Goal: Task Accomplishment & Management: Use online tool/utility

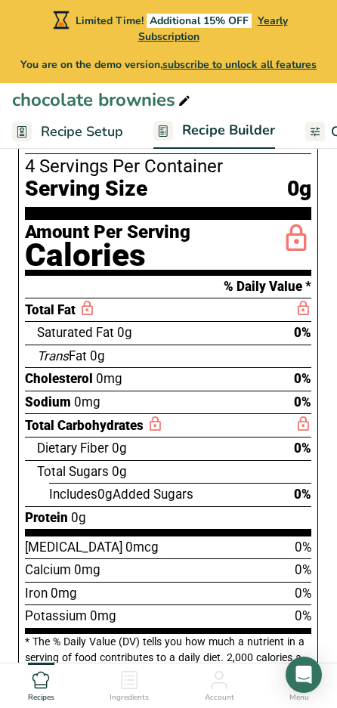
drag, startPoint x: 109, startPoint y: 447, endPoint x: 39, endPoint y: 447, distance: 69.5
click at [39, 447] on span "Dietary Fiber" at bounding box center [73, 448] width 72 height 15
copy span "Dietary Fiber"
drag, startPoint x: 109, startPoint y: 472, endPoint x: 39, endPoint y: 475, distance: 69.6
click at [39, 475] on span "Total Sugars" at bounding box center [73, 471] width 72 height 15
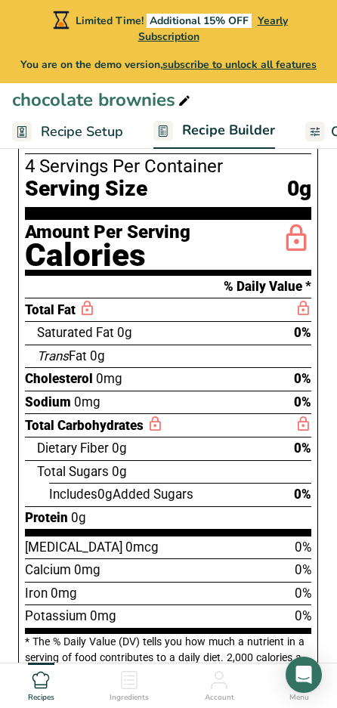
copy span "Total Sugars"
drag, startPoint x: 341, startPoint y: 48, endPoint x: 48, endPoint y: 492, distance: 531.8
click at [48, 492] on div "Includes 0g Added Sugars 0%" at bounding box center [168, 494] width 286 height 23
copy div "Includes 0g Added Sugars"
click at [101, 500] on span "0g" at bounding box center [104, 494] width 15 height 15
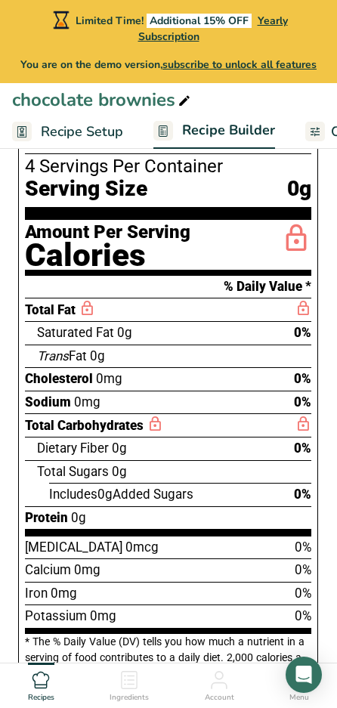
drag, startPoint x: 97, startPoint y: 493, endPoint x: 51, endPoint y: 492, distance: 46.9
click at [51, 492] on span "Includes 0g Added Sugars" at bounding box center [121, 494] width 144 height 15
copy span "Includes"
drag, startPoint x: 196, startPoint y: 496, endPoint x: 121, endPoint y: 497, distance: 75.6
click at [121, 497] on span "Includes 0g Added Sugars" at bounding box center [121, 494] width 144 height 15
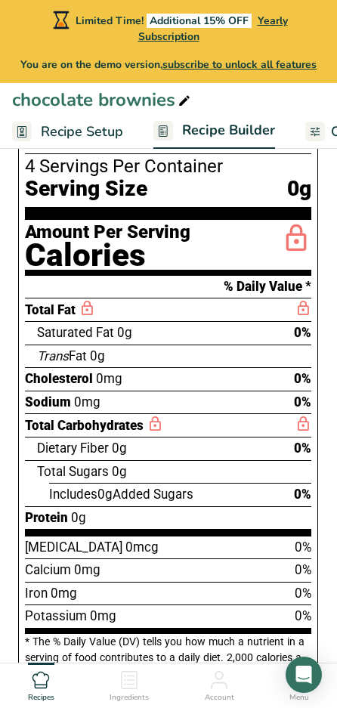
copy span "Added Sugars"
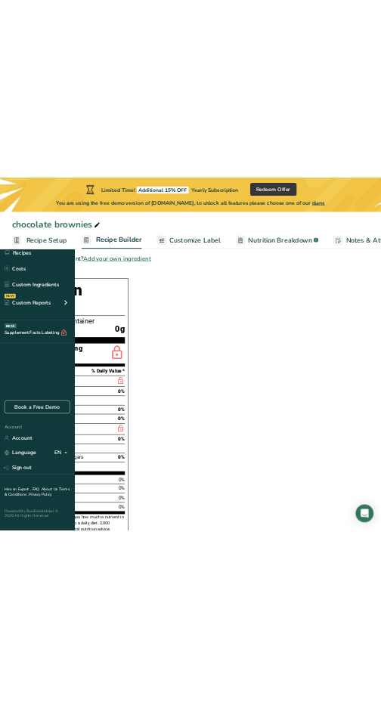
scroll to position [302, 0]
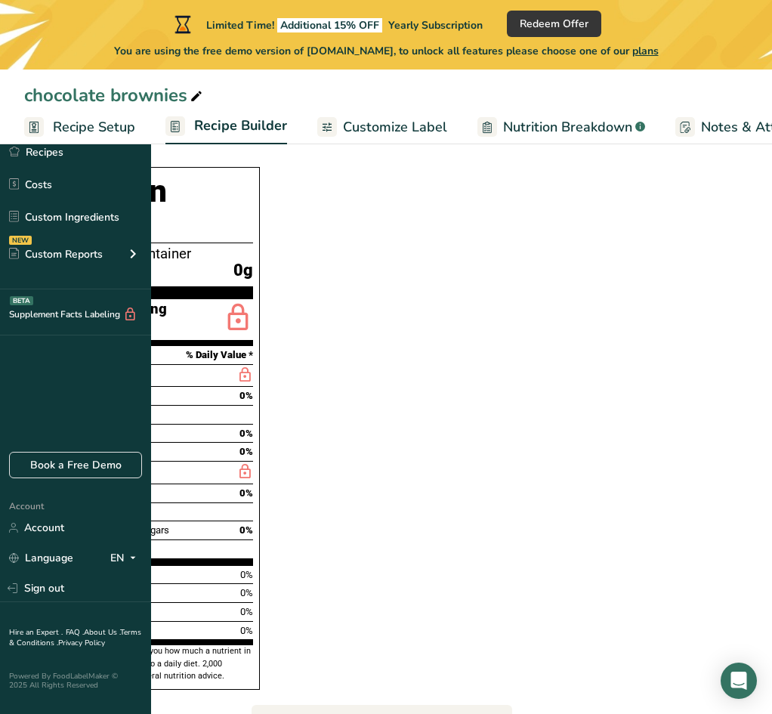
drag, startPoint x: 231, startPoint y: 540, endPoint x: 190, endPoint y: 543, distance: 40.9
click at [113, 569] on span "[MEDICAL_DATA]" at bounding box center [75, 574] width 76 height 11
copy span "[MEDICAL_DATA]"
drag, startPoint x: 258, startPoint y: 541, endPoint x: 235, endPoint y: 542, distance: 22.7
click at [141, 569] on span "0mcg" at bounding box center [128, 574] width 25 height 11
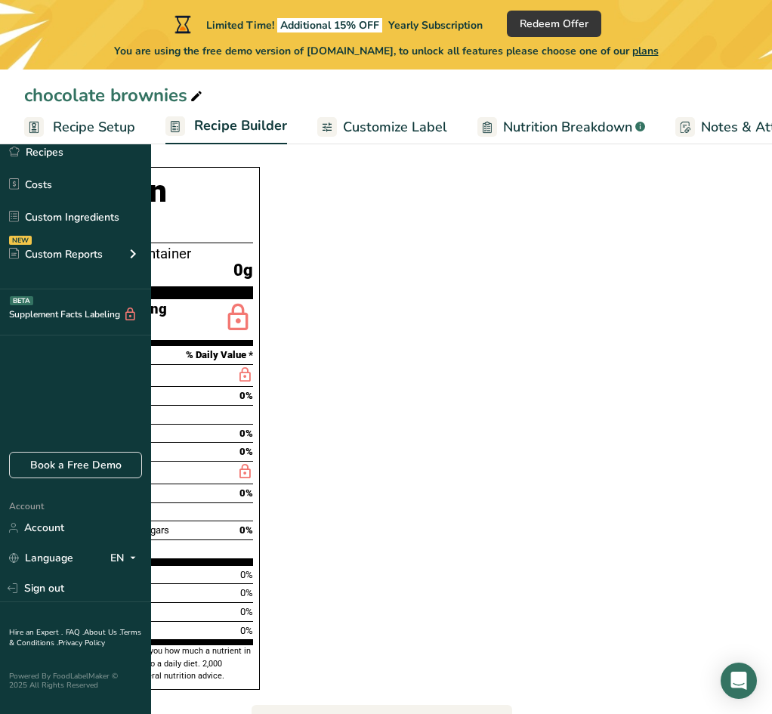
copy span "0mcg"
click at [252, 583] on div "Calcium 0mg 0%" at bounding box center [145, 592] width 216 height 19
drag, startPoint x: 222, startPoint y: 559, endPoint x: 187, endPoint y: 562, distance: 34.8
click at [187, 562] on div "Nutrition Facts 4 Servings Per Container Serving Size 0g Amount Per Serving Cal…" at bounding box center [145, 428] width 230 height 523
copy span "Calcium"
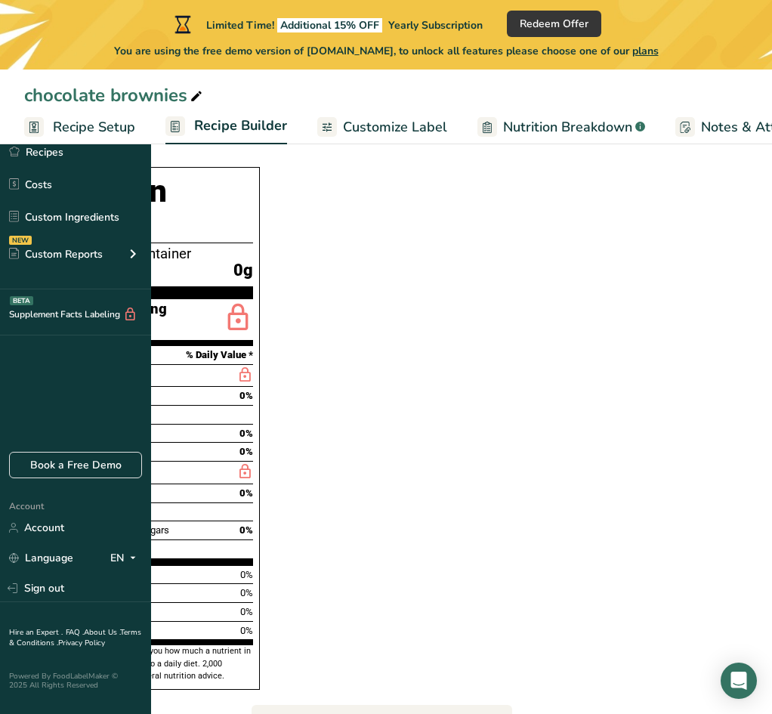
drag, startPoint x: 245, startPoint y: 560, endPoint x: 227, endPoint y: 560, distance: 18.1
click at [95, 587] on span "0mg" at bounding box center [86, 592] width 20 height 11
copy span "0mg"
drag, startPoint x: 203, startPoint y: 580, endPoint x: 188, endPoint y: 580, distance: 15.1
click at [54, 606] on span "Iron" at bounding box center [45, 611] width 17 height 11
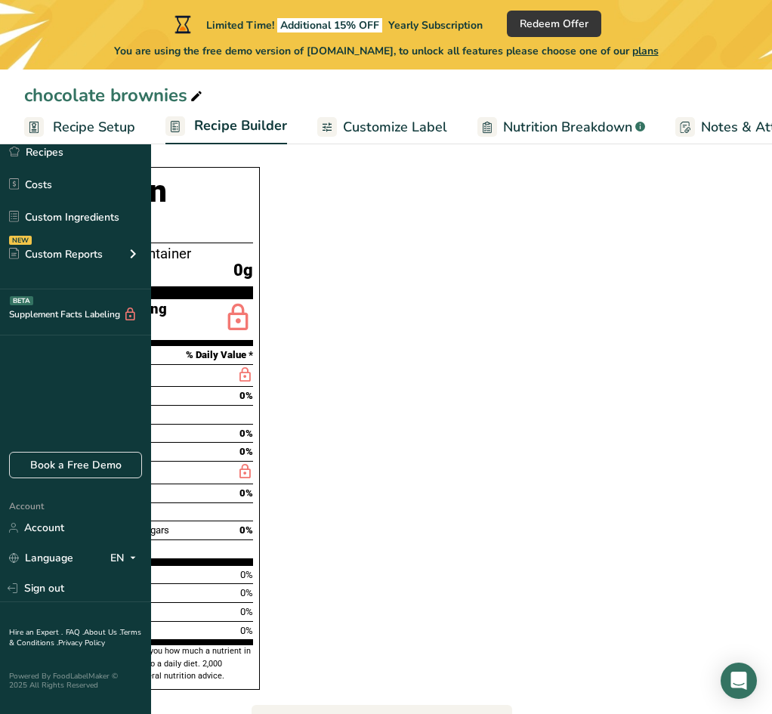
copy span "Iron"
drag, startPoint x: 226, startPoint y: 580, endPoint x: 209, endPoint y: 580, distance: 16.6
click at [76, 606] on span "0mg" at bounding box center [66, 611] width 20 height 11
drag, startPoint x: 234, startPoint y: 596, endPoint x: 187, endPoint y: 595, distance: 46.9
click at [187, 595] on div "Nutrition Facts 4 Servings Per Container Serving Size 0g Amount Per Serving Cal…" at bounding box center [145, 428] width 230 height 523
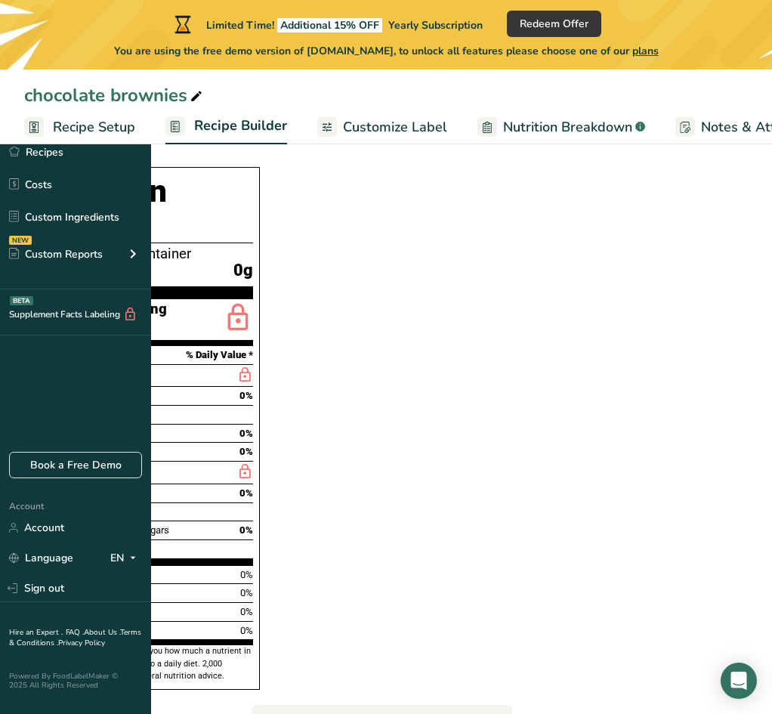
drag, startPoint x: 255, startPoint y: 597, endPoint x: 240, endPoint y: 599, distance: 15.9
click at [106, 625] on span "0mg" at bounding box center [96, 630] width 20 height 11
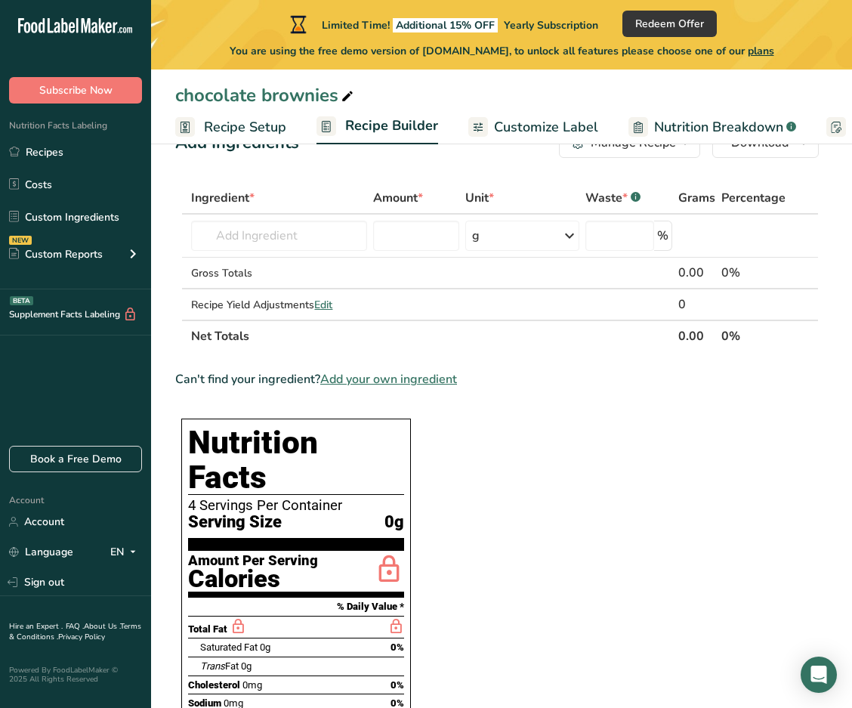
scroll to position [0, 0]
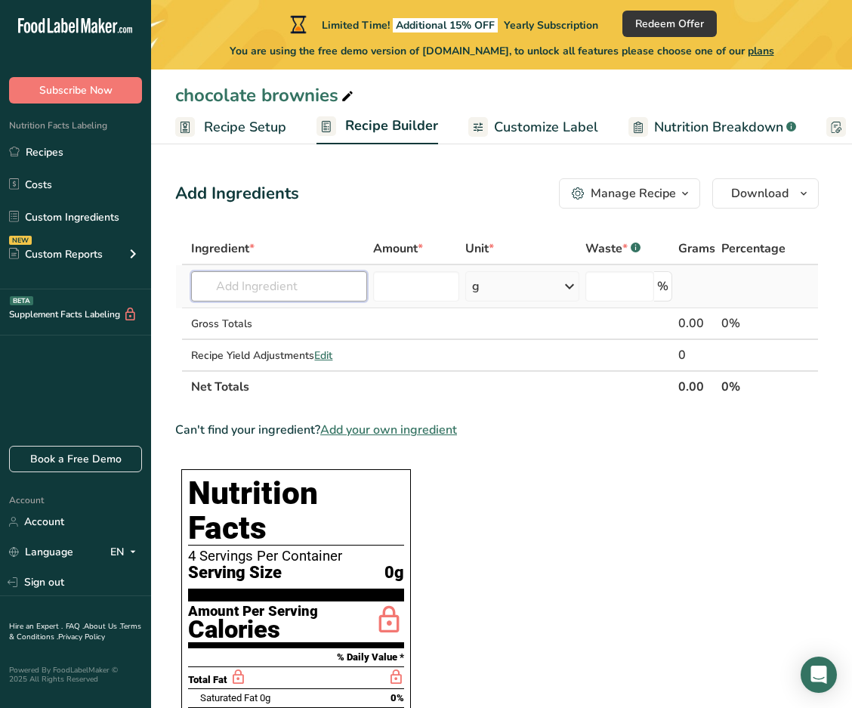
click at [262, 286] on input "text" at bounding box center [279, 286] width 176 height 30
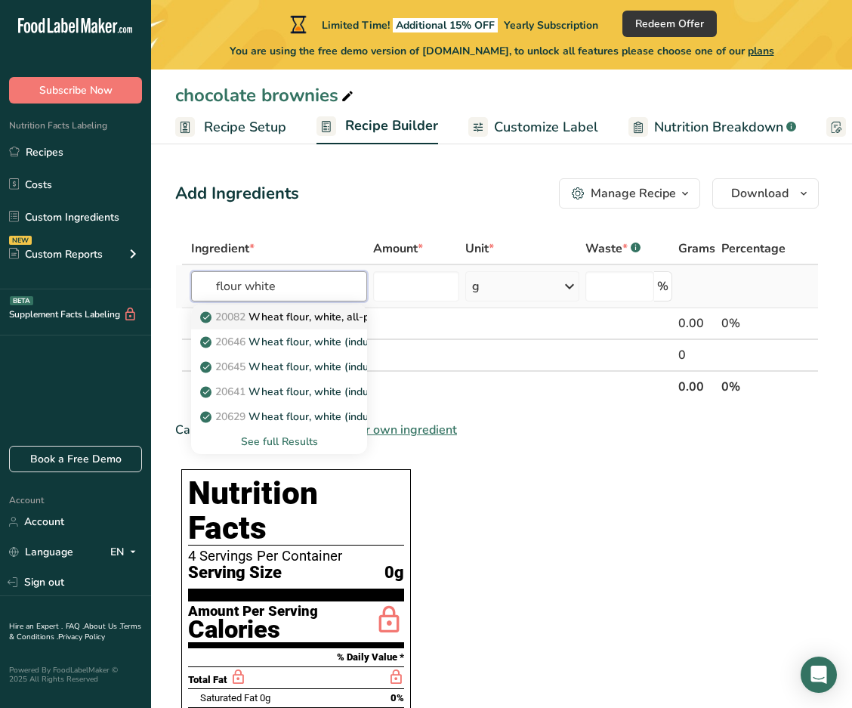
type input "flour white"
click at [305, 315] on p "20082 Wheat flour, white, all-purpose, self-rising, enriched" at bounding box center [353, 317] width 300 height 16
type input "Wheat flour, white, all-purpose, self-rising, enriched"
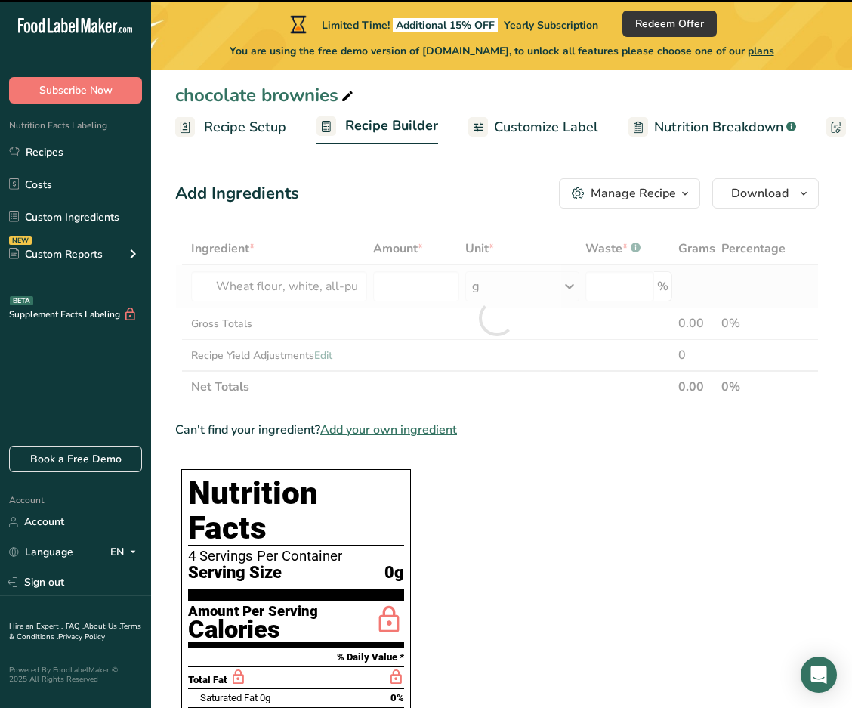
type input "0"
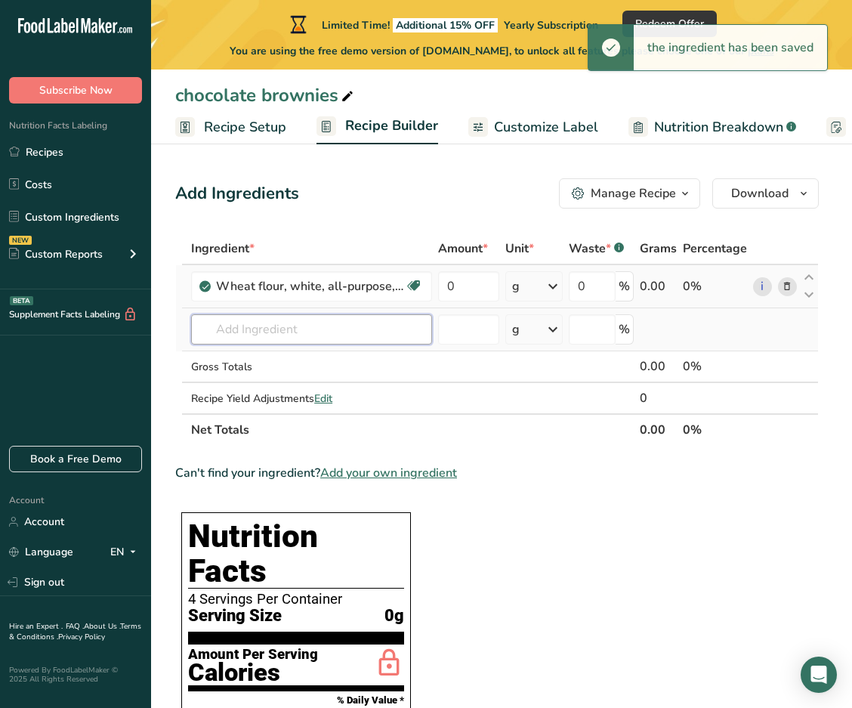
click at [292, 327] on input "text" at bounding box center [311, 329] width 241 height 30
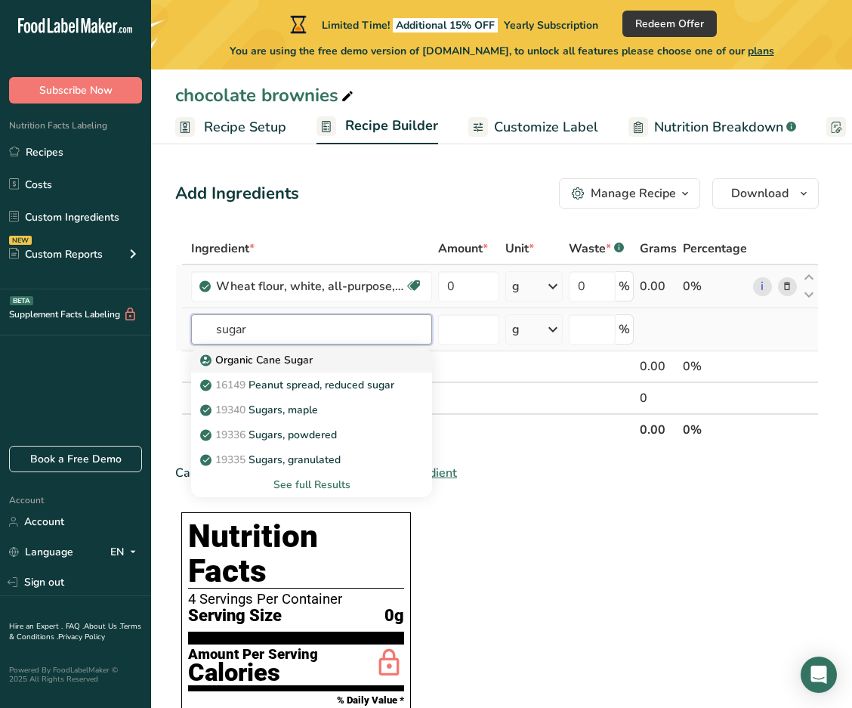
type input "sugar"
click at [292, 357] on p "Organic Cane Sugar" at bounding box center [258, 360] width 110 height 16
type input "Organic Cane Sugar"
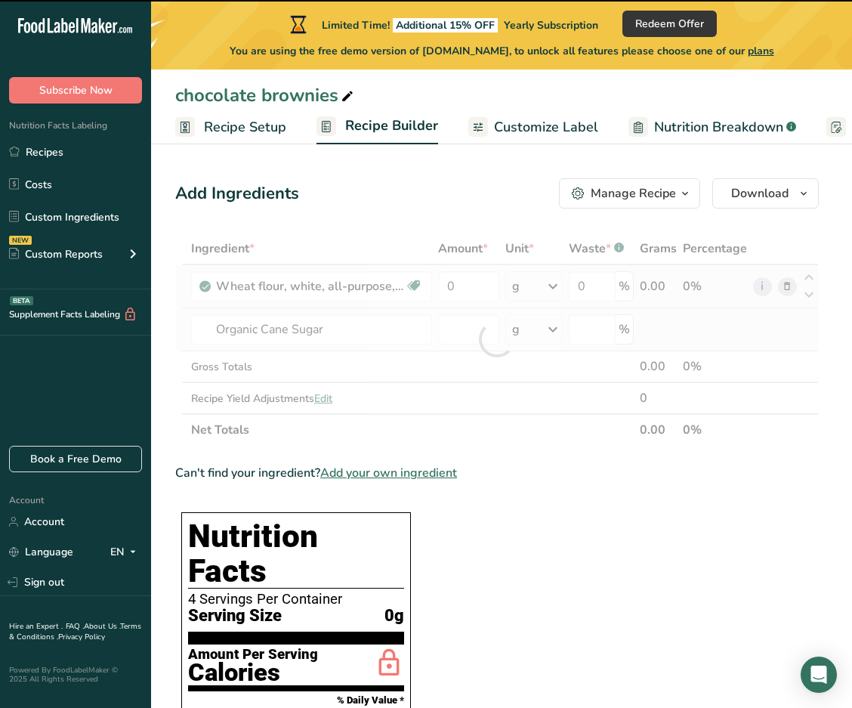
type input "0"
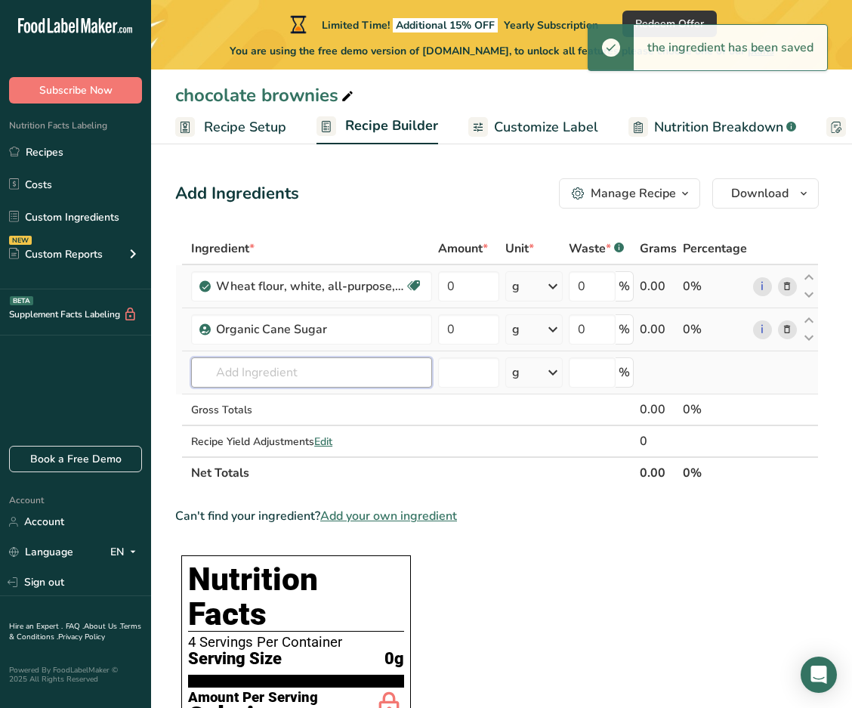
click at [286, 365] on input "text" at bounding box center [311, 372] width 241 height 30
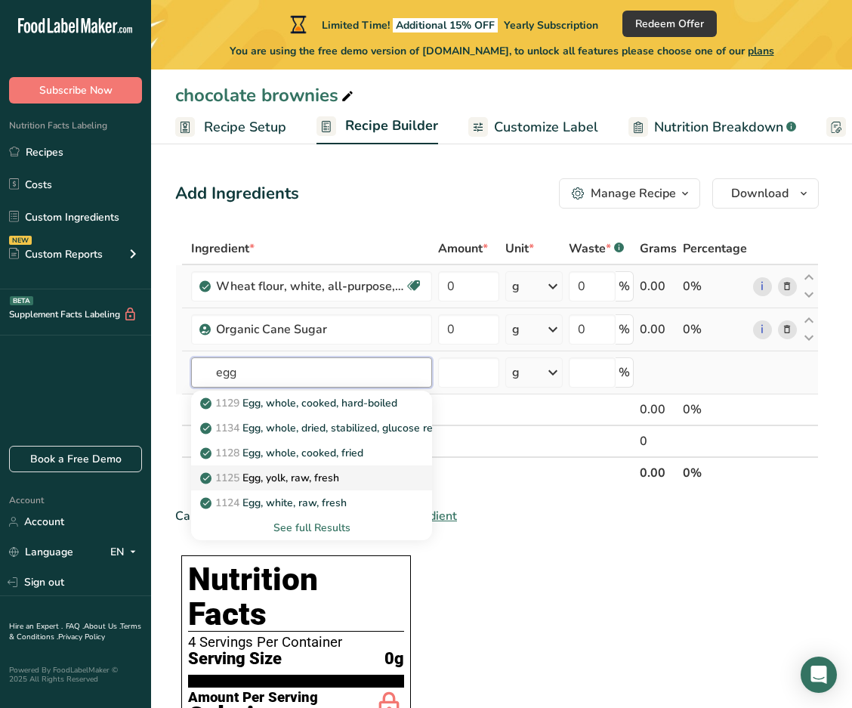
type input "egg"
click at [334, 472] on p "1125 Egg, yolk, raw, fresh" at bounding box center [271, 478] width 136 height 16
type input "Egg, yolk, raw, fresh"
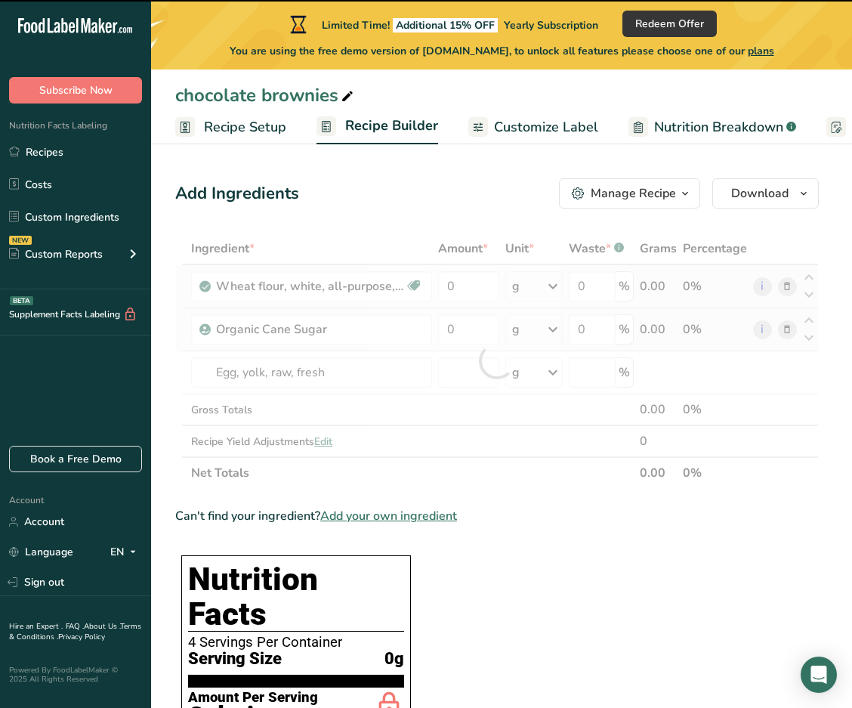
type input "0"
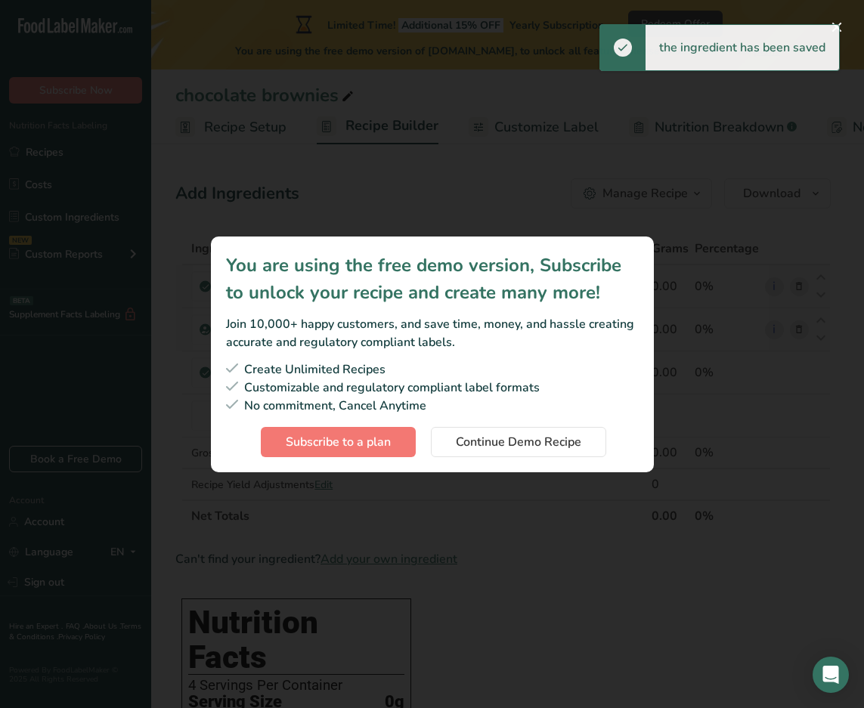
click at [336, 288] on div "You are using the free demo version, Subscribe to unlock your recipe and create…" at bounding box center [432, 279] width 413 height 54
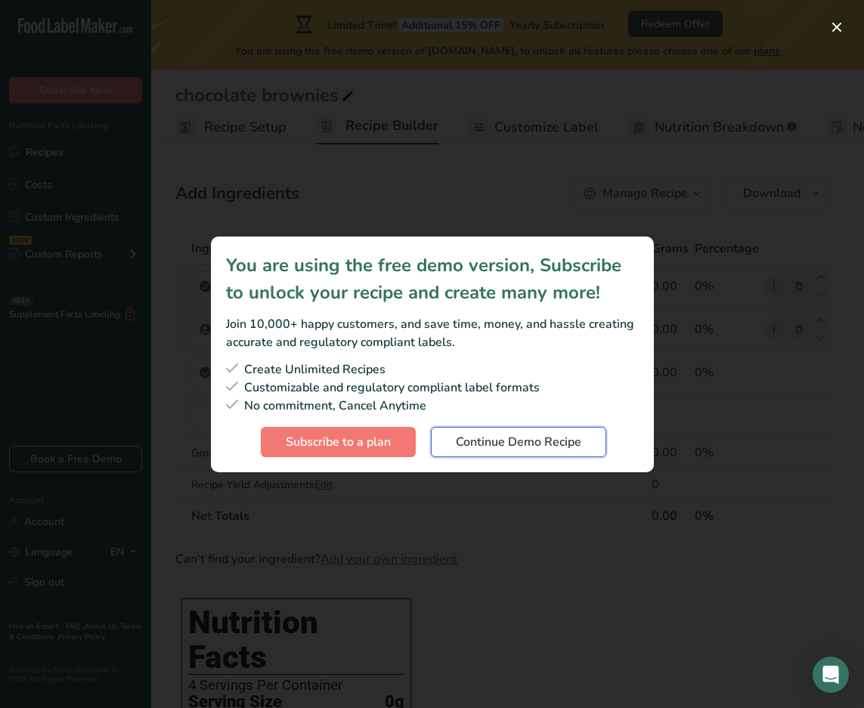
click at [336, 444] on button "Continue Demo Recipe" at bounding box center [518, 442] width 175 height 30
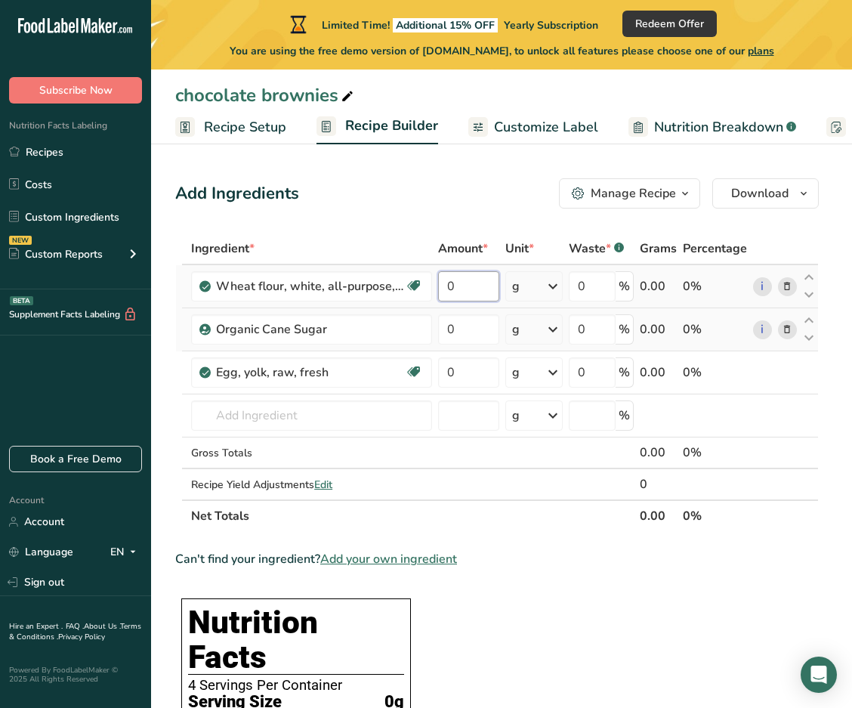
click at [336, 284] on input "0" at bounding box center [468, 286] width 61 height 30
type input "100"
click at [336, 326] on div "Ingredient * Amount * Unit * Waste * .a-a{fill:#347362;}.b-a{fill:#fff;} Grams …" at bounding box center [497, 382] width 644 height 299
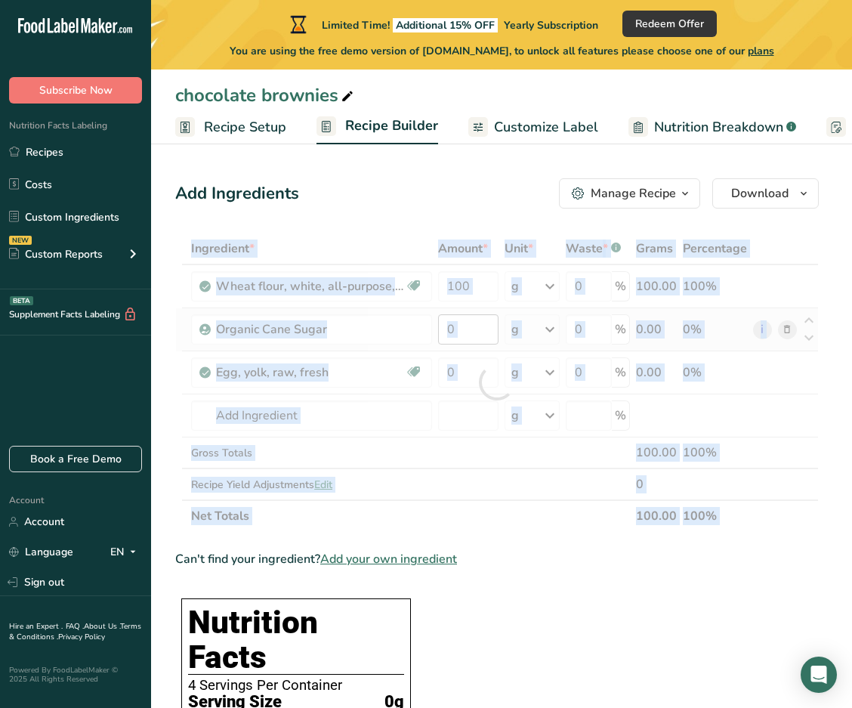
click at [336, 326] on div at bounding box center [497, 382] width 644 height 299
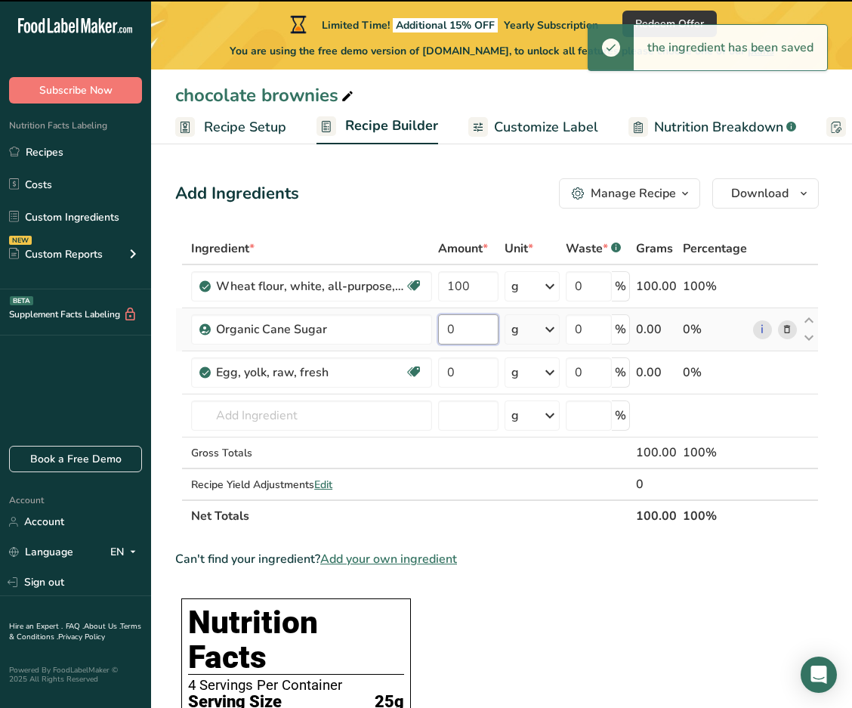
click at [336, 329] on input "0" at bounding box center [468, 329] width 60 height 30
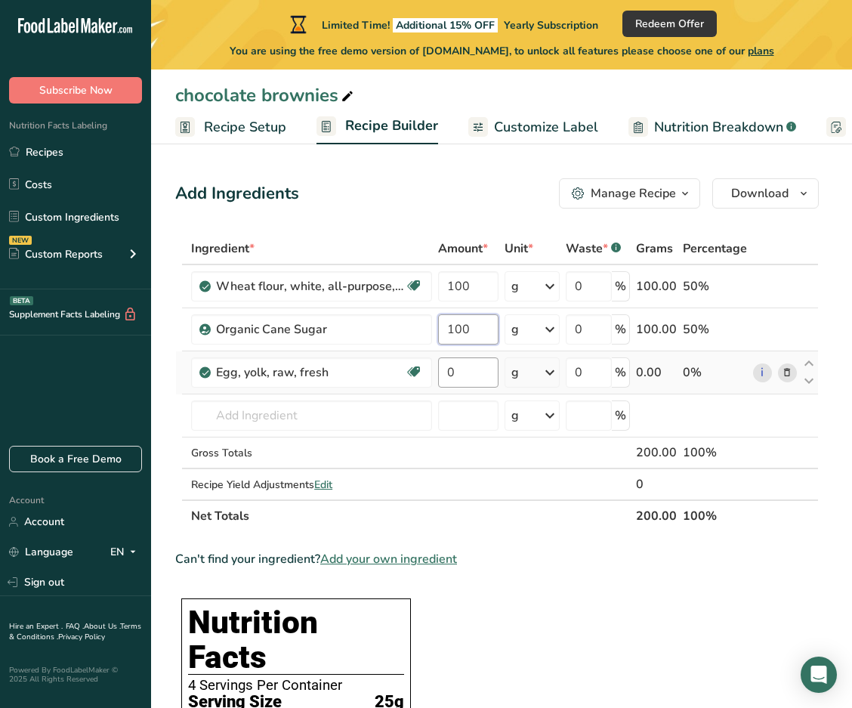
type input "100"
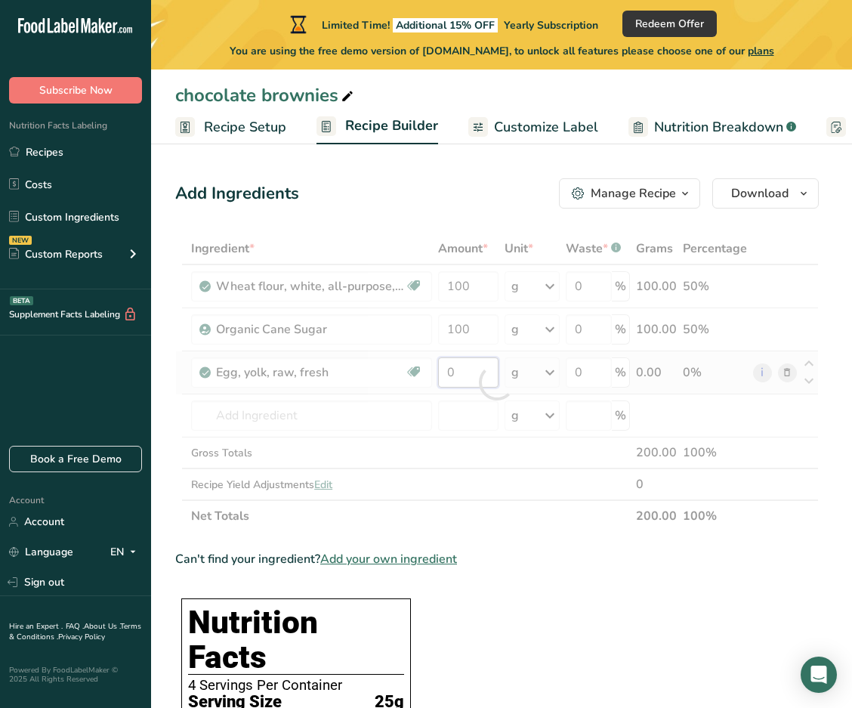
click at [336, 368] on div "Ingredient * Amount * Unit * Waste * .a-a{fill:#347362;}.b-a{fill:#fff;} Grams …" at bounding box center [497, 382] width 644 height 299
click at [336, 368] on div at bounding box center [497, 382] width 644 height 299
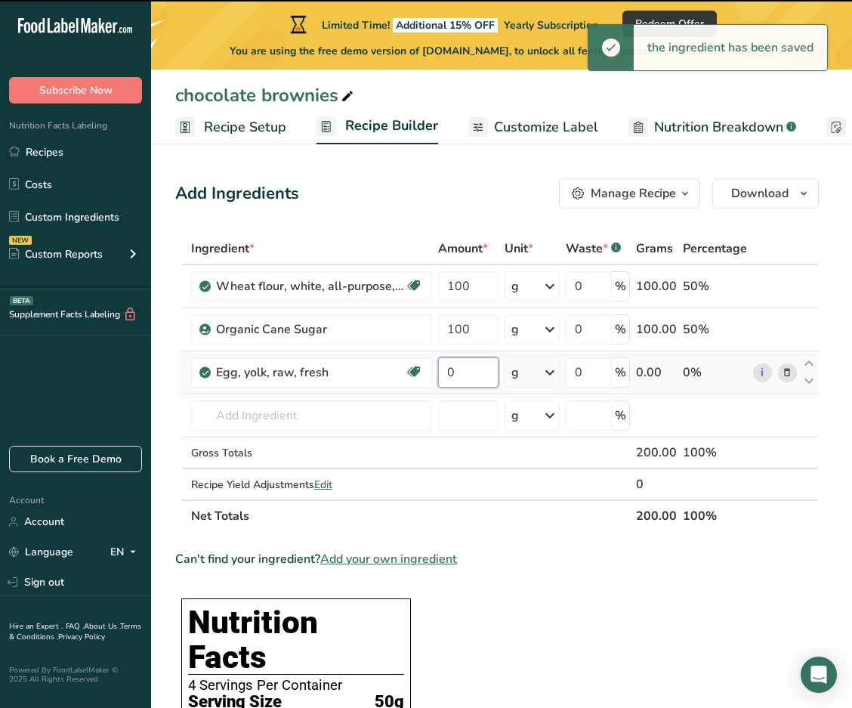
click at [336, 373] on input "0" at bounding box center [468, 372] width 60 height 30
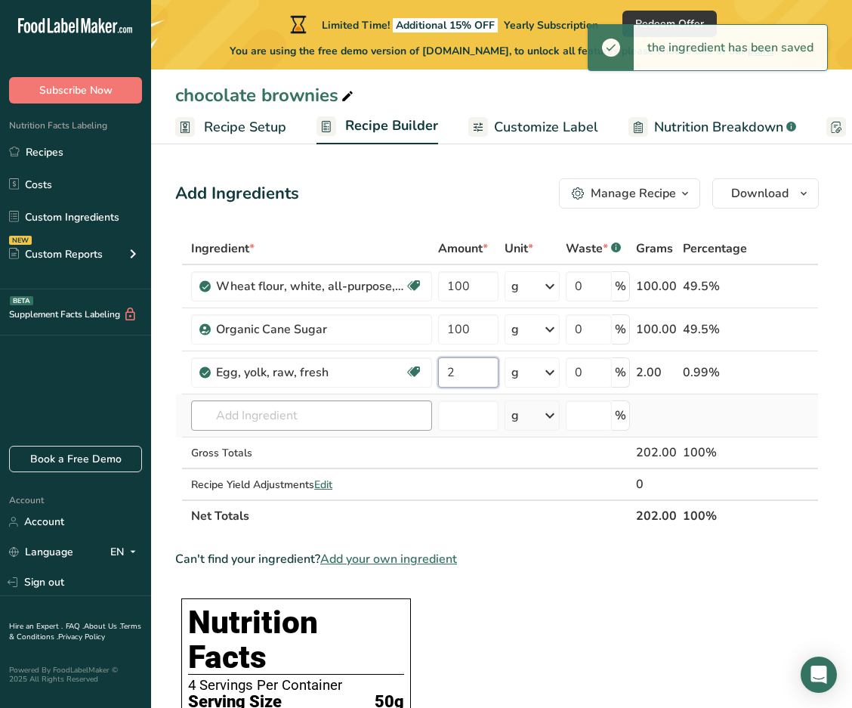
type input "2"
click at [316, 413] on div "Ingredient * Amount * Unit * Waste * .a-a{fill:#347362;}.b-a{fill:#fff;} Grams …" at bounding box center [497, 382] width 644 height 299
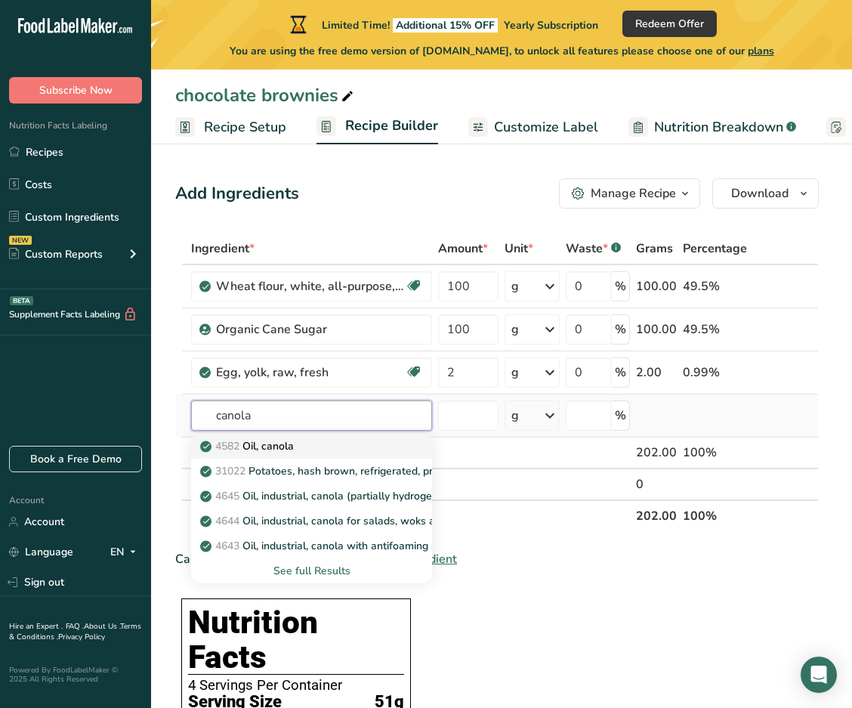
type input "canola"
click at [299, 444] on div "4582 Oil, canola" at bounding box center [299, 446] width 193 height 16
type input "Oil, canola"
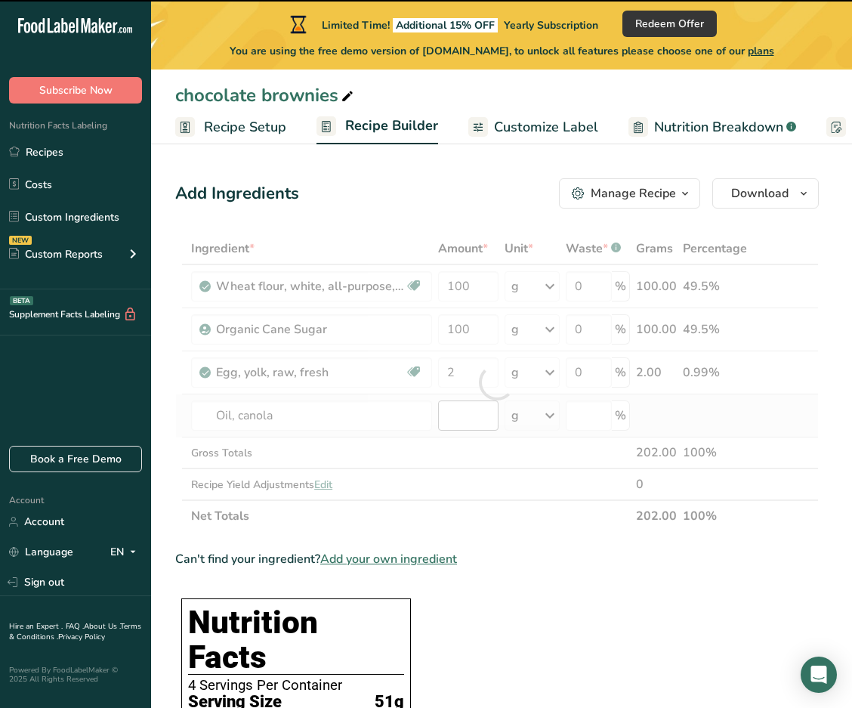
type input "0"
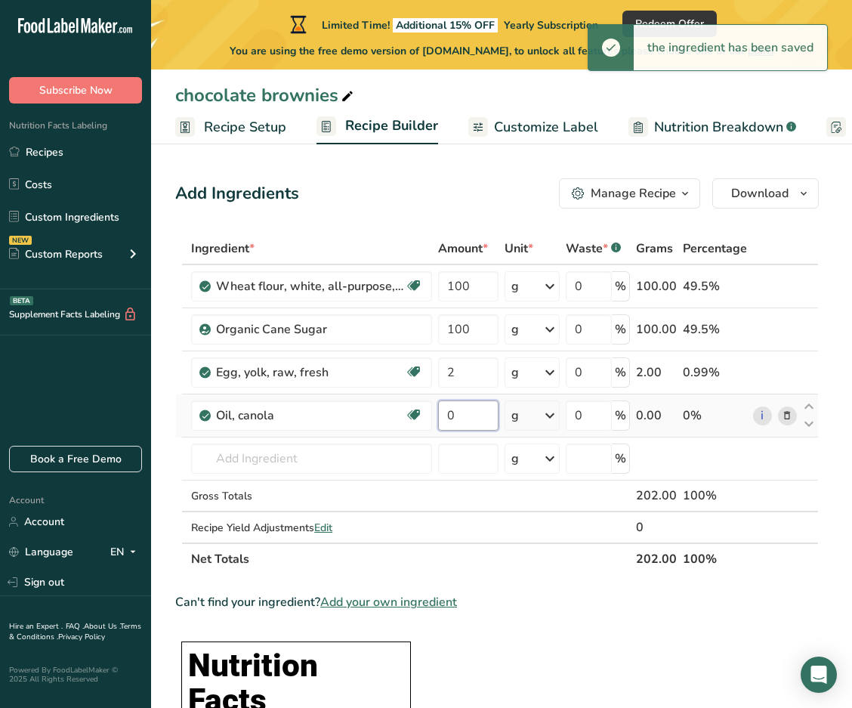
click at [336, 419] on input "0" at bounding box center [468, 416] width 60 height 30
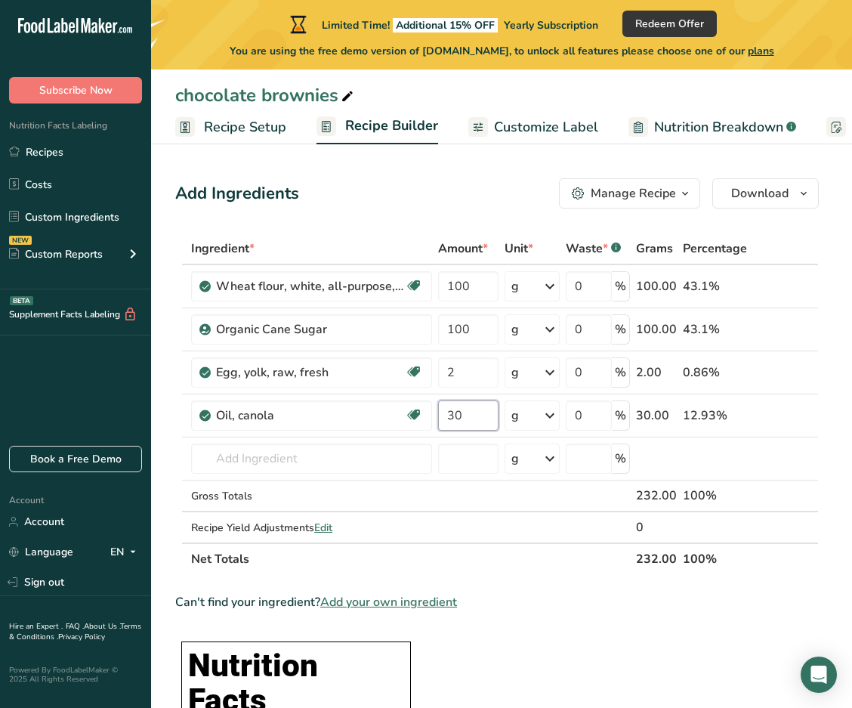
type input "30"
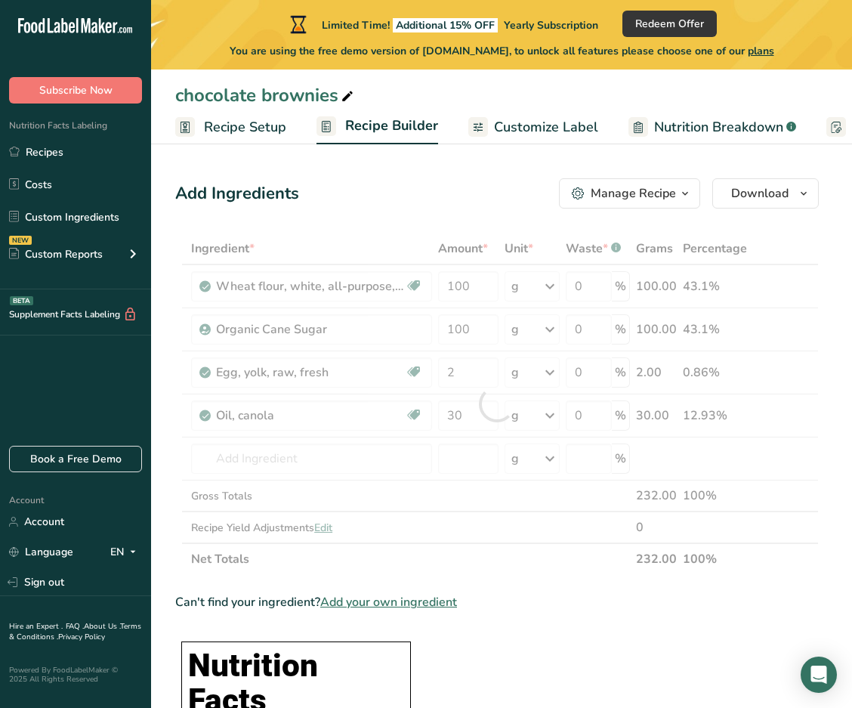
click at [336, 546] on div "Ingredient * Amount * Unit * Waste * .a-a{fill:#347362;}.b-a{fill:#fff;} Grams …" at bounding box center [497, 404] width 644 height 342
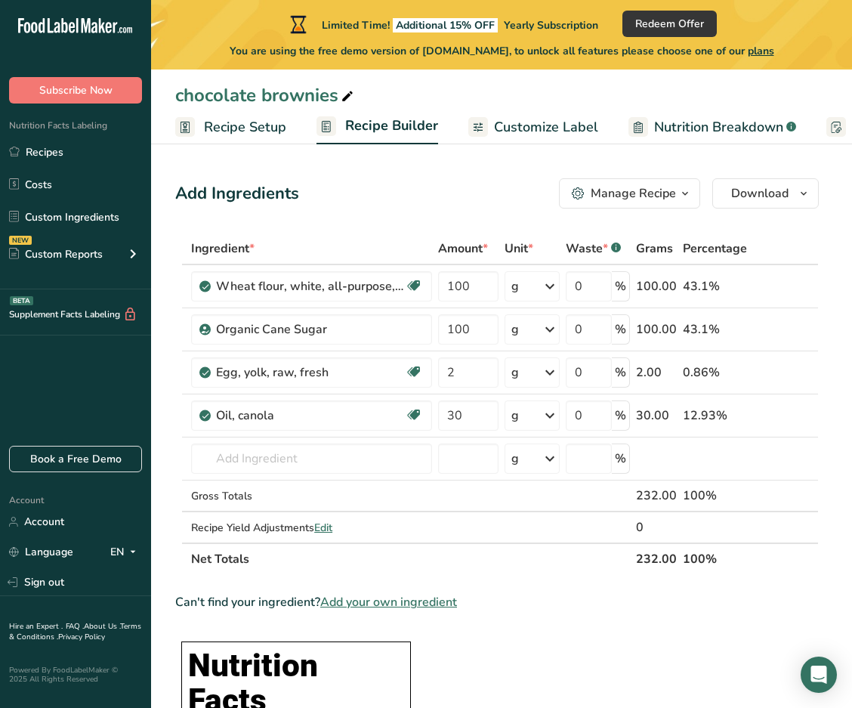
click at [336, 132] on span "Customize Label" at bounding box center [546, 127] width 104 height 20
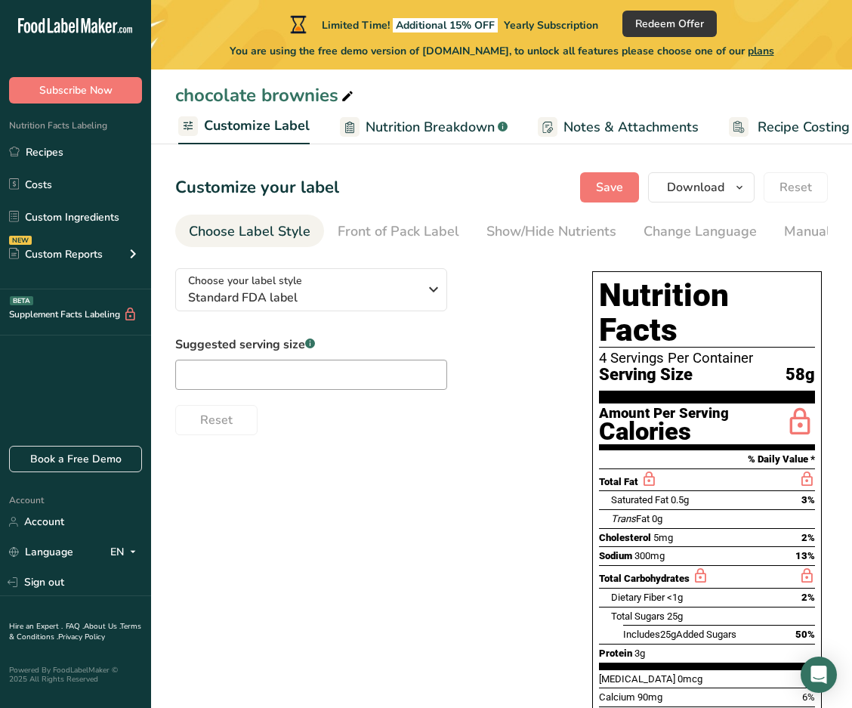
scroll to position [0, 295]
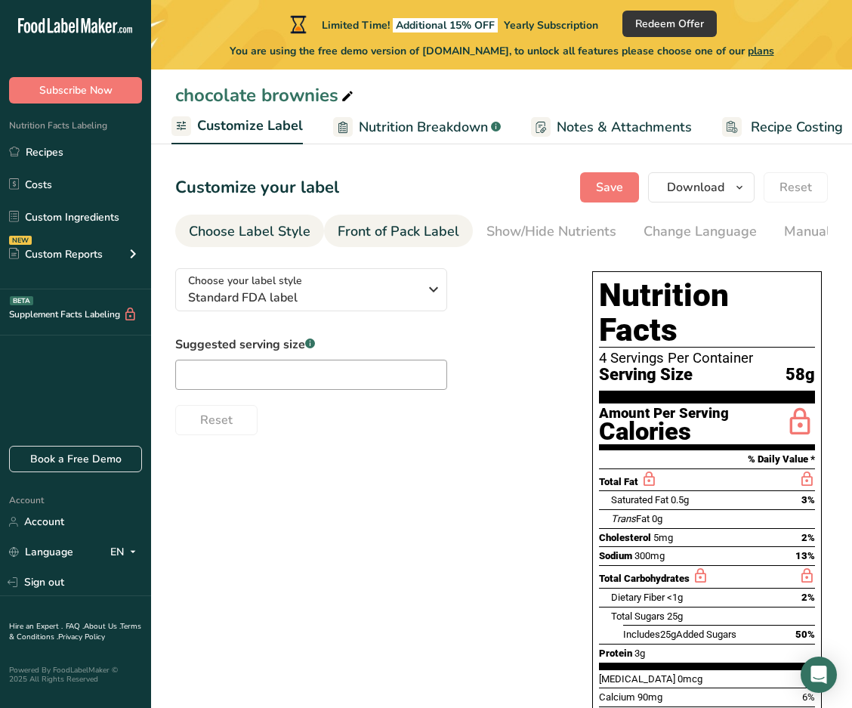
click at [336, 237] on div "Front of Pack Label" at bounding box center [399, 231] width 122 height 20
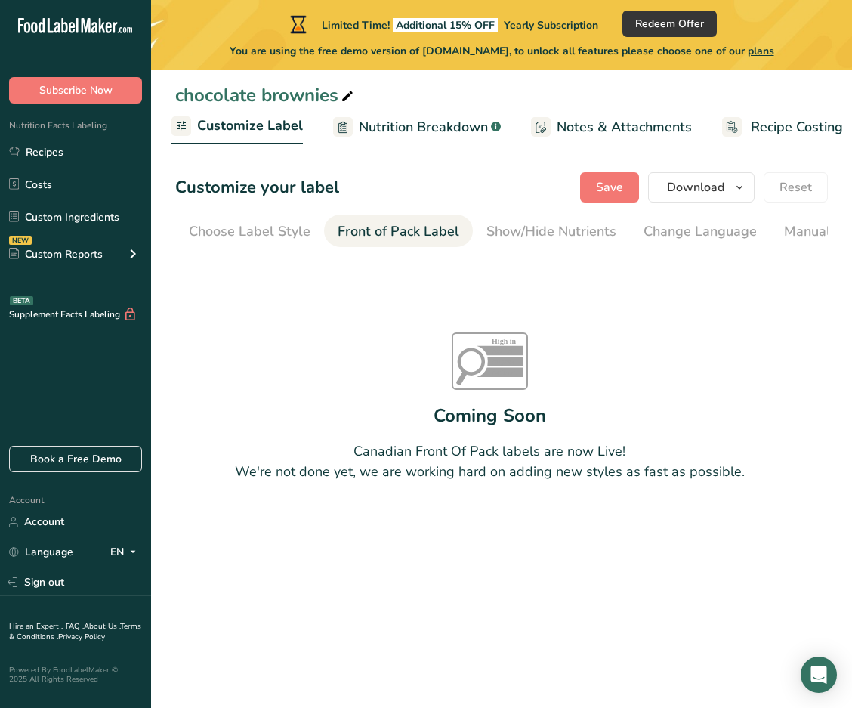
scroll to position [0, 147]
click at [336, 233] on div "Show/Hide Nutrients" at bounding box center [405, 231] width 130 height 20
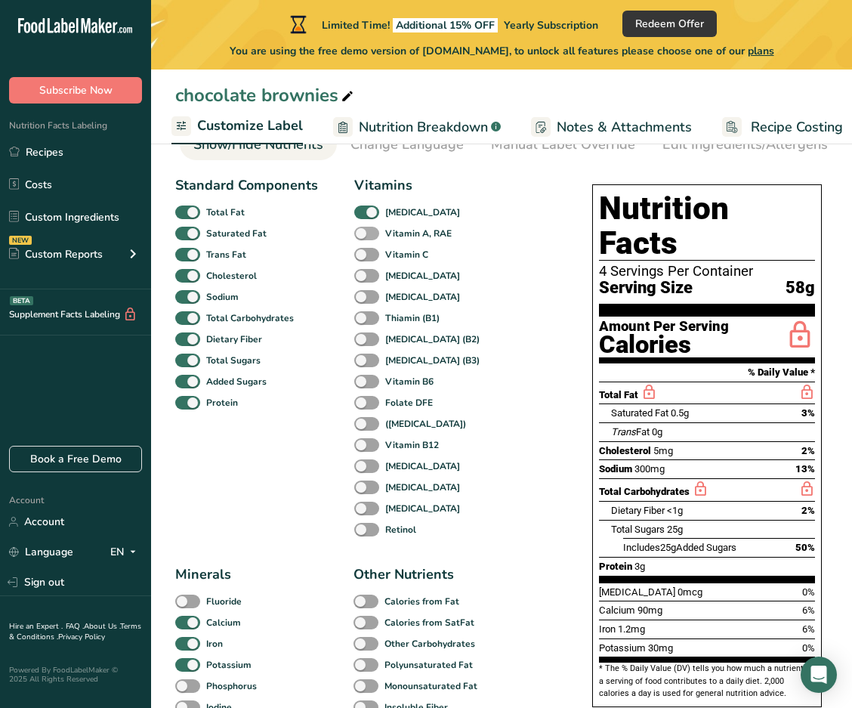
scroll to position [151, 0]
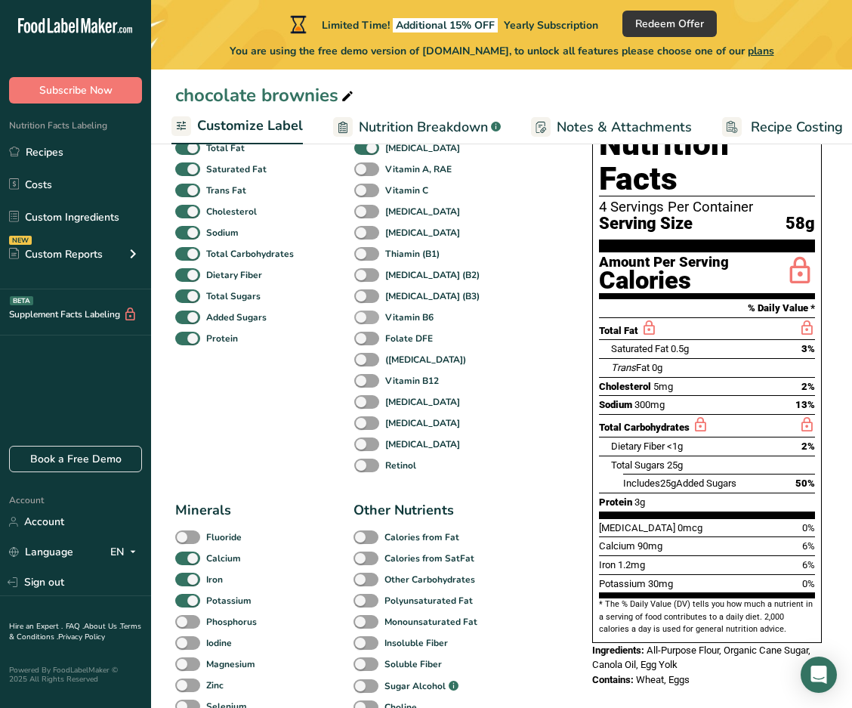
click at [336, 323] on span at bounding box center [366, 318] width 25 height 14
click at [336, 322] on input "Vitamin B6" at bounding box center [359, 317] width 10 height 10
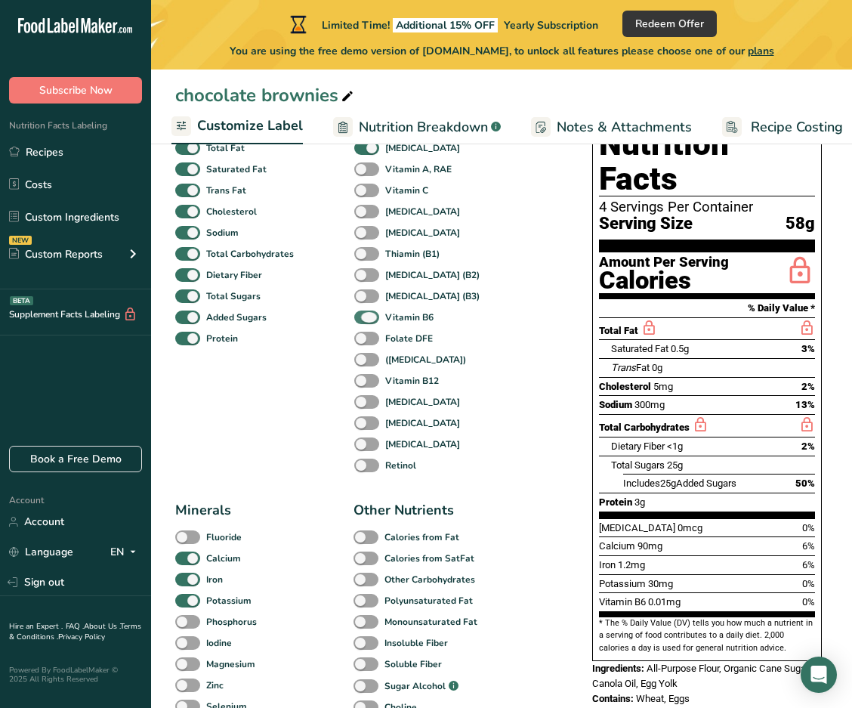
click at [336, 324] on span at bounding box center [366, 318] width 25 height 14
click at [336, 322] on input "Vitamin B6" at bounding box center [359, 317] width 10 height 10
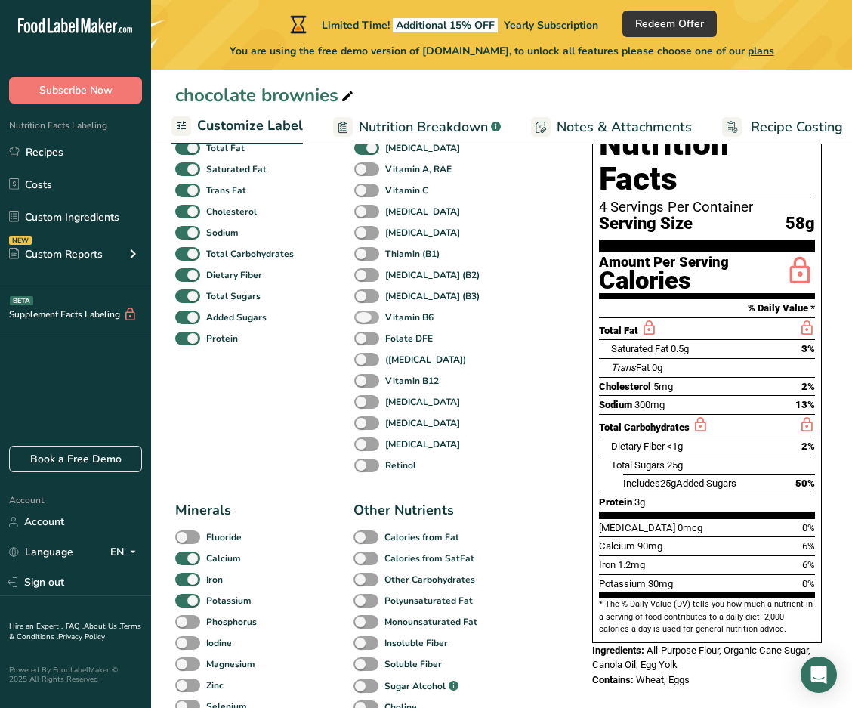
click at [336, 324] on span at bounding box center [366, 318] width 25 height 14
click at [336, 322] on input "Vitamin B6" at bounding box center [359, 317] width 10 height 10
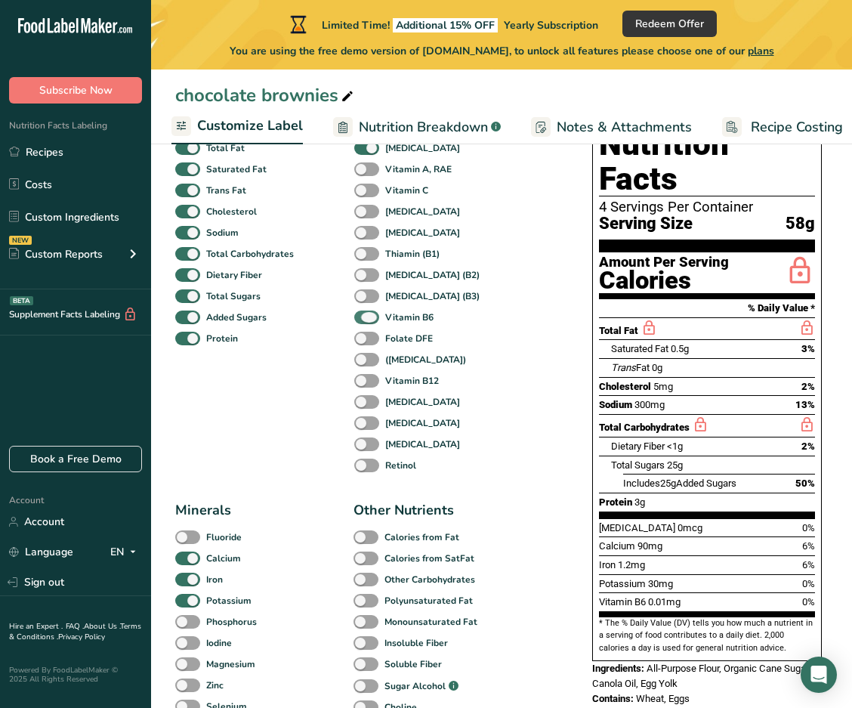
click at [336, 324] on span at bounding box center [366, 318] width 25 height 14
click at [336, 322] on input "Vitamin B6" at bounding box center [359, 317] width 10 height 10
checkbox input "false"
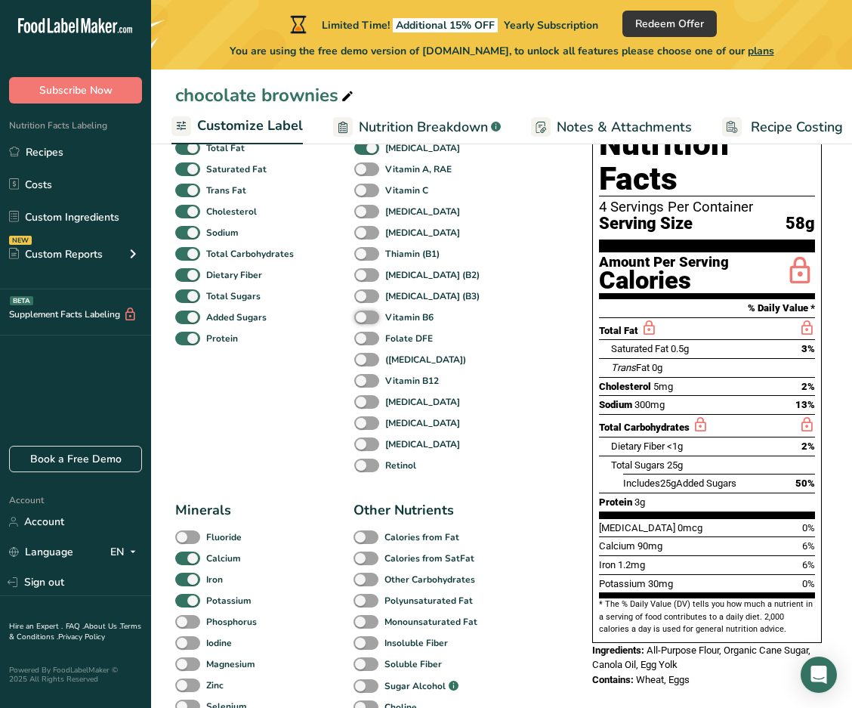
scroll to position [76, 0]
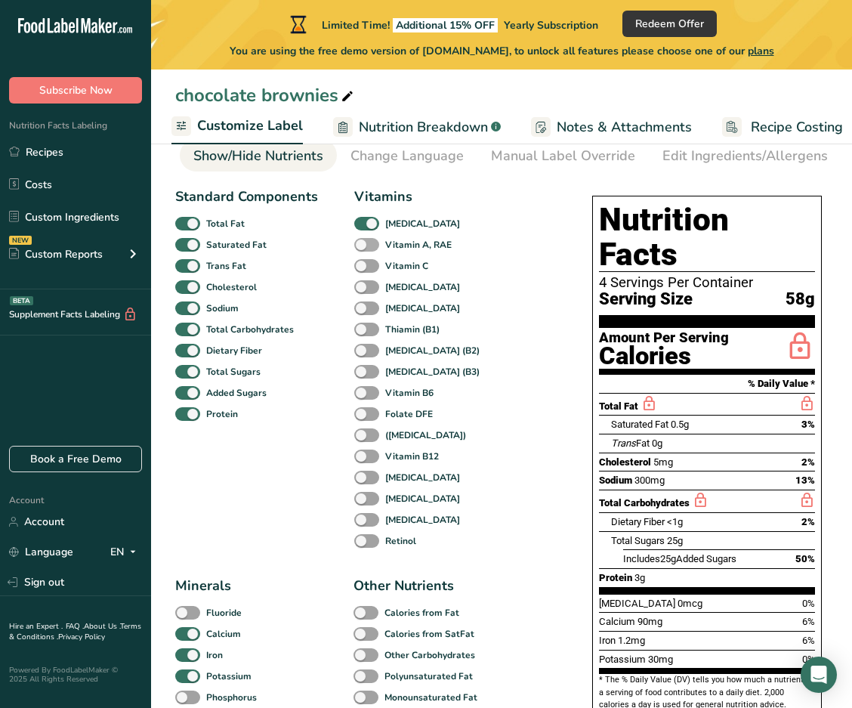
click at [336, 251] on span at bounding box center [366, 245] width 25 height 14
click at [336, 249] on input "Vitamin A, RAE" at bounding box center [359, 245] width 10 height 10
checkbox input "true"
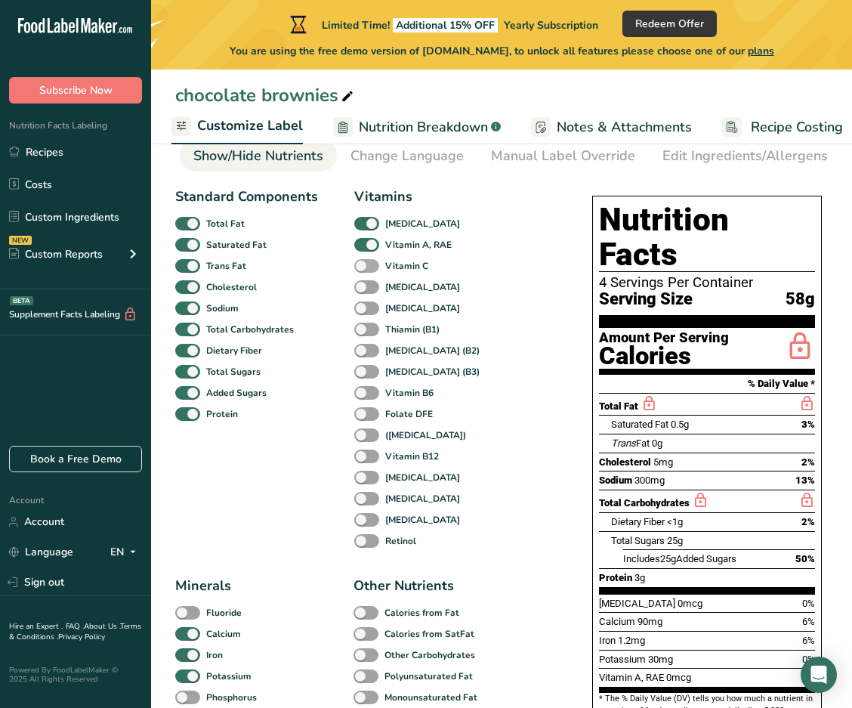
click at [336, 271] on span at bounding box center [366, 266] width 25 height 14
click at [336, 271] on input "Vitamin C" at bounding box center [359, 266] width 10 height 10
checkbox input "true"
click at [336, 286] on span at bounding box center [366, 287] width 25 height 14
click at [336, 286] on input "[MEDICAL_DATA]" at bounding box center [359, 287] width 10 height 10
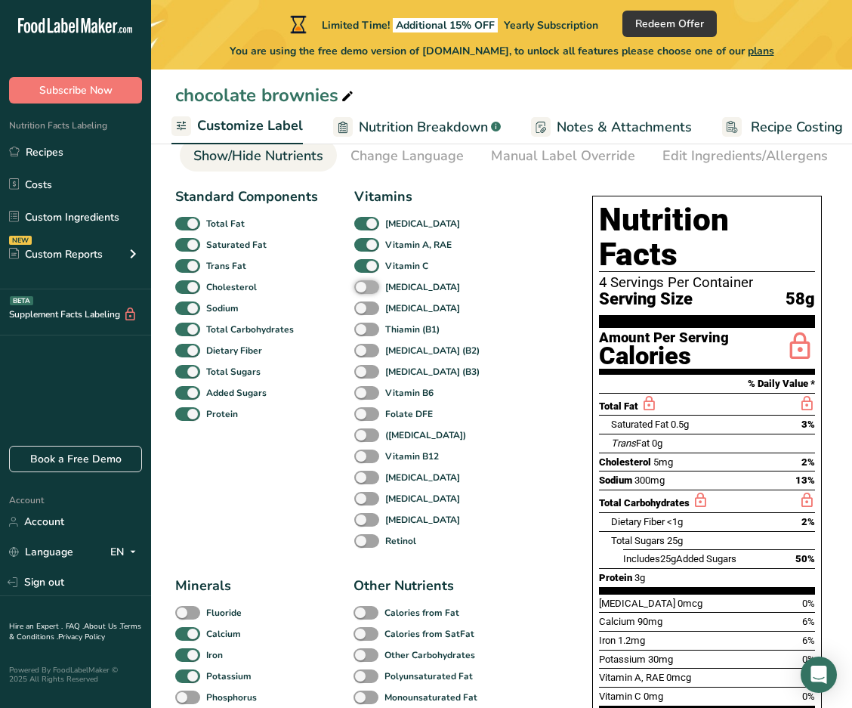
checkbox input "true"
click at [336, 307] on span at bounding box center [366, 309] width 25 height 14
click at [336, 307] on input "[MEDICAL_DATA]" at bounding box center [359, 308] width 10 height 10
checkbox input "true"
click at [336, 334] on span at bounding box center [366, 330] width 25 height 14
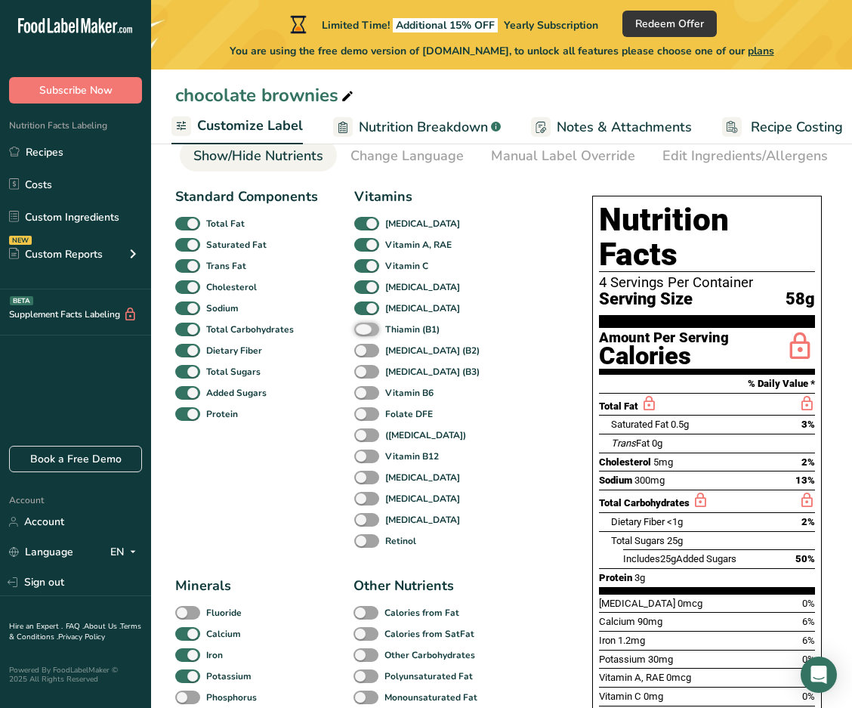
click at [336, 334] on input "Thiamin (B1)" at bounding box center [359, 329] width 10 height 10
checkbox input "true"
click at [336, 356] on span at bounding box center [366, 351] width 25 height 14
click at [336, 355] on input "[MEDICAL_DATA] (B2)" at bounding box center [359, 350] width 10 height 10
checkbox input "true"
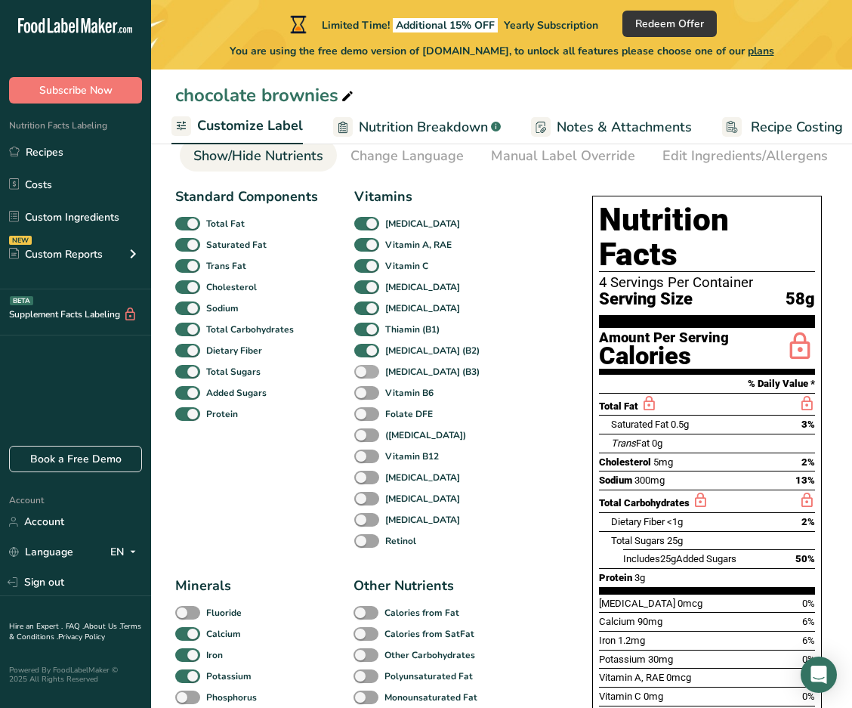
click at [336, 375] on span at bounding box center [366, 372] width 25 height 14
click at [336, 375] on input "[MEDICAL_DATA] (B3)" at bounding box center [359, 372] width 10 height 10
checkbox input "true"
click at [336, 401] on span at bounding box center [366, 393] width 25 height 14
click at [336, 398] on input "Vitamin B6" at bounding box center [359, 393] width 10 height 10
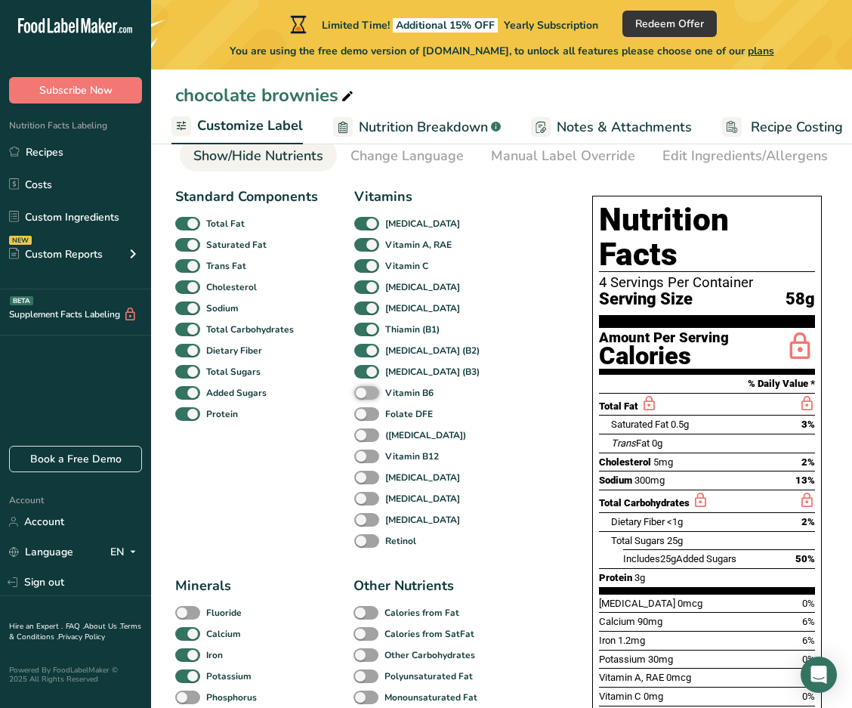
checkbox input "true"
click at [336, 419] on span at bounding box center [366, 414] width 25 height 14
click at [336, 419] on input "Folate DFE" at bounding box center [359, 414] width 10 height 10
checkbox input "true"
click at [336, 443] on span at bounding box center [366, 436] width 25 height 14
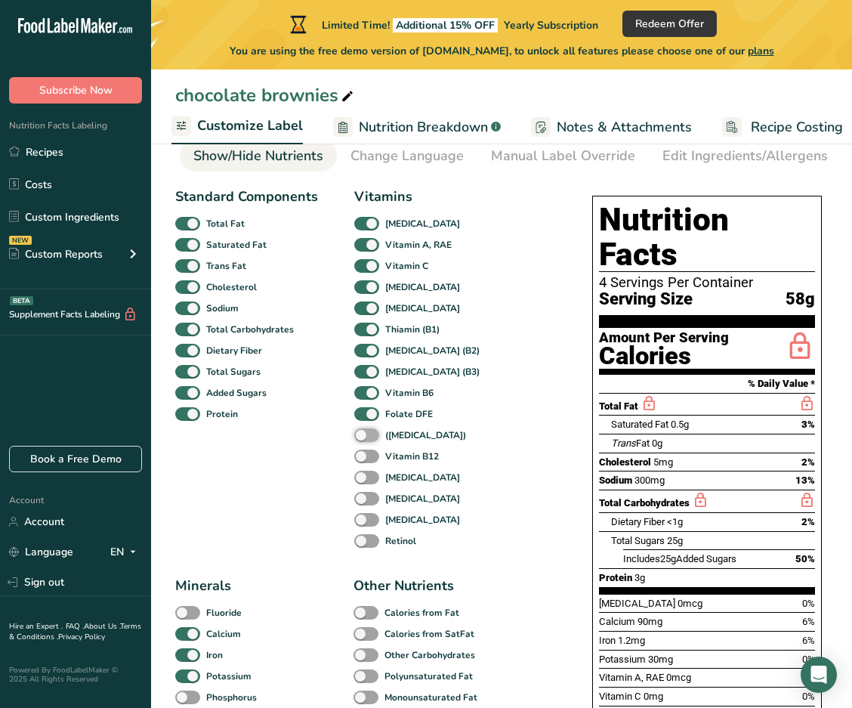
click at [336, 440] on input "([MEDICAL_DATA])" at bounding box center [359, 435] width 10 height 10
checkbox input "true"
click at [336, 458] on span at bounding box center [366, 457] width 25 height 14
click at [336, 458] on input "Vitamin B12" at bounding box center [359, 456] width 10 height 10
checkbox input "true"
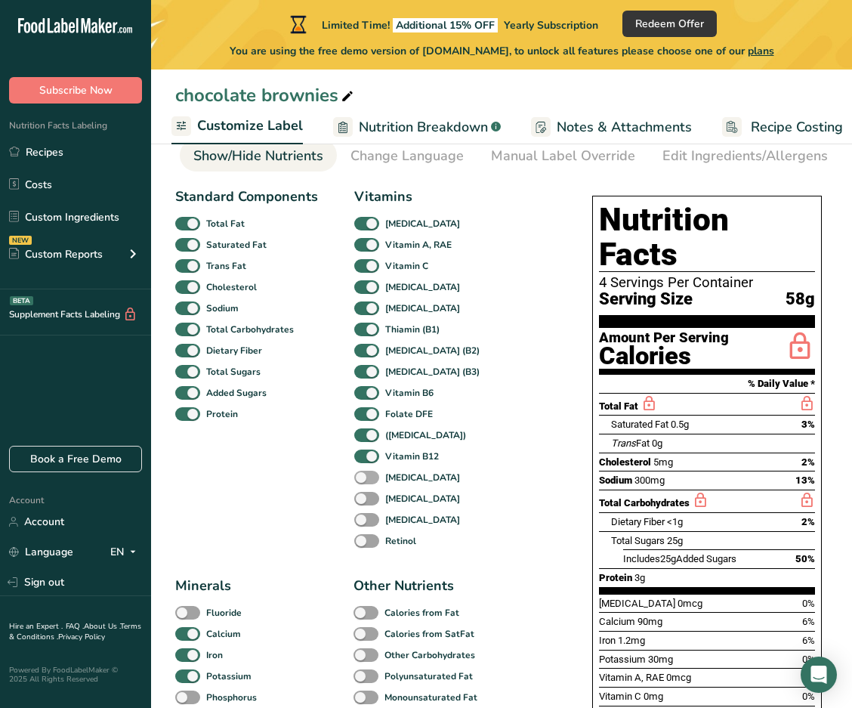
click at [336, 481] on span at bounding box center [366, 478] width 25 height 14
click at [336, 481] on input "[MEDICAL_DATA]" at bounding box center [359, 477] width 10 height 10
checkbox input "true"
click at [336, 500] on span at bounding box center [366, 499] width 25 height 14
click at [336, 500] on input "[MEDICAL_DATA]" at bounding box center [359, 499] width 10 height 10
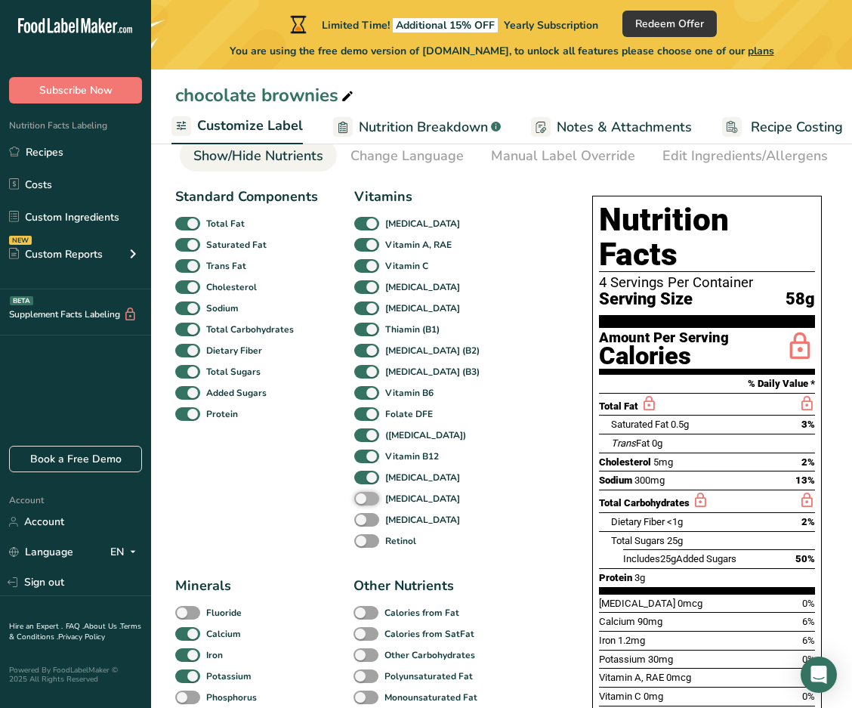
checkbox input "true"
click at [336, 527] on span at bounding box center [366, 520] width 25 height 14
click at [336, 524] on input "[MEDICAL_DATA]" at bounding box center [359, 520] width 10 height 10
checkbox input "true"
click at [336, 537] on span at bounding box center [366, 541] width 25 height 14
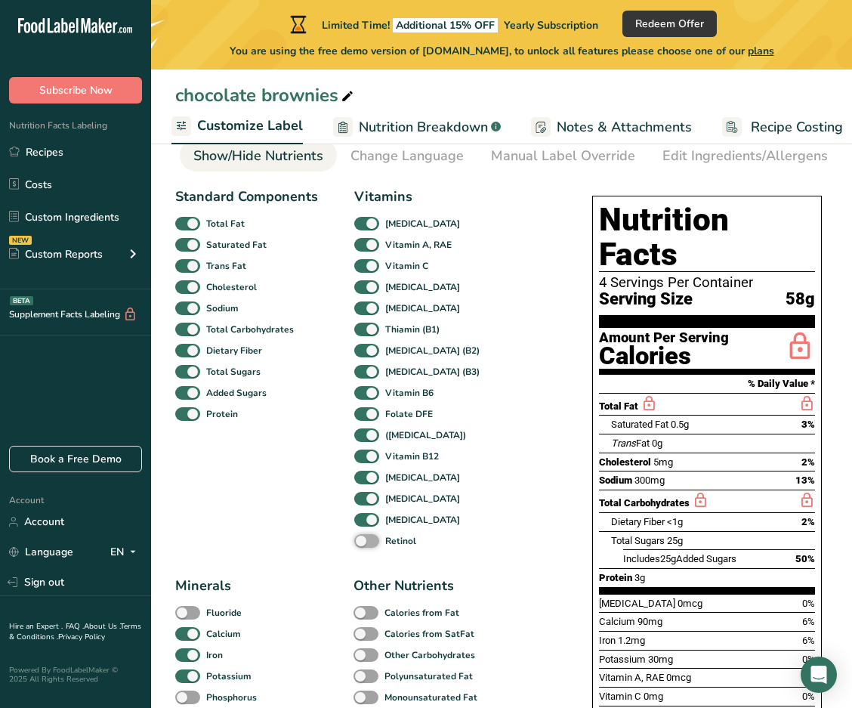
click at [336, 537] on input "Retinol" at bounding box center [359, 541] width 10 height 10
checkbox input "true"
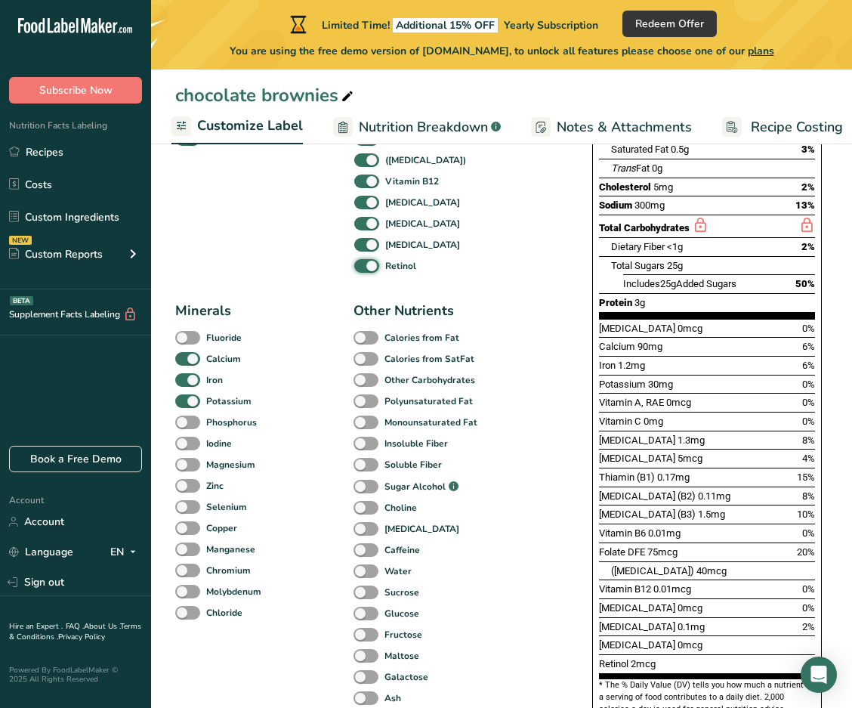
scroll to position [378, 0]
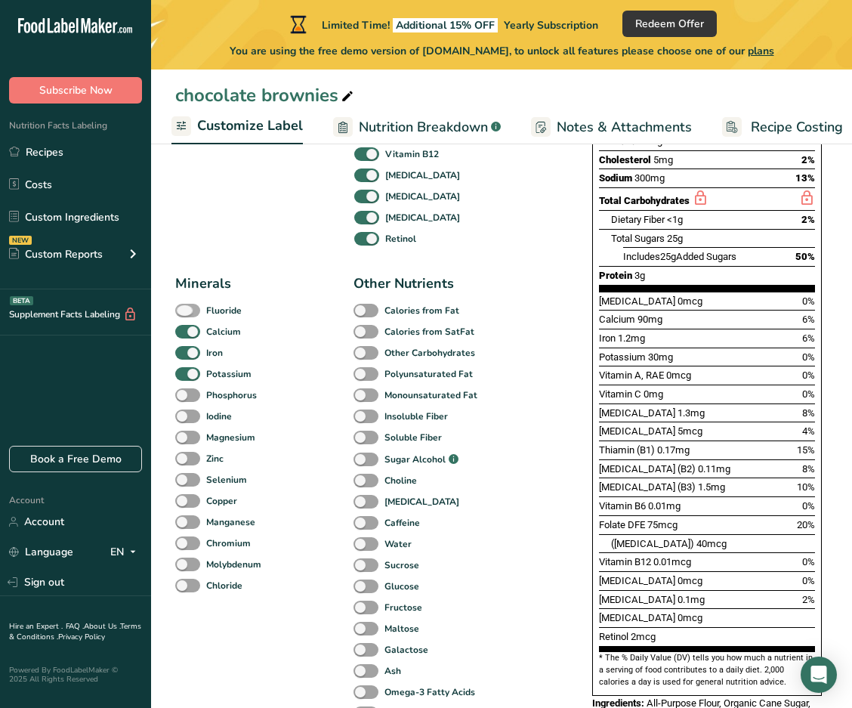
click at [183, 316] on span at bounding box center [187, 311] width 25 height 14
click at [183, 315] on input "Fluoride" at bounding box center [180, 310] width 10 height 10
checkbox input "true"
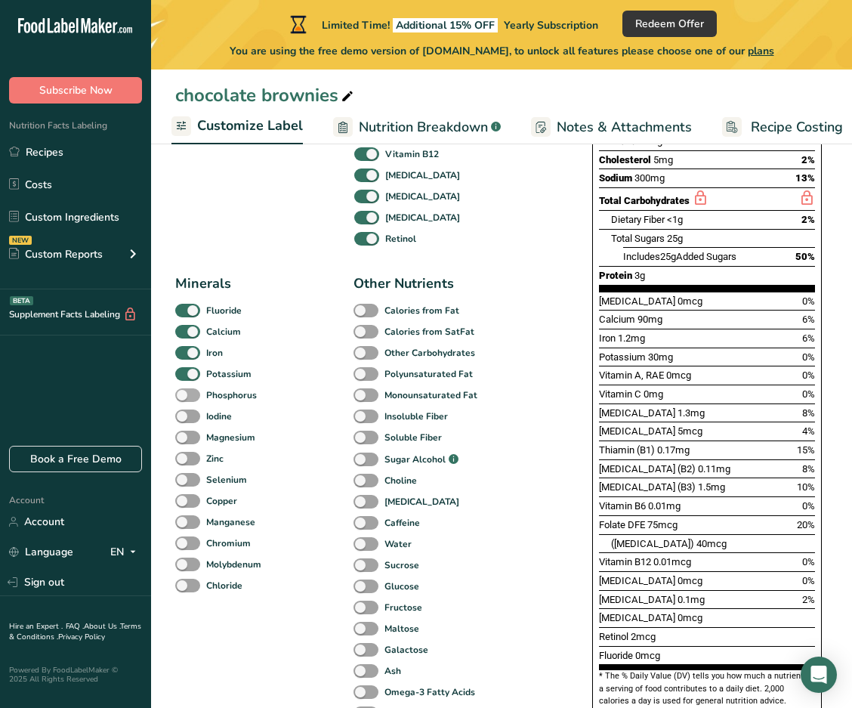
click at [190, 396] on span at bounding box center [187, 395] width 25 height 14
click at [185, 396] on input "Phosphorus" at bounding box center [180, 395] width 10 height 10
checkbox input "true"
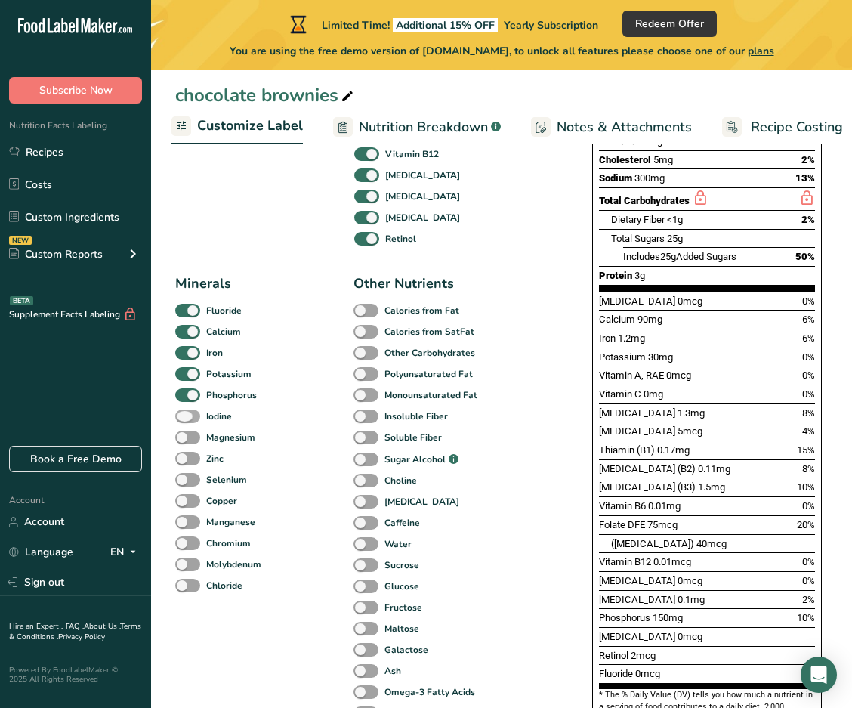
click at [190, 420] on span at bounding box center [187, 417] width 25 height 14
click at [185, 420] on input "Iodine" at bounding box center [180, 416] width 10 height 10
checkbox input "true"
click at [186, 443] on span at bounding box center [187, 438] width 25 height 14
click at [185, 442] on input "Magnesium" at bounding box center [180, 437] width 10 height 10
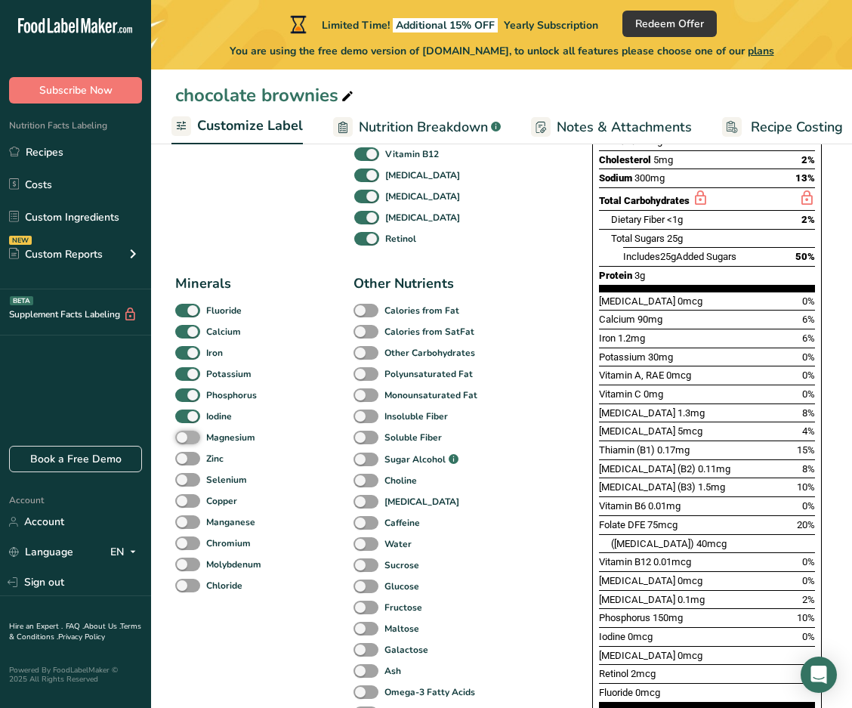
checkbox input "true"
drag, startPoint x: 185, startPoint y: 458, endPoint x: 185, endPoint y: 467, distance: 9.1
click at [185, 459] on span at bounding box center [187, 459] width 25 height 14
click at [185, 459] on input "Zinc" at bounding box center [180, 458] width 10 height 10
checkbox input "true"
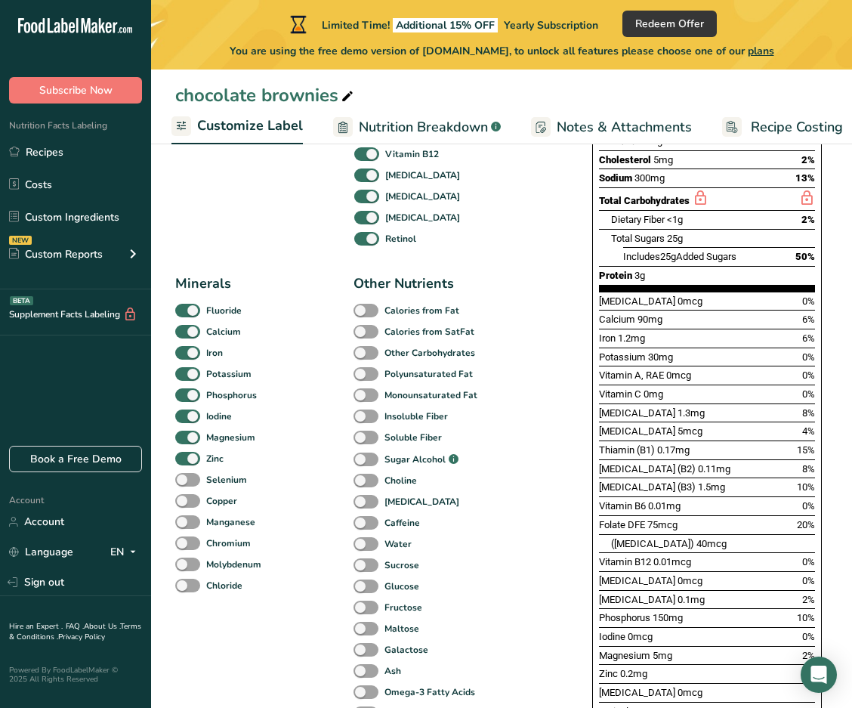
drag, startPoint x: 187, startPoint y: 484, endPoint x: 188, endPoint y: 496, distance: 11.4
click at [188, 484] on span at bounding box center [187, 480] width 25 height 14
click at [185, 484] on input "Selenium" at bounding box center [180, 480] width 10 height 10
checkbox input "true"
click at [187, 506] on span at bounding box center [187, 501] width 25 height 14
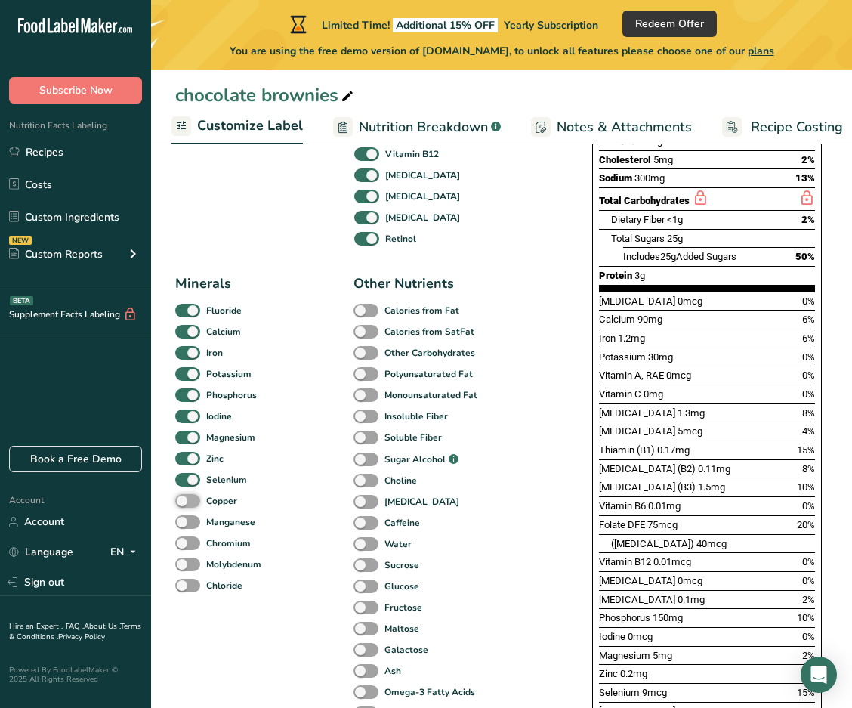
click at [185, 506] on input "Copper" at bounding box center [180, 501] width 10 height 10
checkbox input "true"
click at [188, 528] on span at bounding box center [187, 522] width 25 height 14
click at [185, 527] on input "Manganese" at bounding box center [180, 522] width 10 height 10
checkbox input "true"
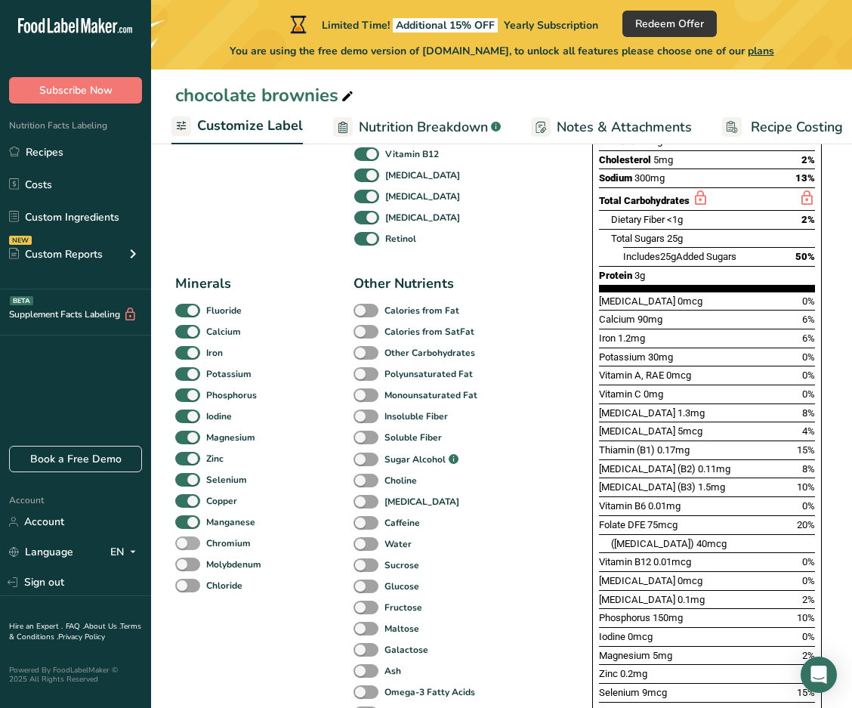
click at [189, 544] on span at bounding box center [187, 544] width 25 height 14
click at [185, 544] on input "Chromium" at bounding box center [180, 543] width 10 height 10
checkbox input "true"
drag, startPoint x: 190, startPoint y: 567, endPoint x: 190, endPoint y: 576, distance: 9.1
click at [190, 567] on span at bounding box center [187, 565] width 25 height 14
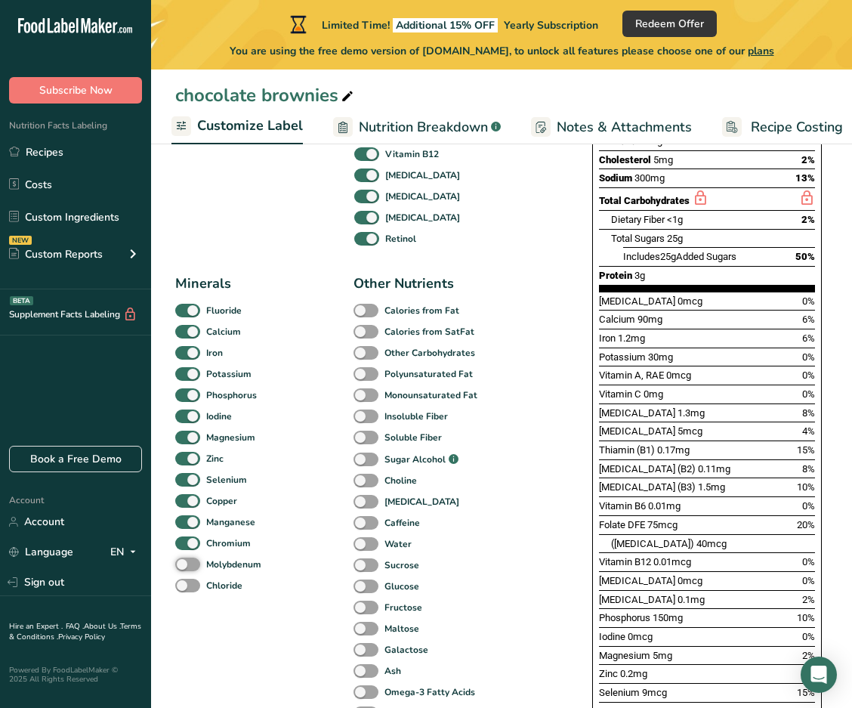
click at [185, 567] on input "Molybdenum" at bounding box center [180, 564] width 10 height 10
checkbox input "true"
click at [190, 587] on span at bounding box center [187, 586] width 25 height 14
click at [185, 587] on input "Chloride" at bounding box center [180, 585] width 10 height 10
checkbox input "true"
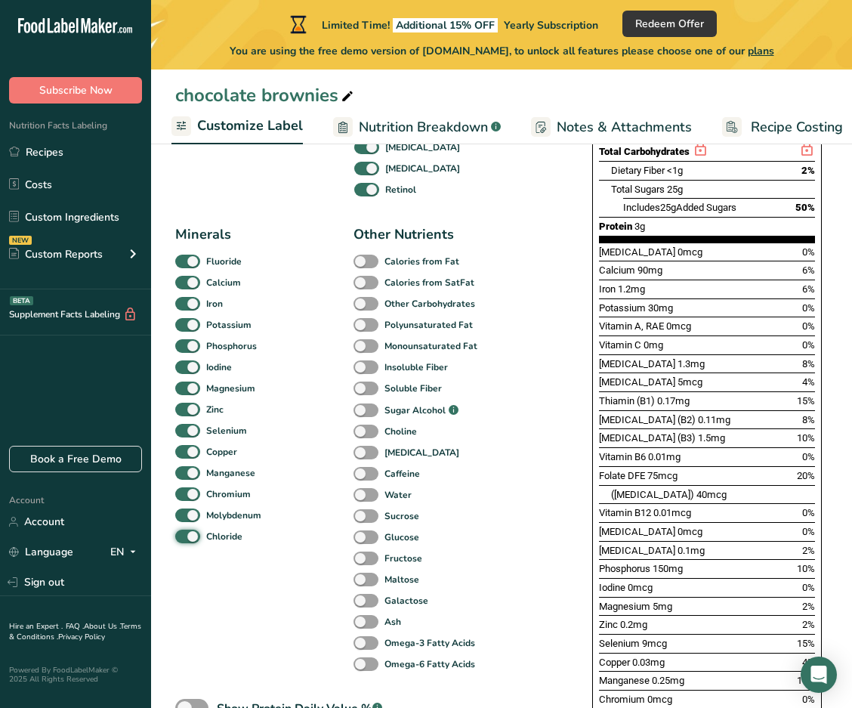
scroll to position [453, 0]
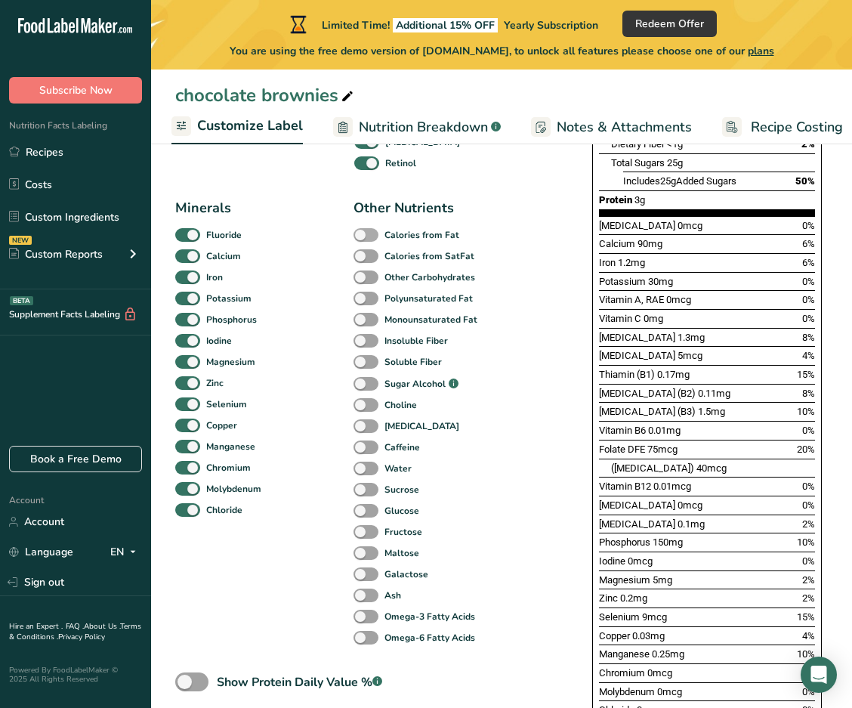
click at [336, 240] on span at bounding box center [366, 235] width 25 height 14
click at [336, 240] on input "Calories from Fat" at bounding box center [359, 235] width 10 height 10
checkbox input "true"
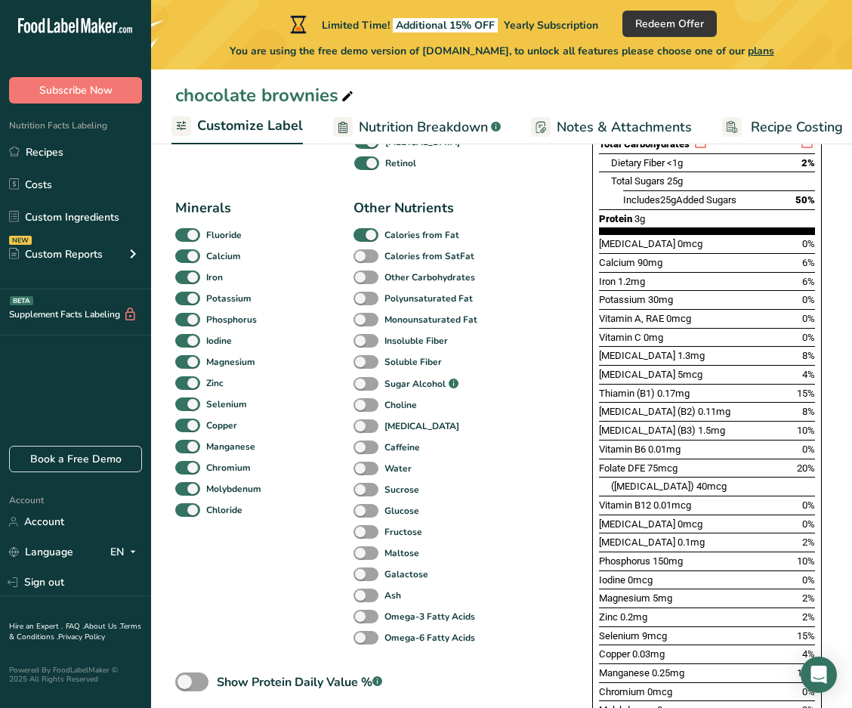
drag, startPoint x: 367, startPoint y: 257, endPoint x: 367, endPoint y: 272, distance: 15.1
click at [336, 258] on span at bounding box center [366, 256] width 25 height 14
click at [336, 258] on input "Calories from SatFat" at bounding box center [359, 256] width 10 height 10
checkbox input "true"
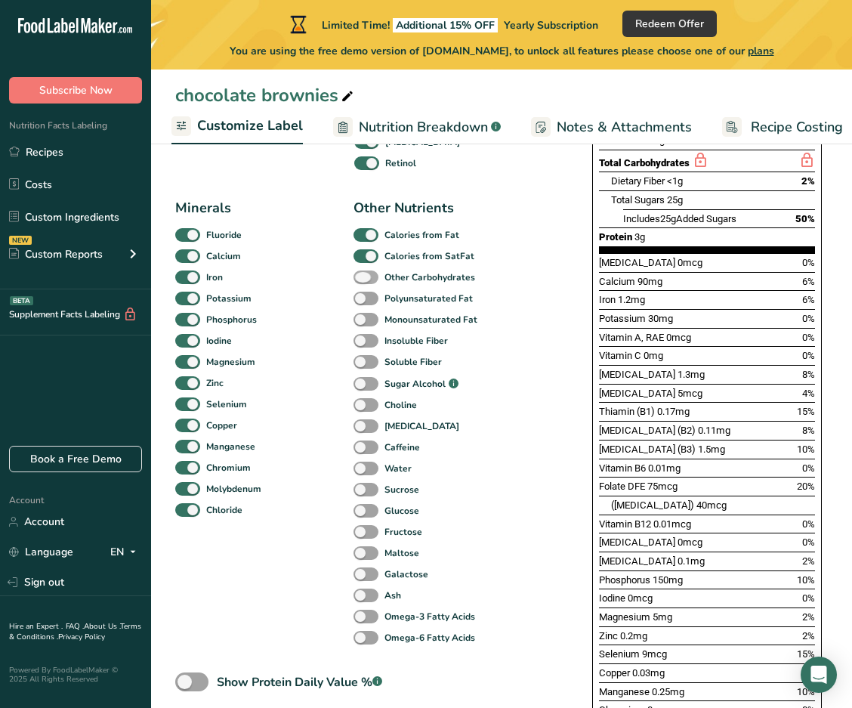
click at [336, 283] on span at bounding box center [366, 278] width 25 height 14
click at [336, 282] on input "Other Carbohydrates" at bounding box center [359, 277] width 10 height 10
checkbox input "true"
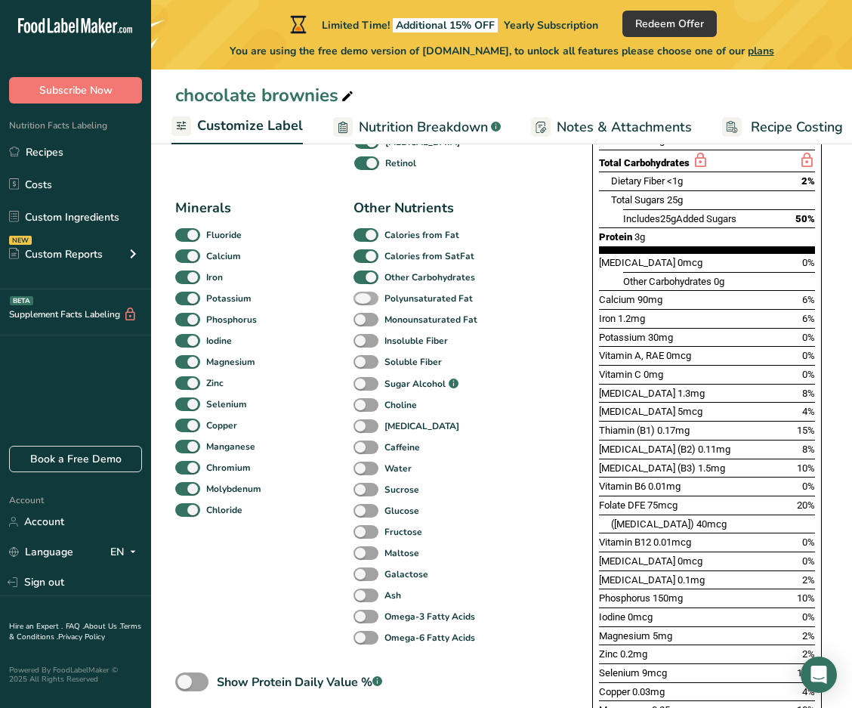
click at [336, 302] on span at bounding box center [366, 299] width 25 height 14
click at [336, 302] on input "Polyunsaturated Fat" at bounding box center [359, 298] width 10 height 10
checkbox input "true"
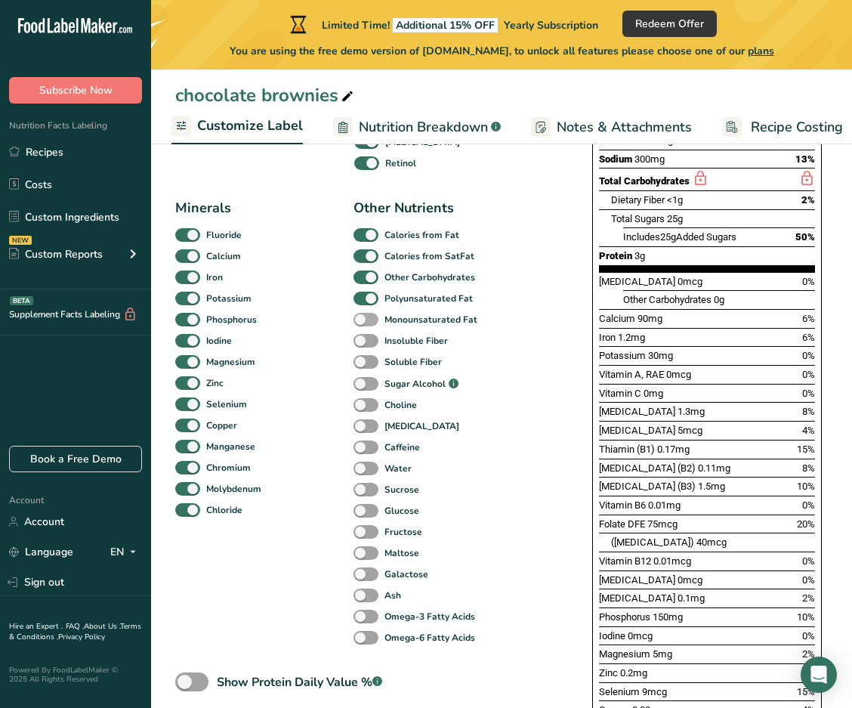
click at [336, 326] on span at bounding box center [366, 320] width 25 height 14
click at [336, 324] on input "Monounsaturated Fat" at bounding box center [359, 319] width 10 height 10
checkbox input "true"
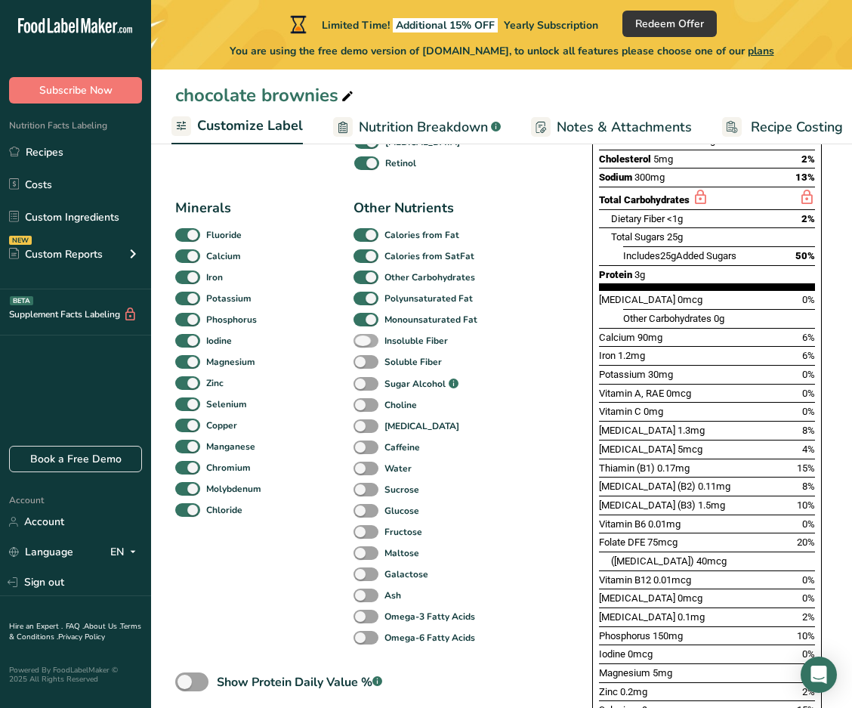
click at [336, 341] on span at bounding box center [366, 341] width 25 height 14
click at [336, 341] on input "Insoluble Fiber" at bounding box center [359, 341] width 10 height 10
checkbox input "true"
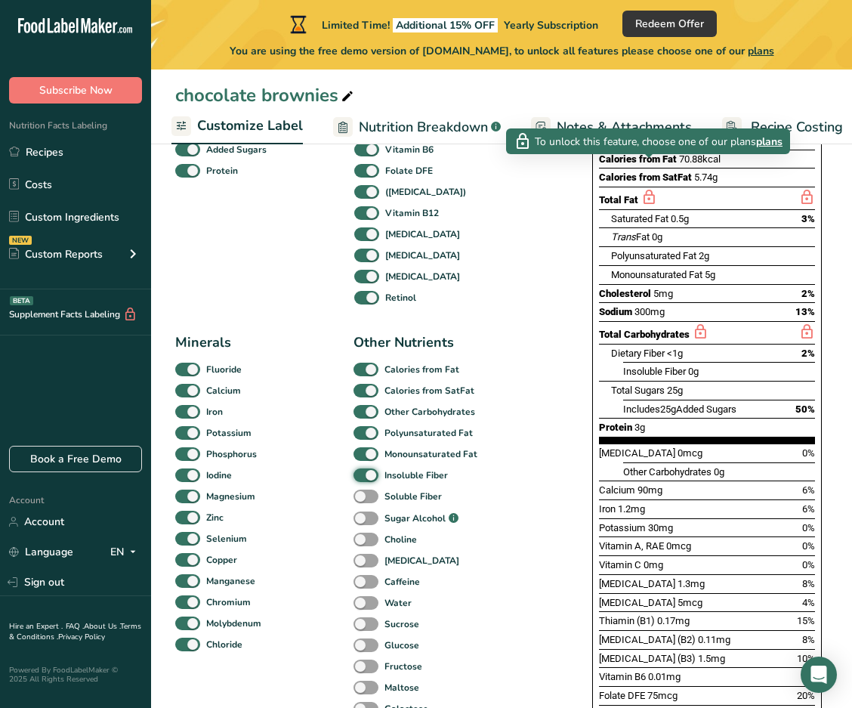
scroll to position [378, 0]
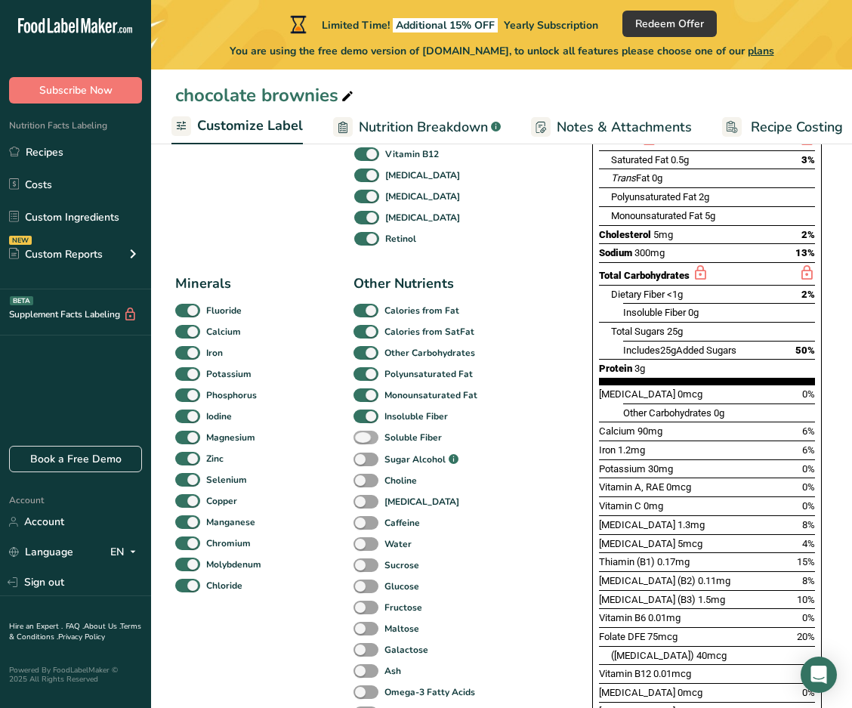
click at [336, 439] on span at bounding box center [366, 438] width 25 height 14
click at [336, 439] on input "Soluble Fiber" at bounding box center [359, 437] width 10 height 10
checkbox input "true"
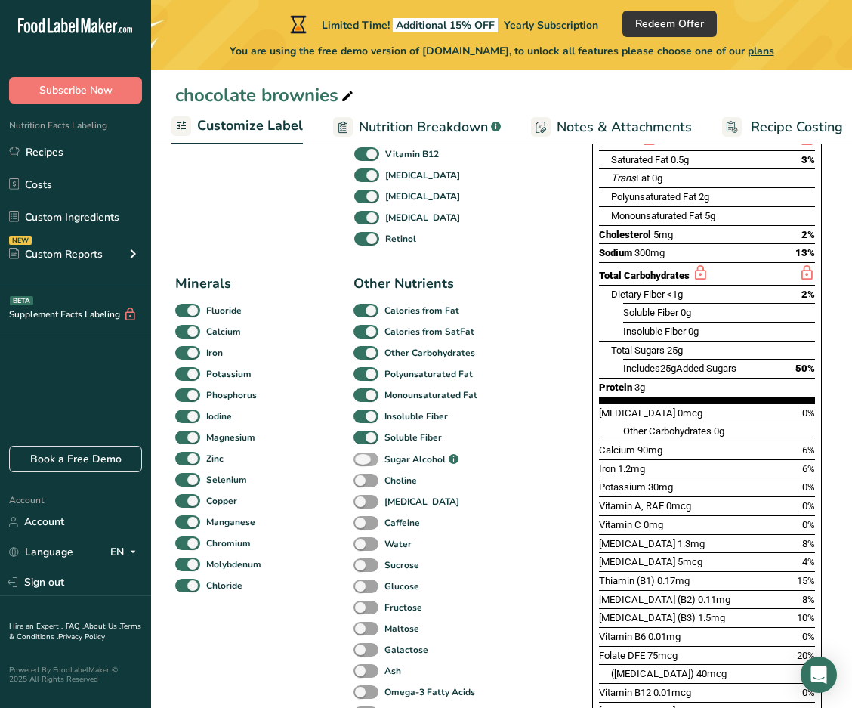
click at [336, 459] on span at bounding box center [366, 460] width 25 height 14
click at [336, 459] on input "Sugar Alcohol .a-a{fill:#347362;}.b-a{fill:#fff;}" at bounding box center [359, 460] width 10 height 10
checkbox input "true"
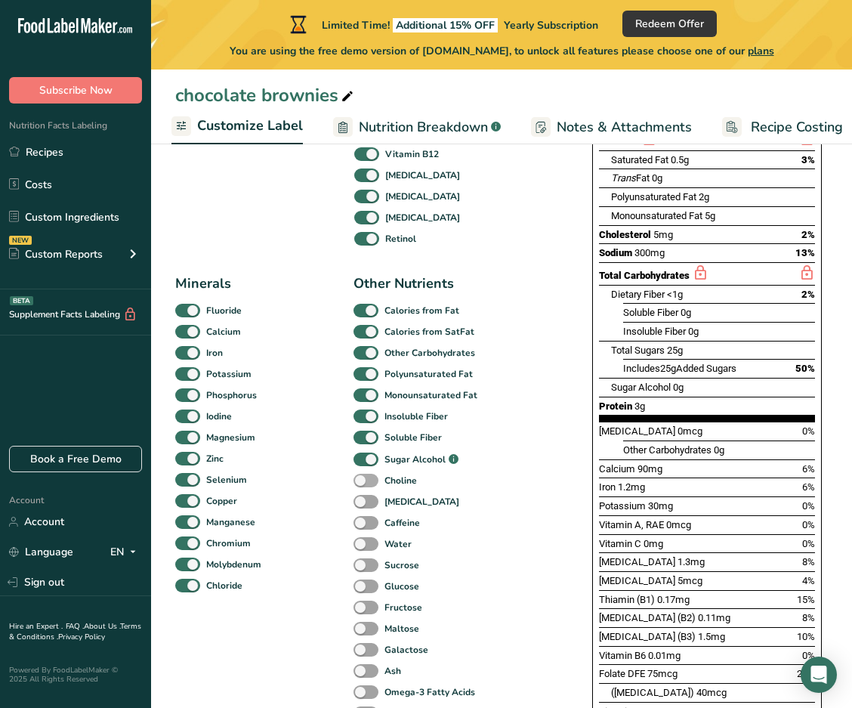
click at [336, 488] on span at bounding box center [366, 481] width 25 height 14
click at [336, 485] on input "Choline" at bounding box center [359, 480] width 10 height 10
checkbox input "true"
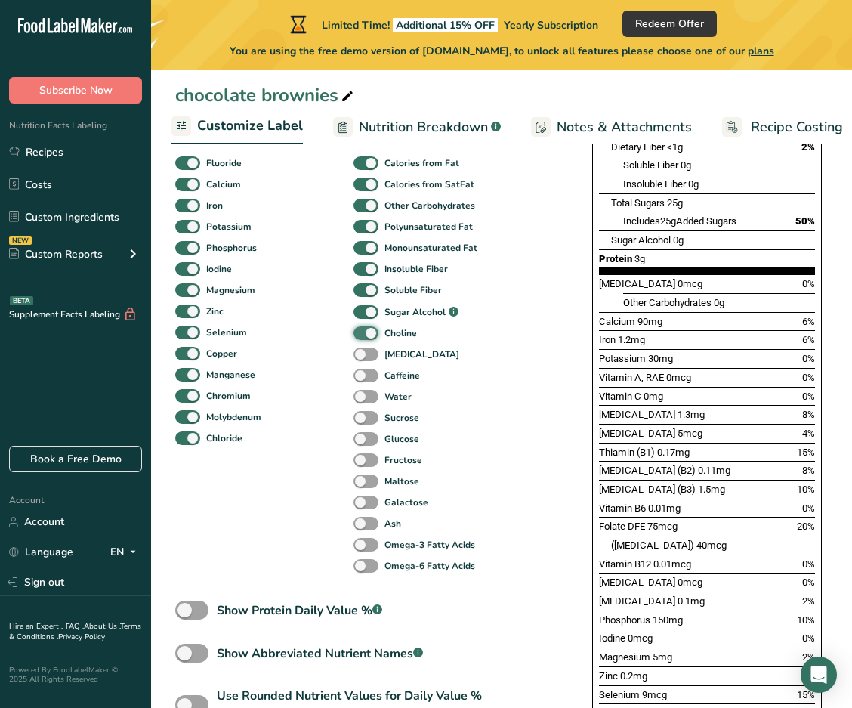
scroll to position [529, 0]
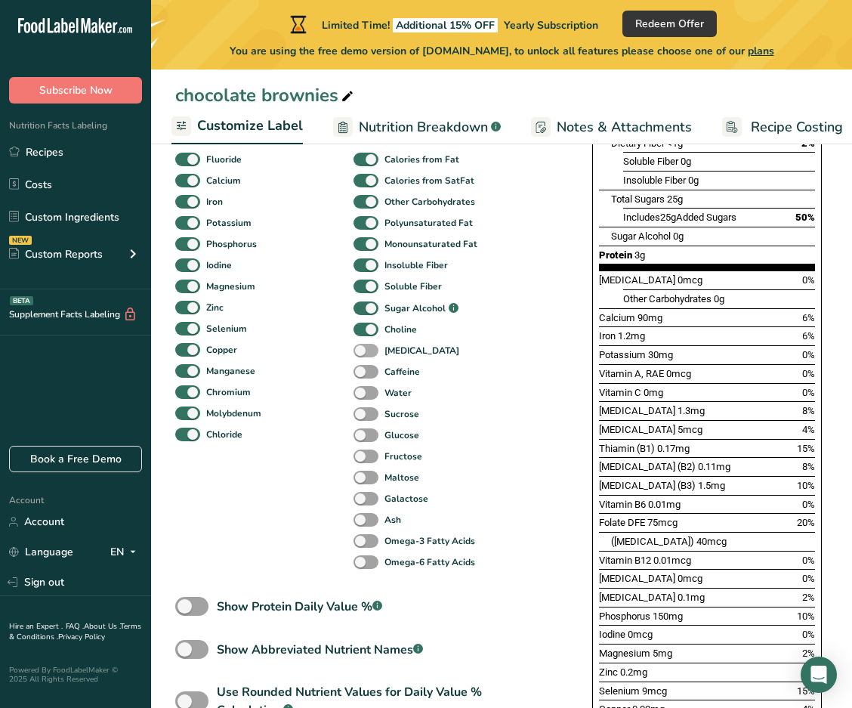
click at [336, 350] on span at bounding box center [366, 351] width 25 height 14
click at [336, 350] on input "[MEDICAL_DATA]" at bounding box center [359, 350] width 10 height 10
checkbox input "true"
click at [336, 373] on span at bounding box center [366, 372] width 25 height 14
click at [336, 373] on input "Caffeine" at bounding box center [359, 372] width 10 height 10
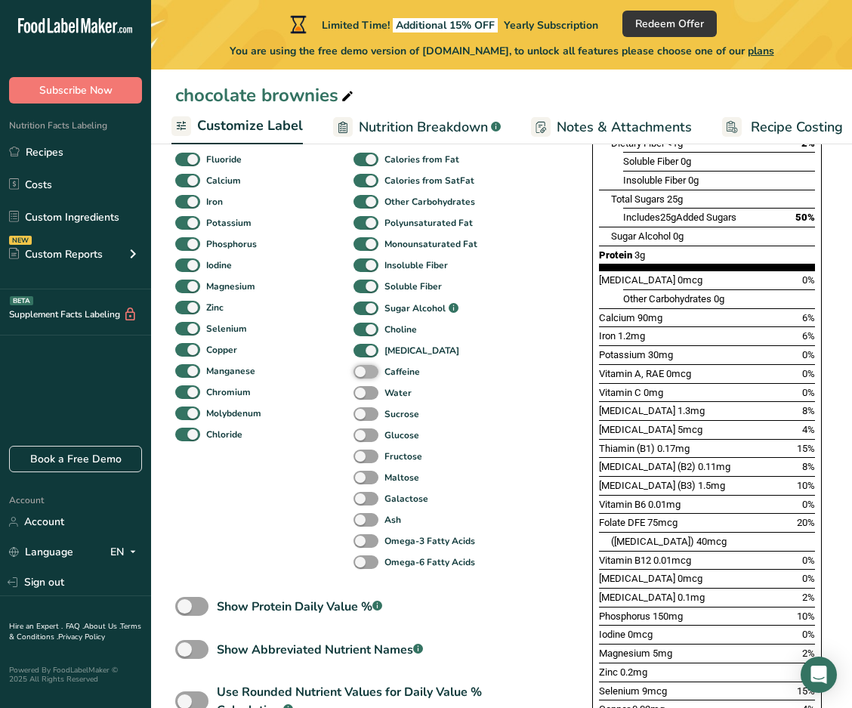
checkbox input "true"
drag, startPoint x: 367, startPoint y: 389, endPoint x: 368, endPoint y: 400, distance: 10.6
click at [336, 391] on span at bounding box center [366, 393] width 25 height 14
click at [336, 391] on input "Water" at bounding box center [359, 393] width 10 height 10
checkbox input "true"
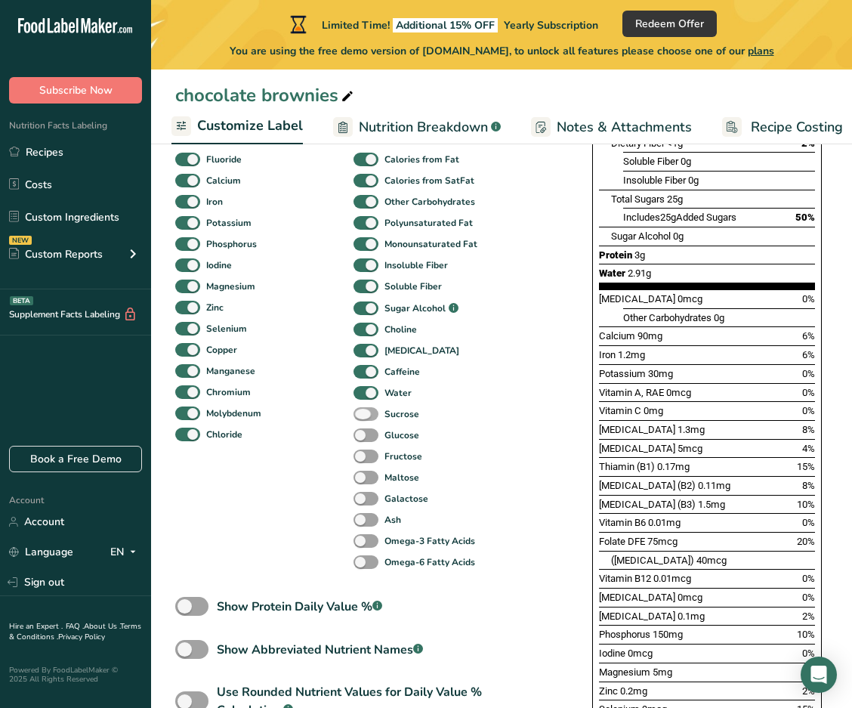
click at [336, 413] on span at bounding box center [366, 414] width 25 height 14
click at [336, 413] on input "Sucrose" at bounding box center [359, 414] width 10 height 10
checkbox input "true"
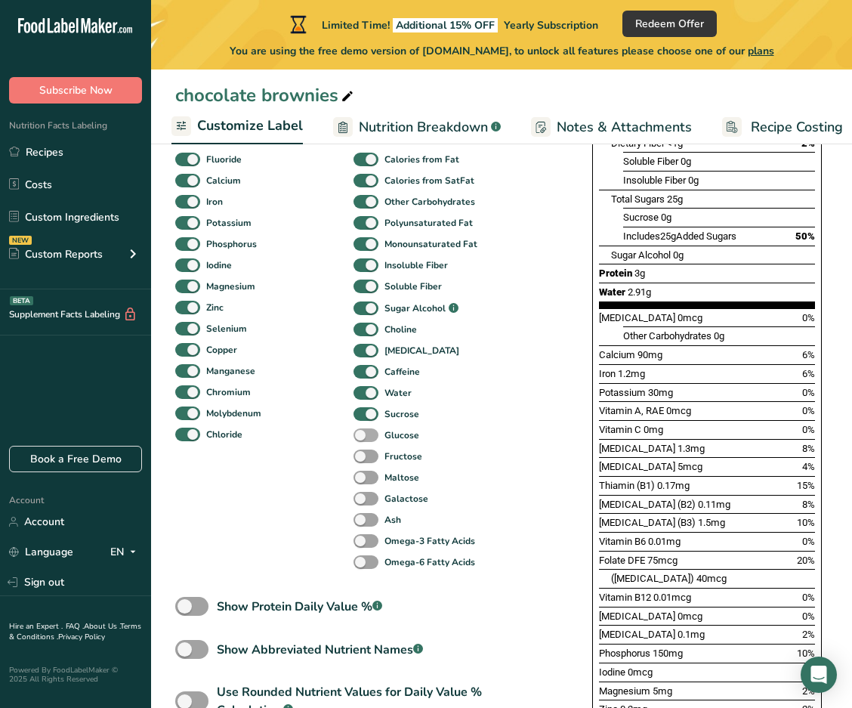
click at [336, 436] on span at bounding box center [366, 436] width 25 height 14
click at [336, 436] on input "Glucose" at bounding box center [359, 435] width 10 height 10
checkbox input "true"
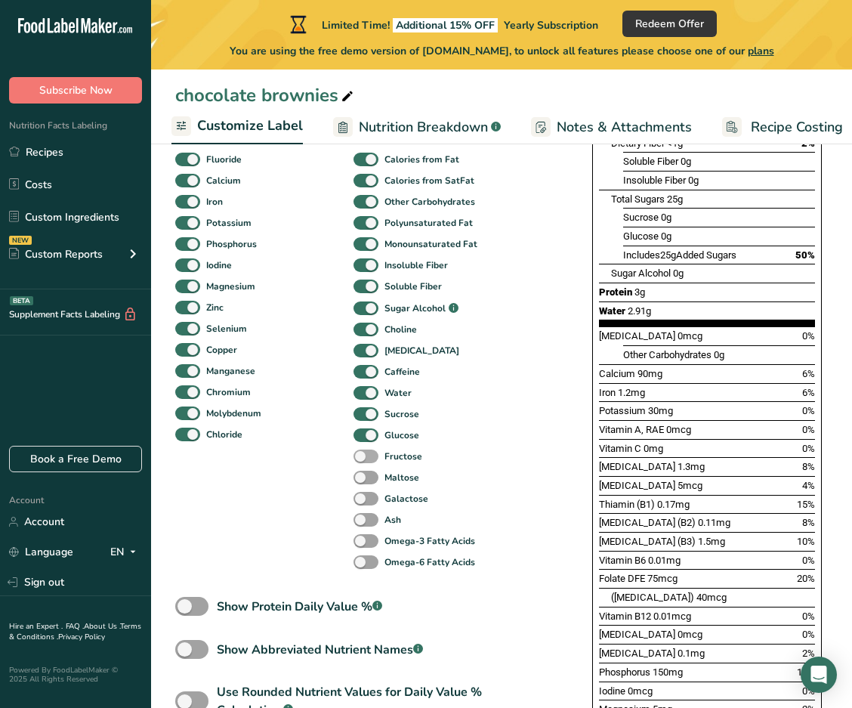
click at [336, 456] on span at bounding box center [366, 457] width 25 height 14
click at [336, 456] on input "Fructose" at bounding box center [359, 456] width 10 height 10
checkbox input "true"
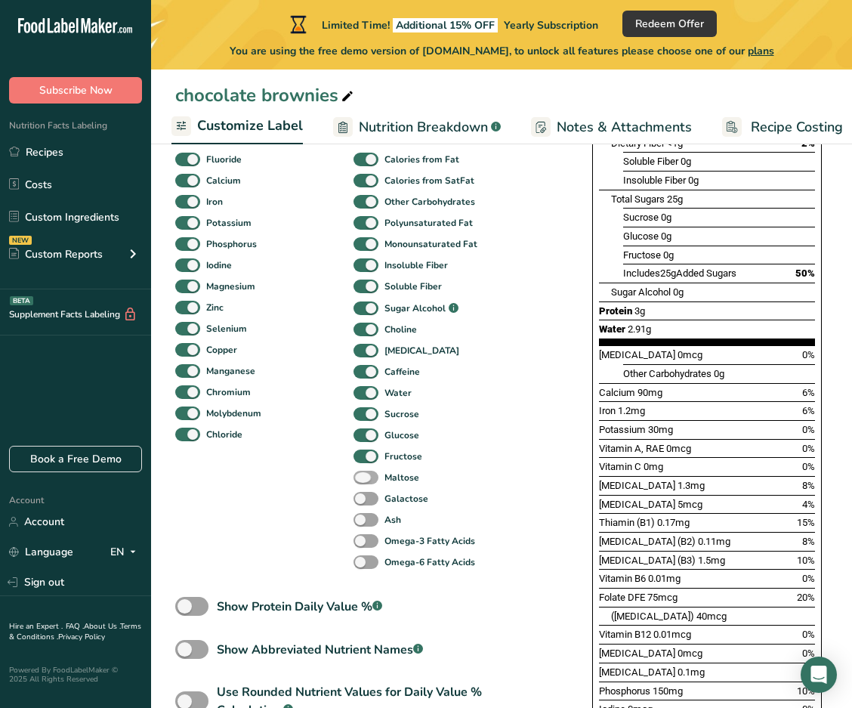
click at [336, 479] on span at bounding box center [366, 478] width 25 height 14
click at [336, 479] on input "Maltose" at bounding box center [359, 477] width 10 height 10
checkbox input "true"
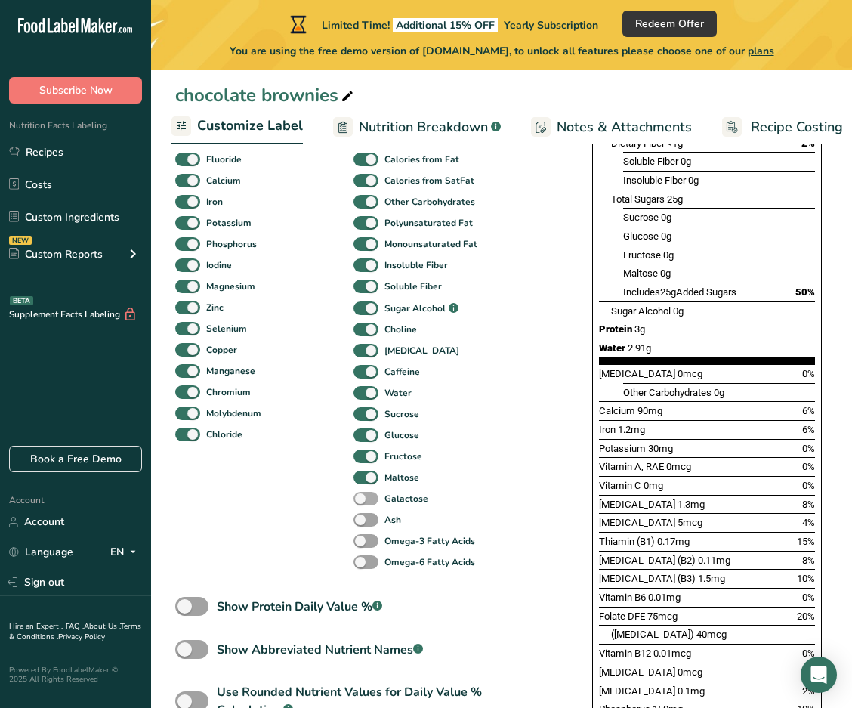
click at [336, 504] on span at bounding box center [366, 499] width 25 height 14
click at [336, 503] on input "Galactose" at bounding box center [359, 499] width 10 height 10
checkbox input "true"
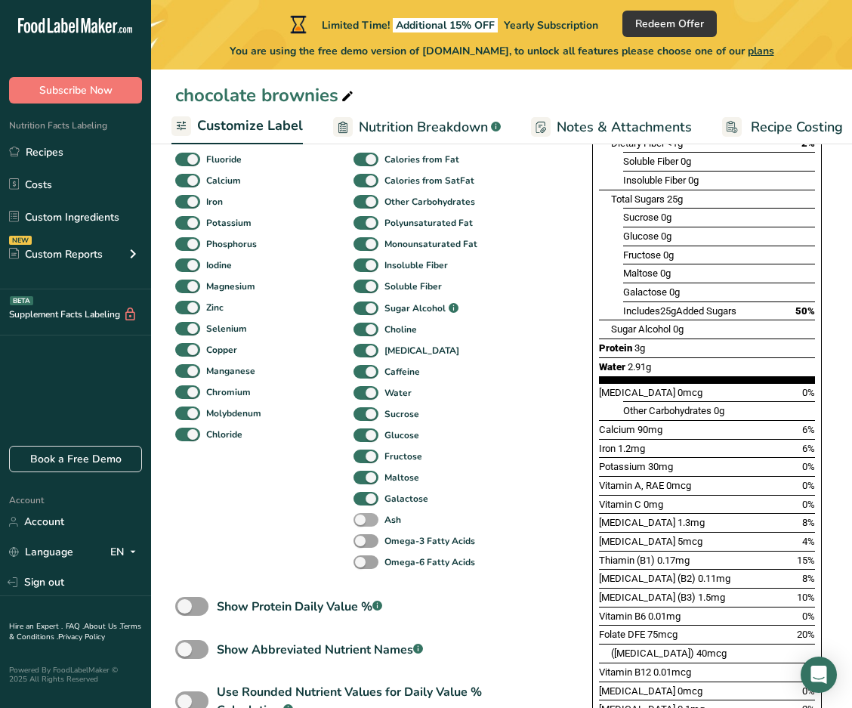
click at [336, 521] on span at bounding box center [366, 520] width 25 height 14
click at [336, 521] on input "Ash" at bounding box center [359, 520] width 10 height 10
checkbox input "true"
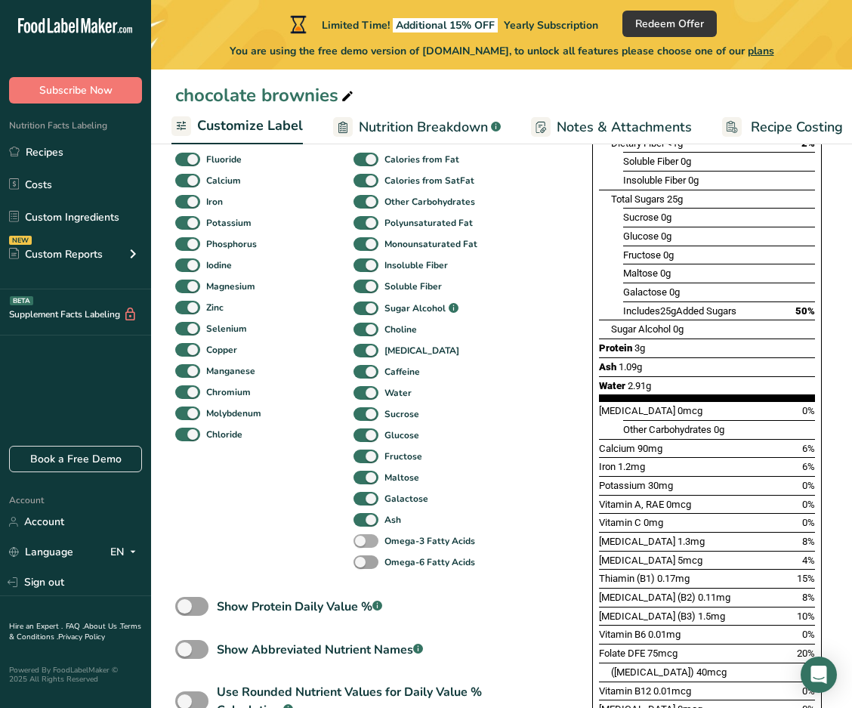
click at [336, 543] on span at bounding box center [366, 541] width 25 height 14
click at [336, 543] on input "Omega-3 Fatty Acids" at bounding box center [359, 541] width 10 height 10
checkbox input "true"
click at [336, 560] on span at bounding box center [366, 562] width 25 height 14
click at [336, 560] on input "Omega-6 Fatty Acids" at bounding box center [359, 562] width 10 height 10
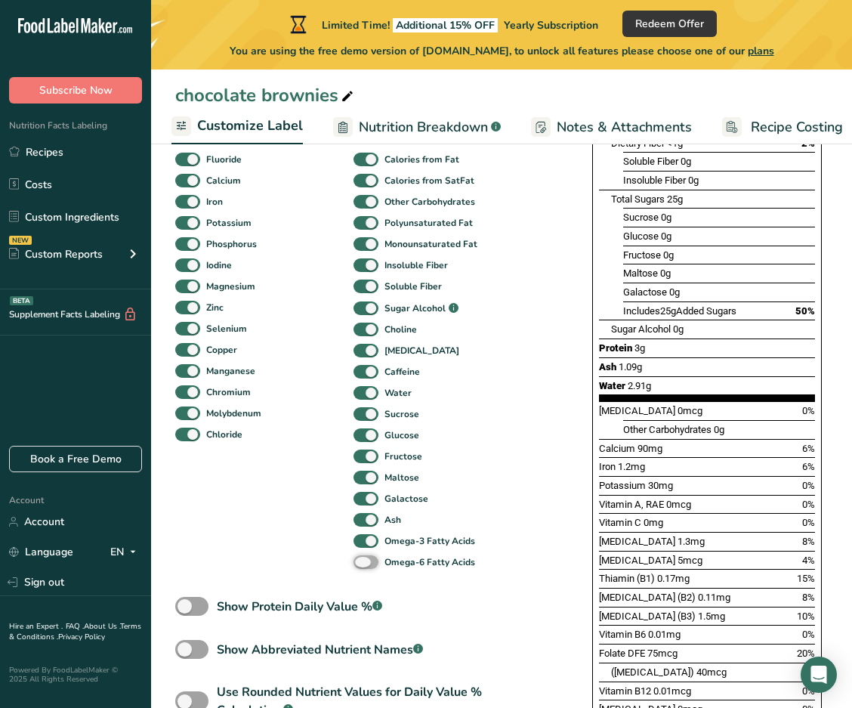
checkbox input "true"
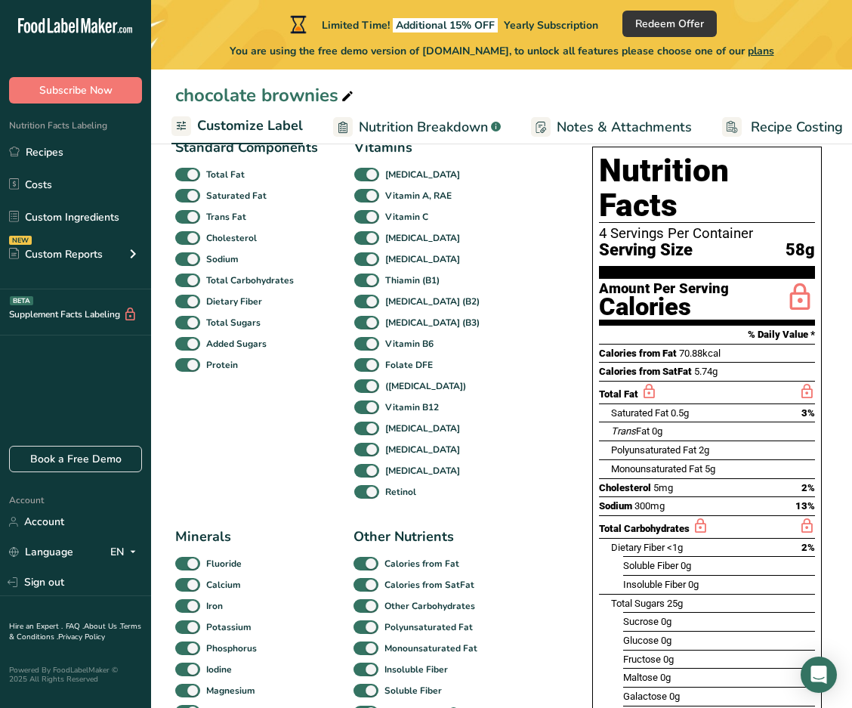
scroll to position [151, 0]
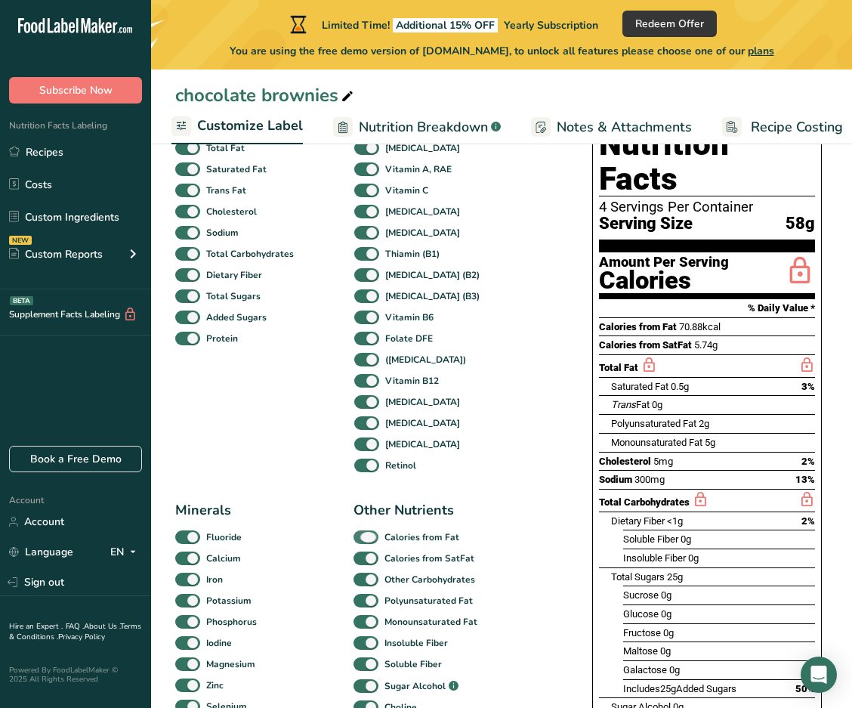
click at [336, 540] on span at bounding box center [366, 538] width 25 height 14
click at [336, 540] on input "Calories from Fat" at bounding box center [359, 537] width 10 height 10
checkbox input "false"
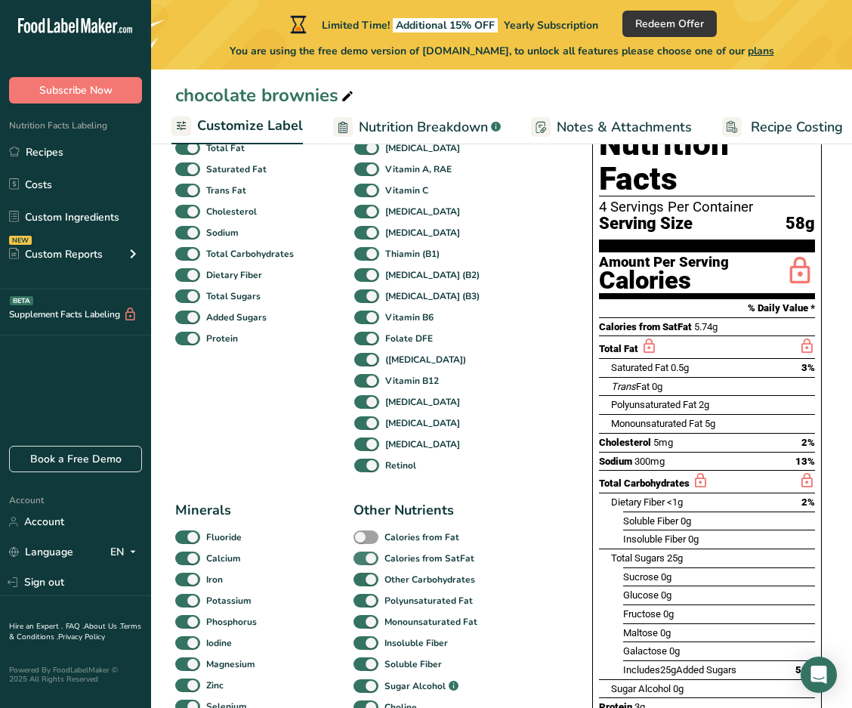
click at [336, 562] on span at bounding box center [366, 559] width 25 height 14
click at [336, 562] on input "Calories from SatFat" at bounding box center [359, 558] width 10 height 10
checkbox input "false"
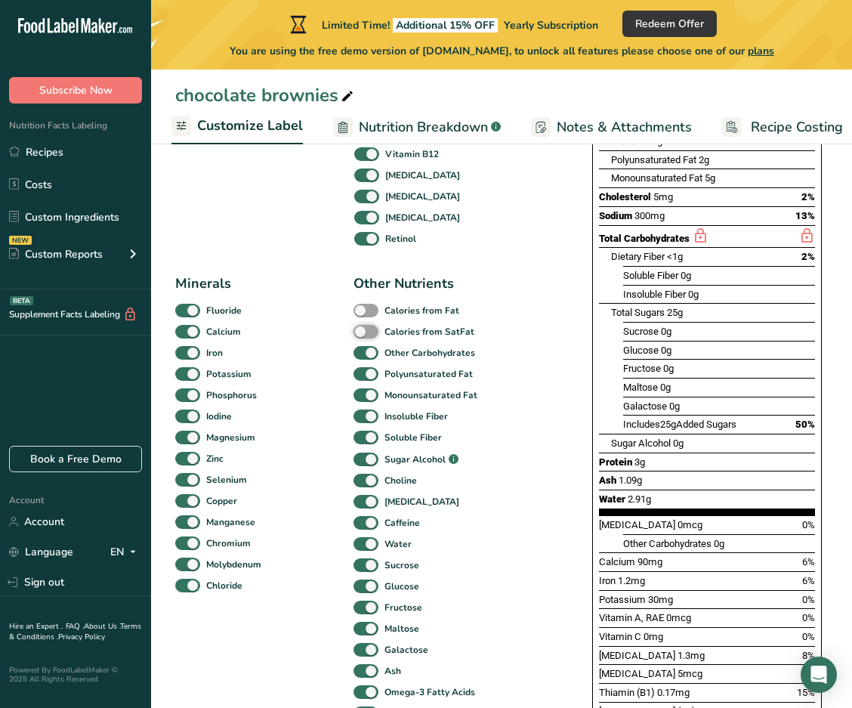
scroll to position [453, 0]
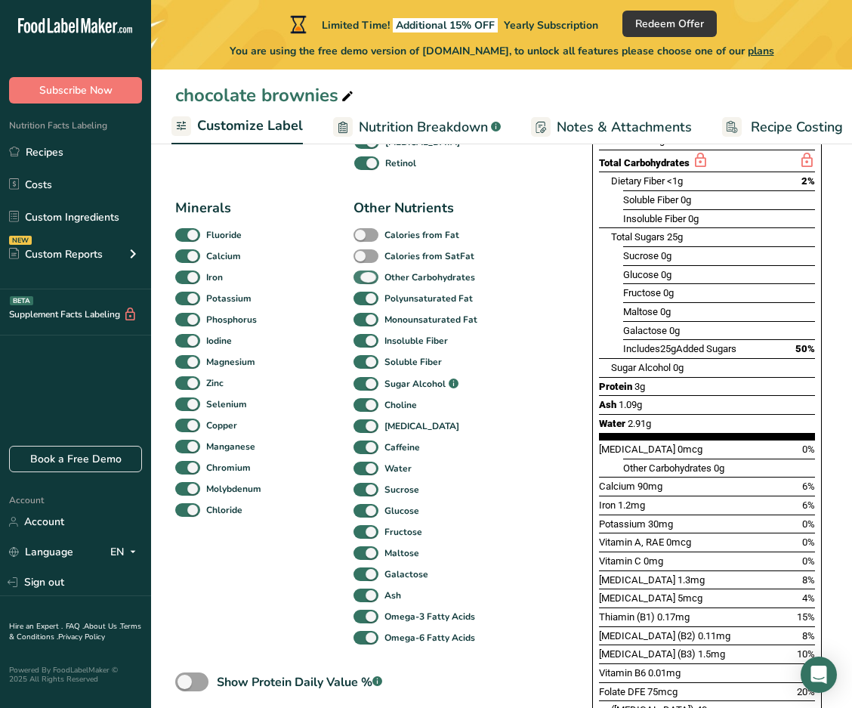
click at [336, 283] on span at bounding box center [366, 278] width 25 height 14
click at [336, 282] on input "Other Carbohydrates" at bounding box center [359, 277] width 10 height 10
checkbox input "false"
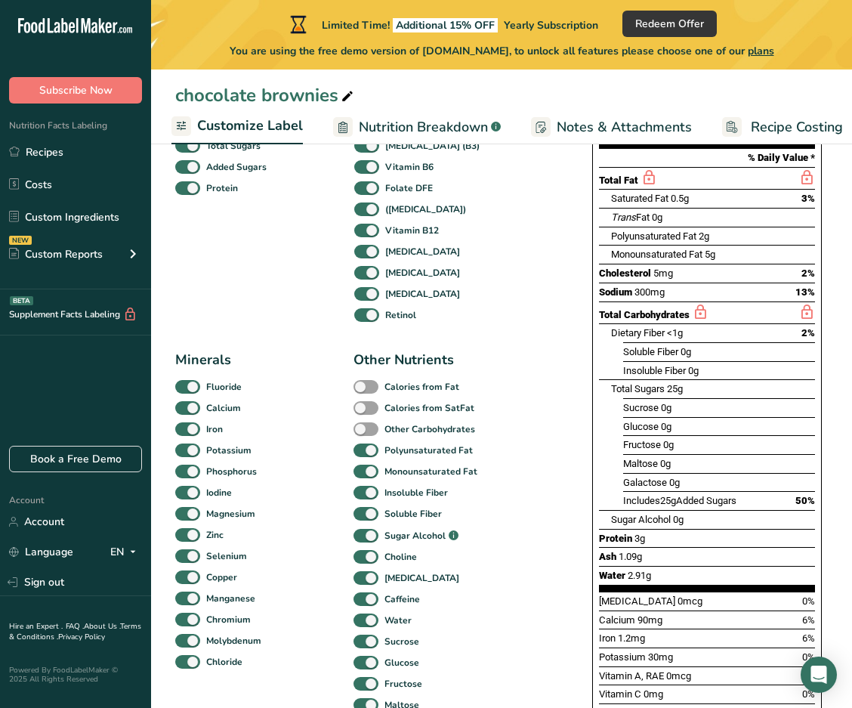
scroll to position [302, 0]
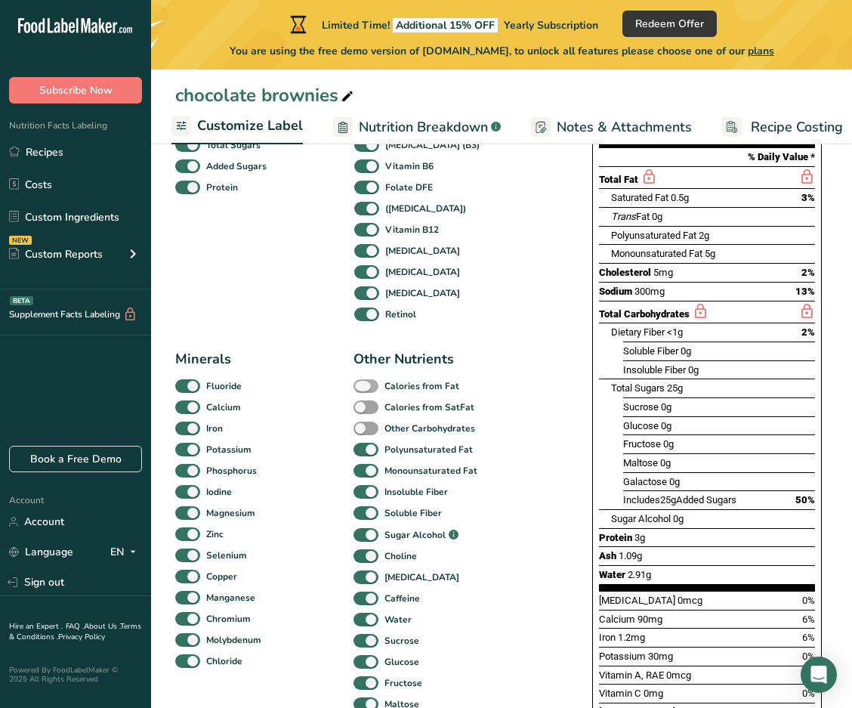
click at [336, 391] on span at bounding box center [366, 386] width 25 height 14
click at [336, 391] on input "Calories from Fat" at bounding box center [359, 386] width 10 height 10
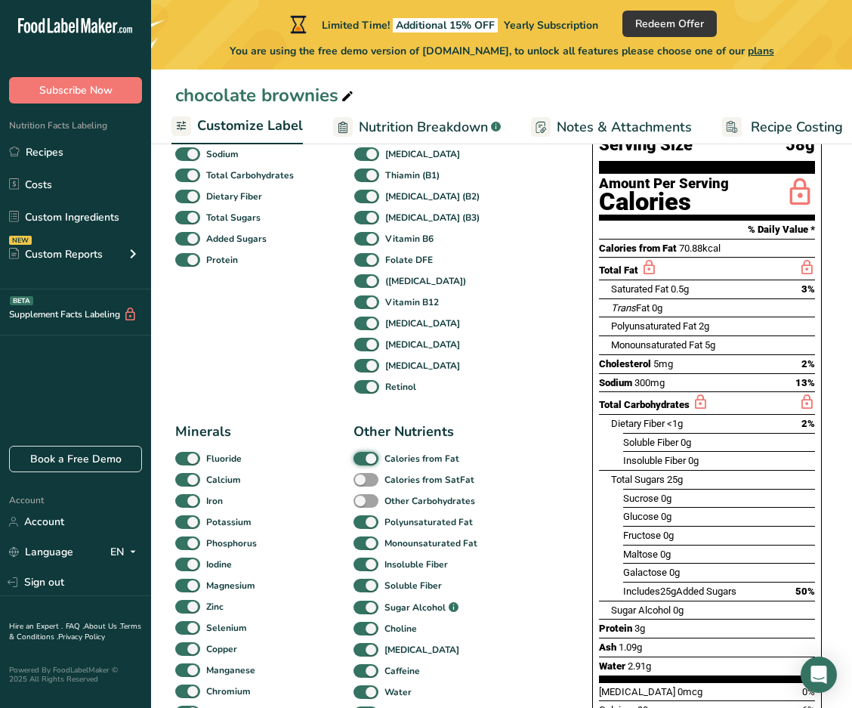
scroll to position [227, 0]
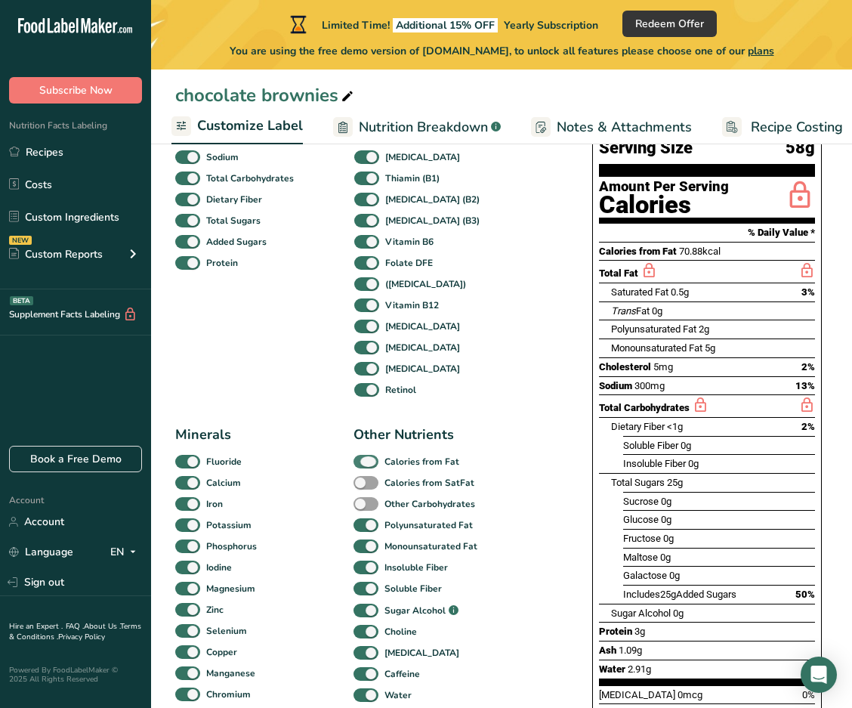
click at [336, 463] on span at bounding box center [366, 462] width 25 height 14
click at [336, 463] on input "Calories from Fat" at bounding box center [359, 461] width 10 height 10
checkbox input "false"
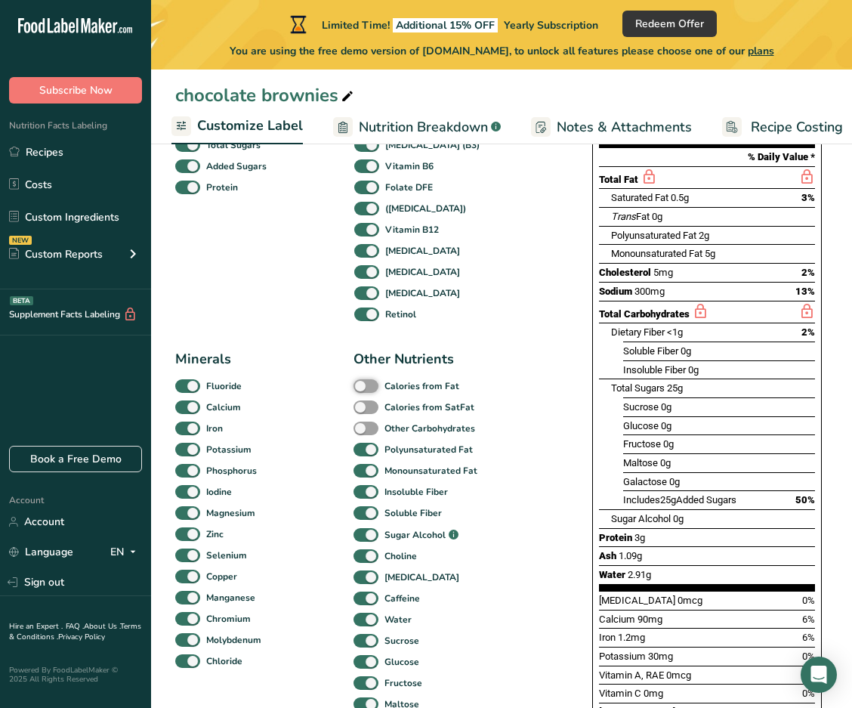
scroll to position [378, 0]
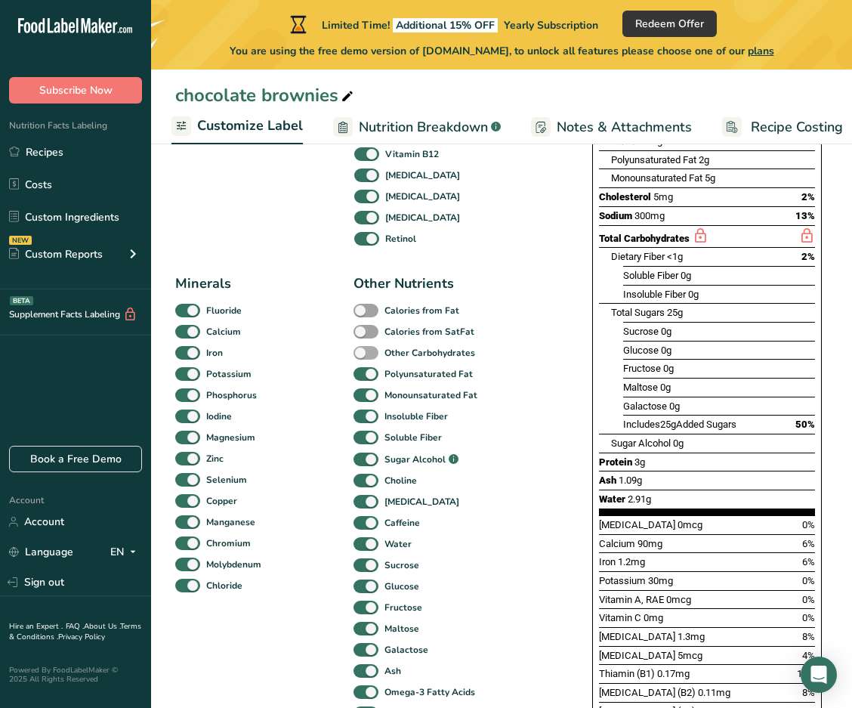
click at [336, 358] on span at bounding box center [366, 353] width 25 height 14
click at [336, 357] on input "Other Carbohydrates" at bounding box center [359, 353] width 10 height 10
click at [336, 359] on span at bounding box center [366, 353] width 25 height 14
click at [336, 357] on input "Other Carbohydrates" at bounding box center [359, 353] width 10 height 10
click at [336, 354] on span at bounding box center [366, 353] width 25 height 14
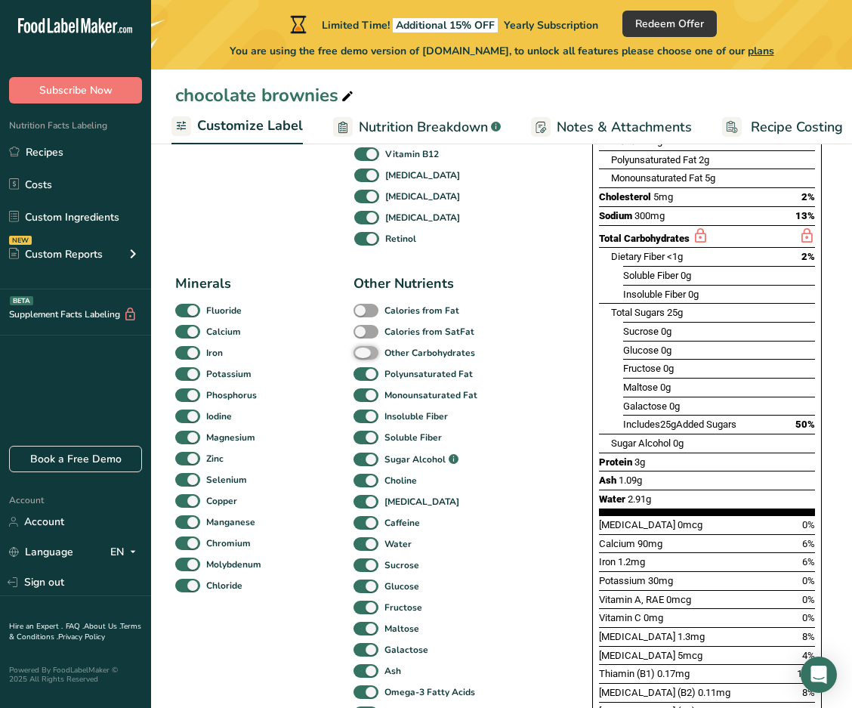
click at [336, 354] on input "Other Carbohydrates" at bounding box center [359, 353] width 10 height 10
click at [336, 358] on span at bounding box center [366, 353] width 25 height 14
click at [336, 357] on input "Other Carbohydrates" at bounding box center [359, 353] width 10 height 10
click at [336, 358] on span at bounding box center [366, 353] width 25 height 14
click at [336, 357] on input "Other Carbohydrates" at bounding box center [359, 353] width 10 height 10
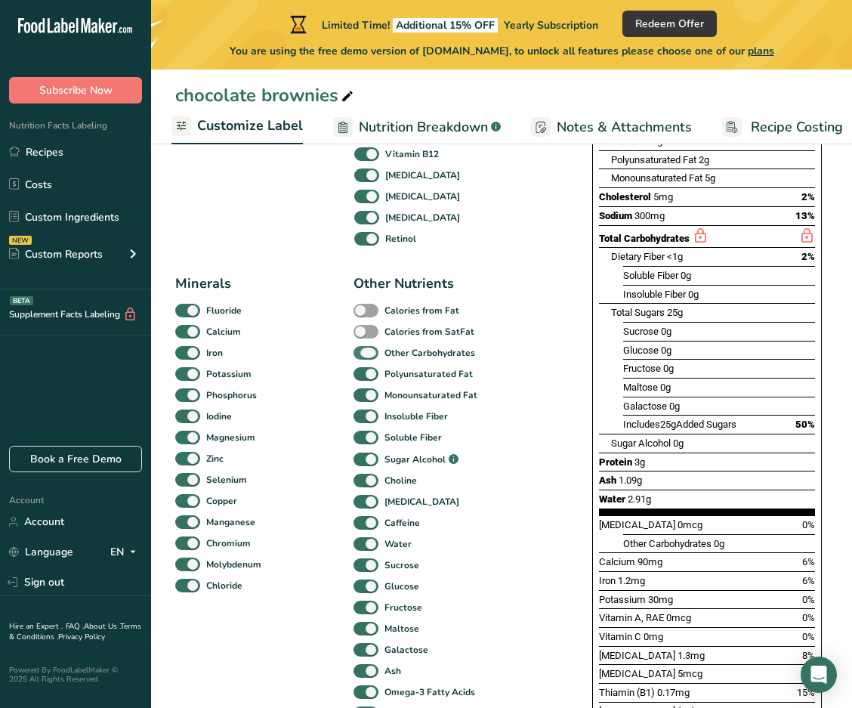
click at [336, 358] on span at bounding box center [366, 353] width 25 height 14
click at [336, 357] on input "Other Carbohydrates" at bounding box center [359, 353] width 10 height 10
checkbox input "false"
click at [336, 379] on span at bounding box center [366, 374] width 25 height 14
click at [336, 379] on input "Polyunsaturated Fat" at bounding box center [359, 374] width 10 height 10
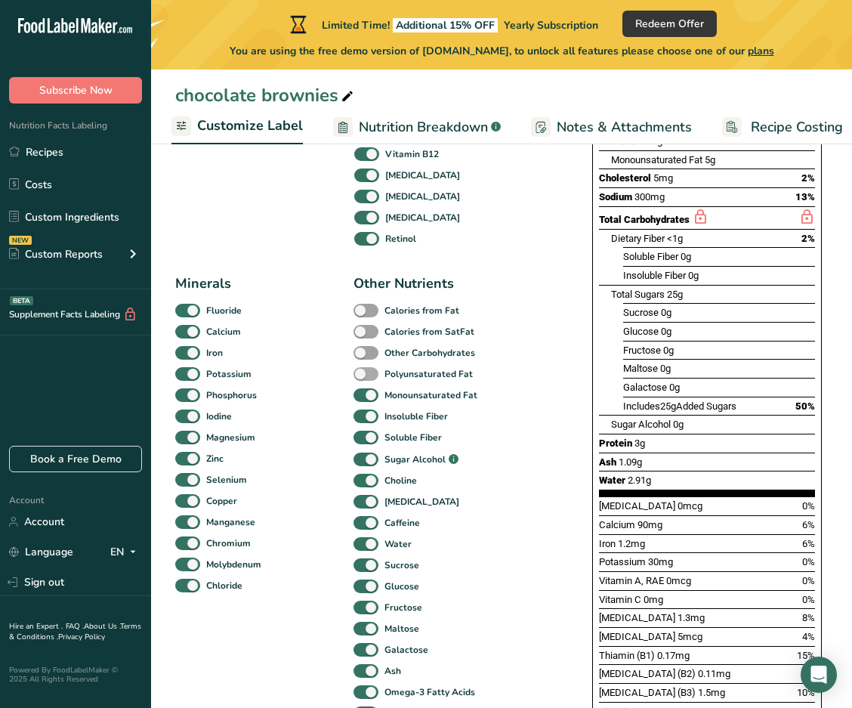
click at [336, 379] on span at bounding box center [366, 374] width 25 height 14
click at [336, 379] on input "Polyunsaturated Fat" at bounding box center [359, 374] width 10 height 10
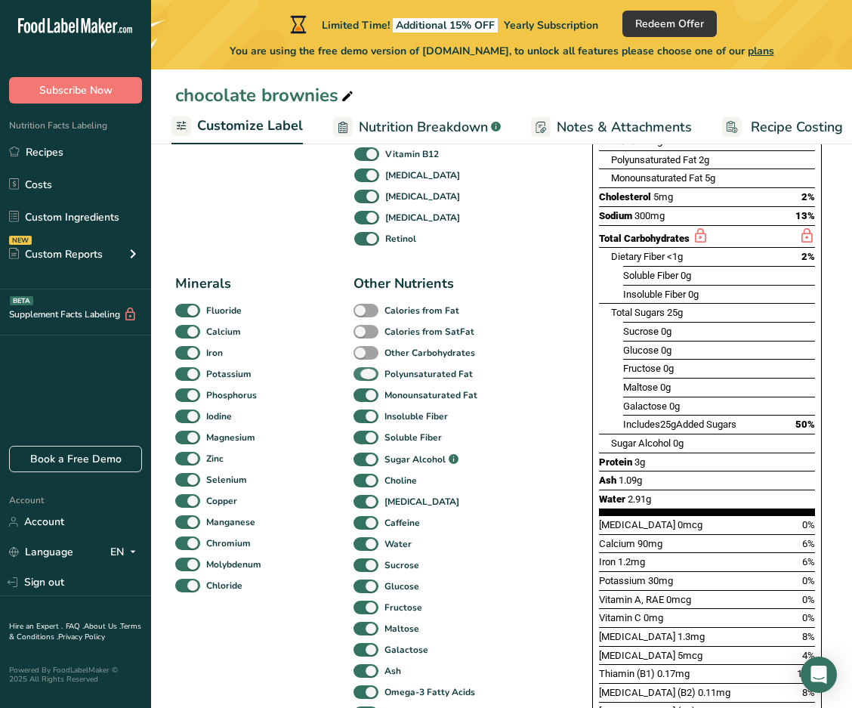
click at [336, 379] on span at bounding box center [366, 374] width 25 height 14
click at [336, 379] on input "Polyunsaturated Fat" at bounding box center [359, 374] width 10 height 10
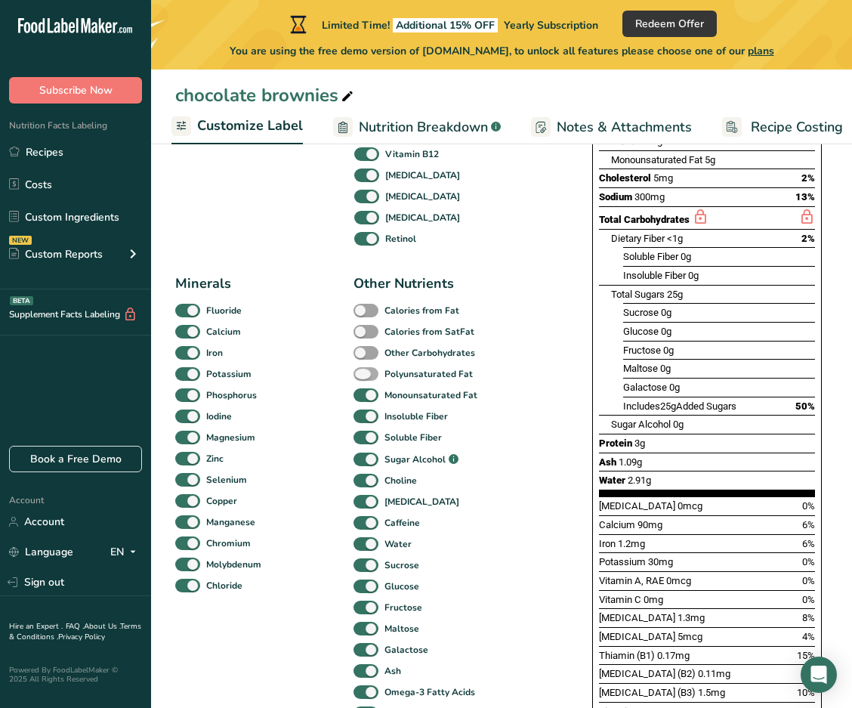
click at [336, 379] on span at bounding box center [366, 374] width 25 height 14
click at [336, 379] on input "Polyunsaturated Fat" at bounding box center [359, 374] width 10 height 10
checkbox input "true"
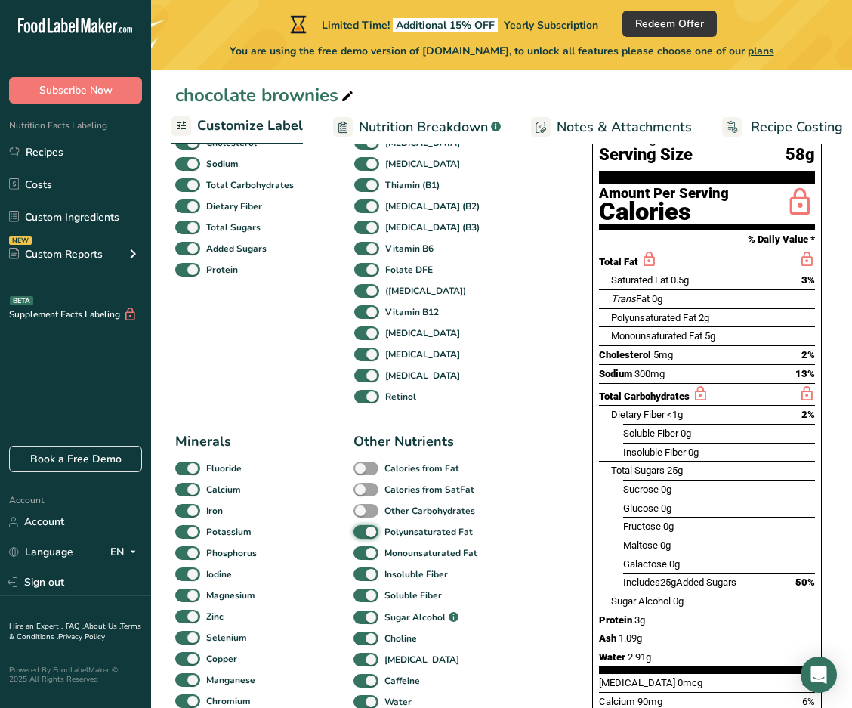
scroll to position [227, 0]
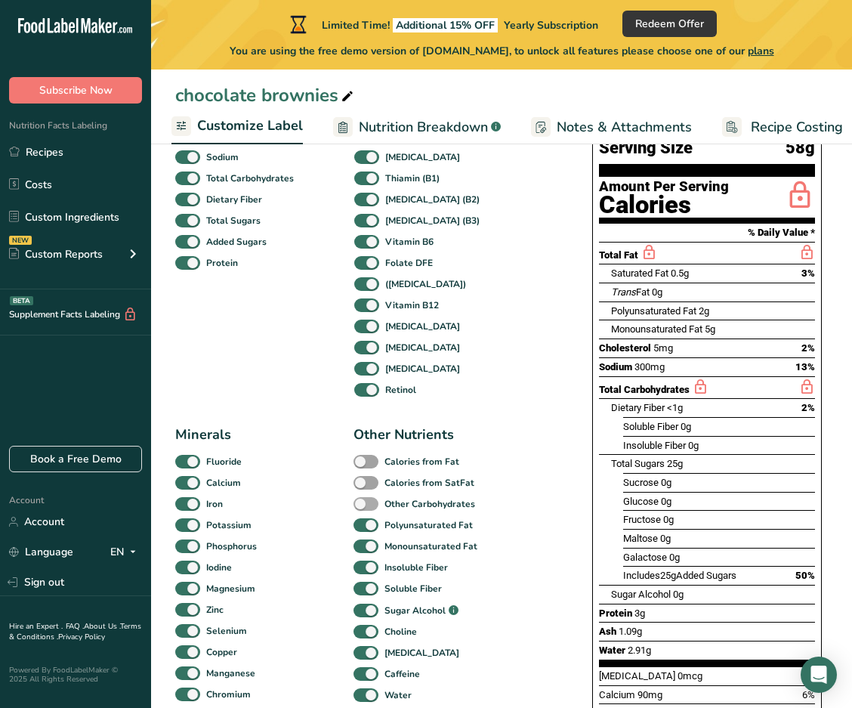
click at [336, 508] on span at bounding box center [366, 504] width 25 height 14
click at [336, 508] on input "Other Carbohydrates" at bounding box center [359, 504] width 10 height 10
click at [336, 508] on span at bounding box center [366, 504] width 25 height 14
click at [336, 508] on input "Other Carbohydrates" at bounding box center [359, 504] width 10 height 10
click at [336, 507] on b "Other Carbohydrates" at bounding box center [430, 504] width 91 height 14
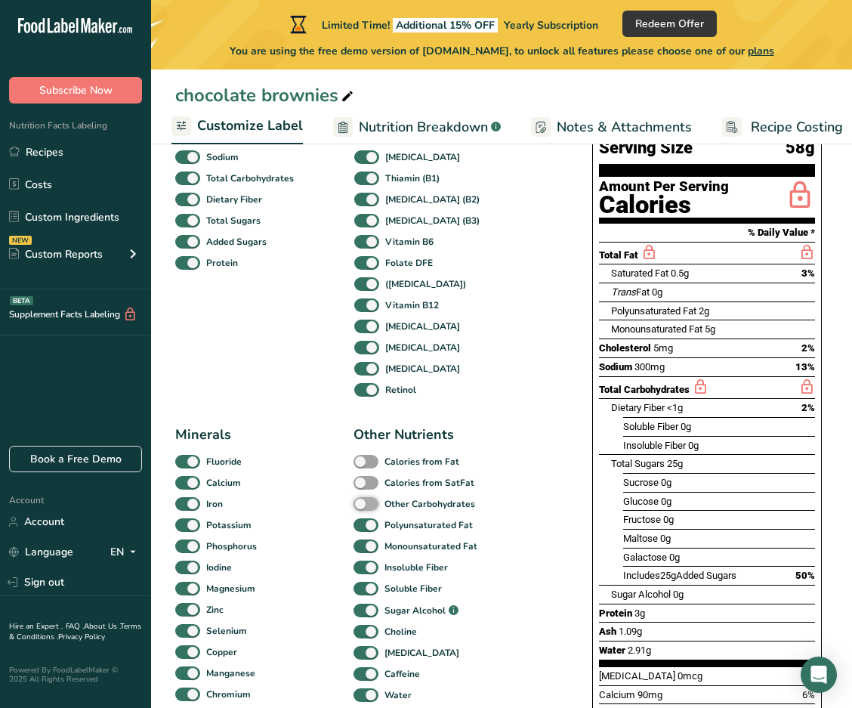
click at [336, 507] on input "Other Carbohydrates" at bounding box center [359, 504] width 10 height 10
checkbox input "true"
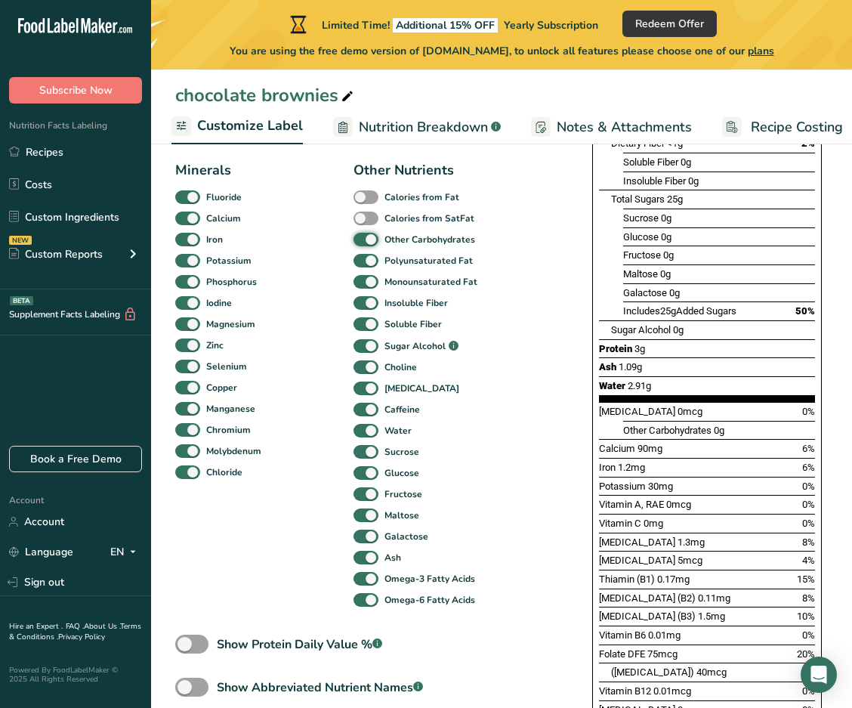
scroll to position [453, 0]
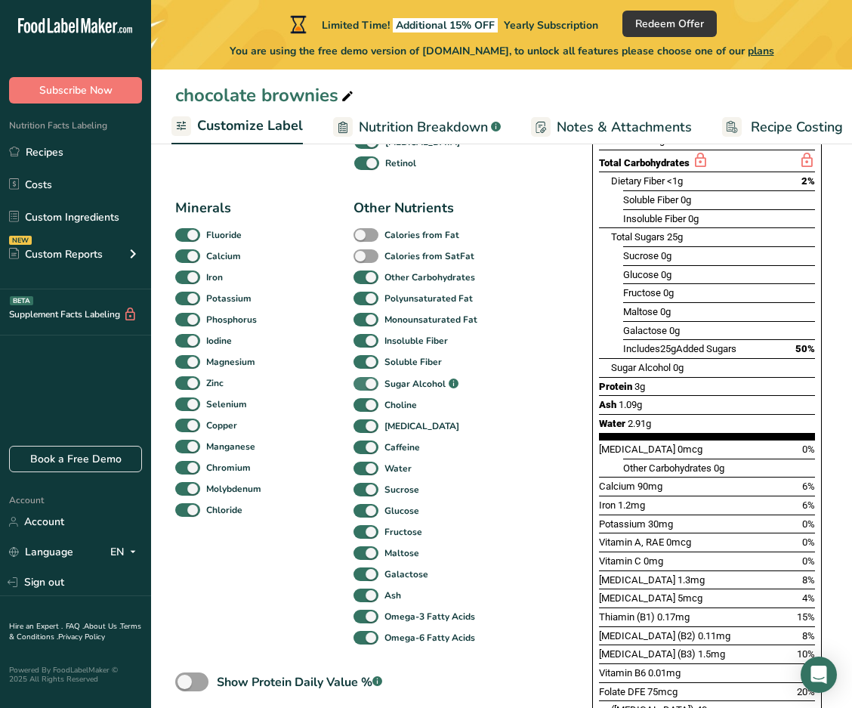
click at [336, 385] on span at bounding box center [366, 384] width 25 height 14
click at [336, 385] on input "Sugar Alcohol .a-a{fill:#347362;}.b-a{fill:#fff;}" at bounding box center [359, 384] width 10 height 10
checkbox input "false"
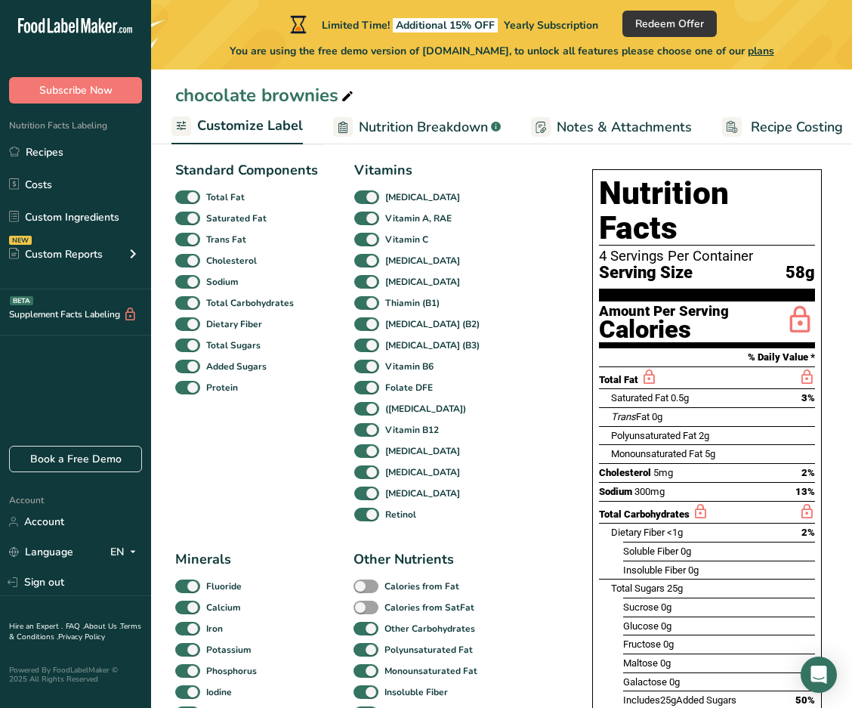
scroll to position [76, 0]
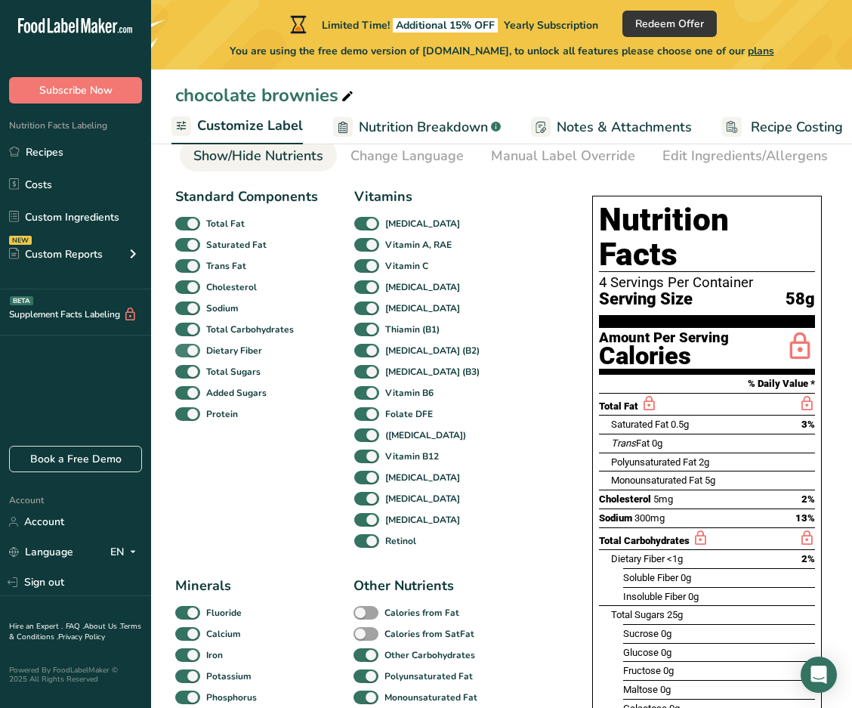
click at [187, 352] on span at bounding box center [187, 351] width 25 height 14
click at [185, 352] on input "Dietary Fiber" at bounding box center [180, 350] width 10 height 10
checkbox input "false"
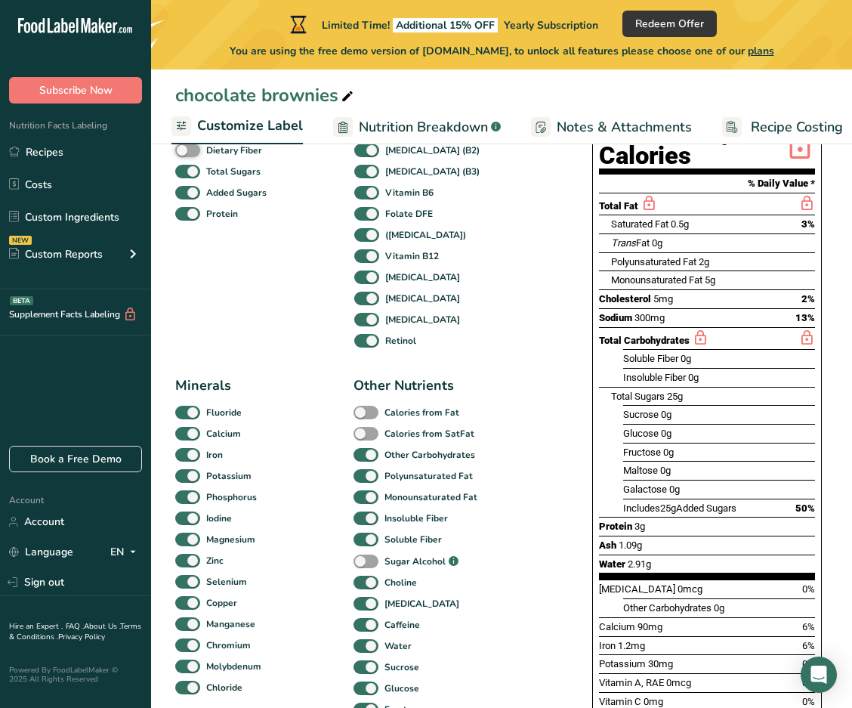
scroll to position [302, 0]
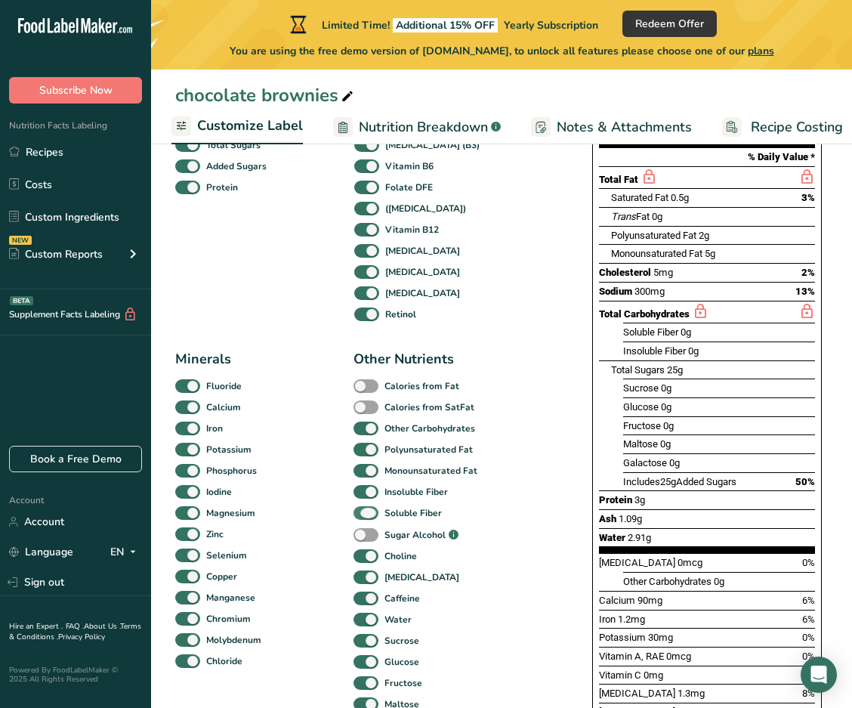
click at [336, 514] on span at bounding box center [366, 513] width 25 height 14
click at [336, 514] on input "Soluble Fiber" at bounding box center [359, 513] width 10 height 10
checkbox input "false"
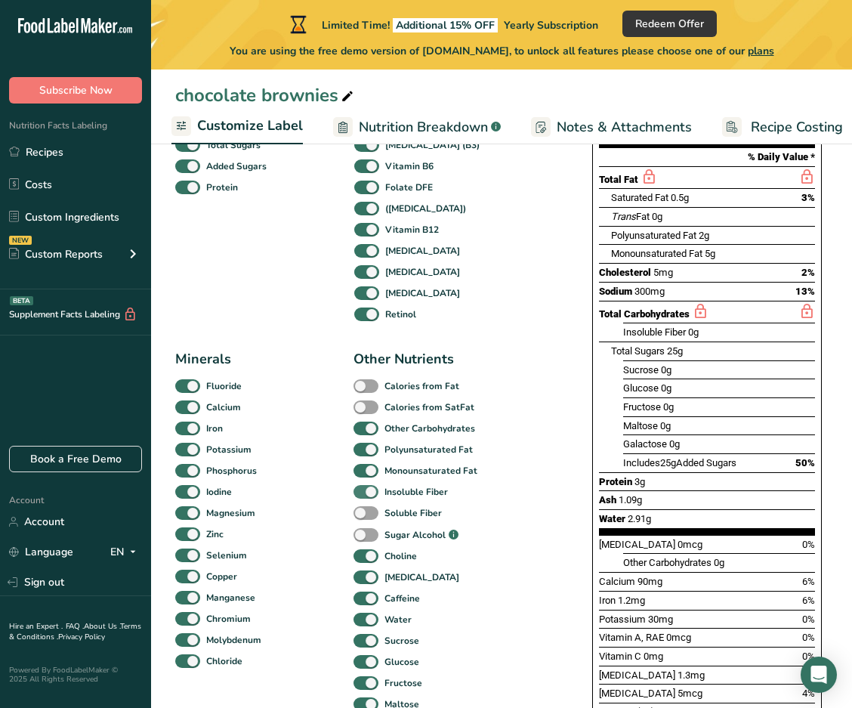
click at [336, 490] on span at bounding box center [366, 492] width 25 height 14
click at [336, 490] on input "Insoluble Fiber" at bounding box center [359, 492] width 10 height 10
checkbox input "false"
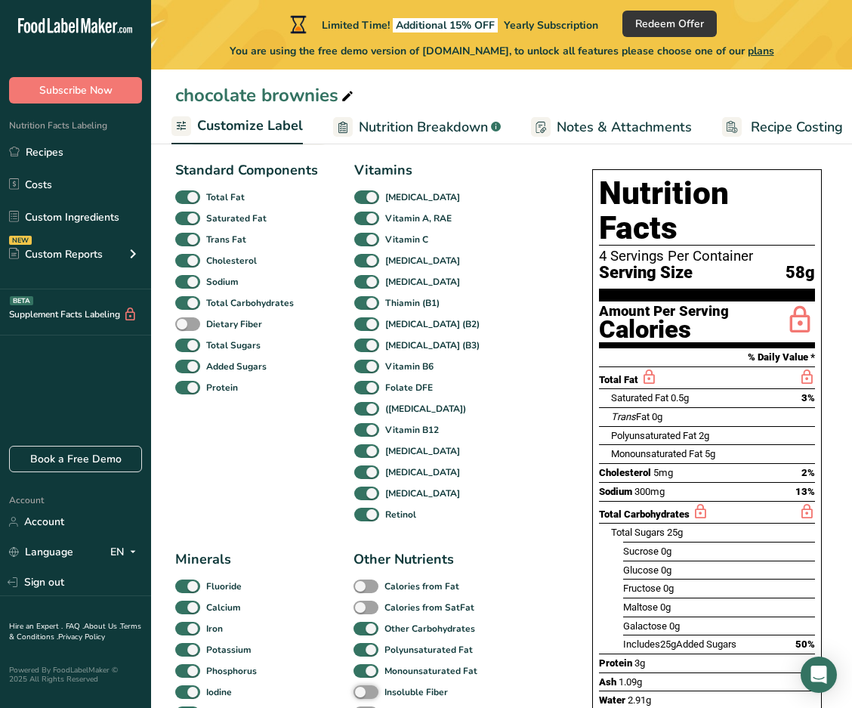
scroll to position [76, 0]
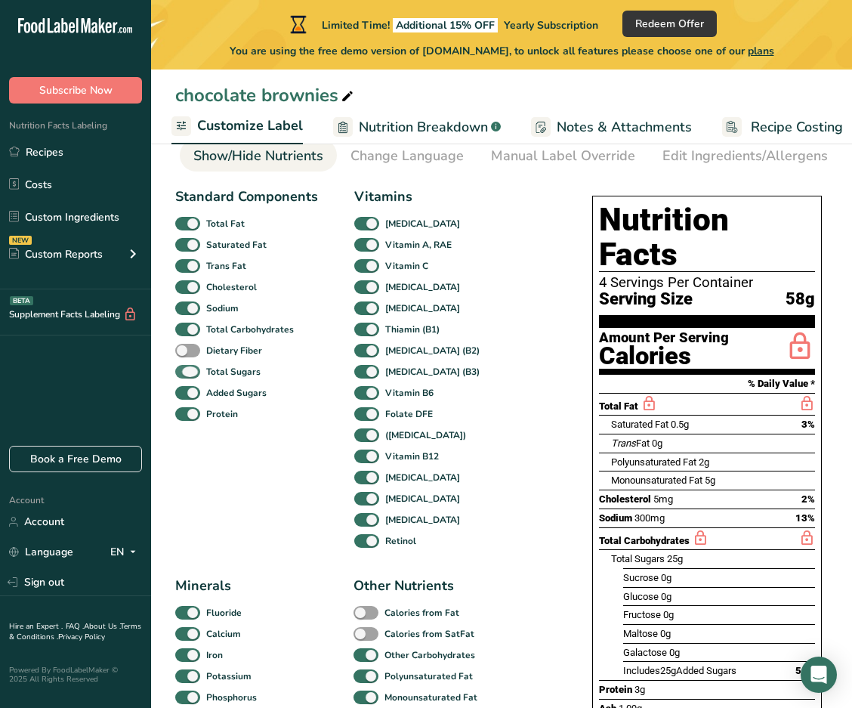
click at [186, 373] on span at bounding box center [187, 372] width 25 height 14
click at [185, 373] on input "Total Sugars" at bounding box center [180, 372] width 10 height 10
checkbox input "false"
click at [186, 395] on span at bounding box center [187, 393] width 25 height 14
click at [185, 395] on input "Added Sugars" at bounding box center [180, 393] width 10 height 10
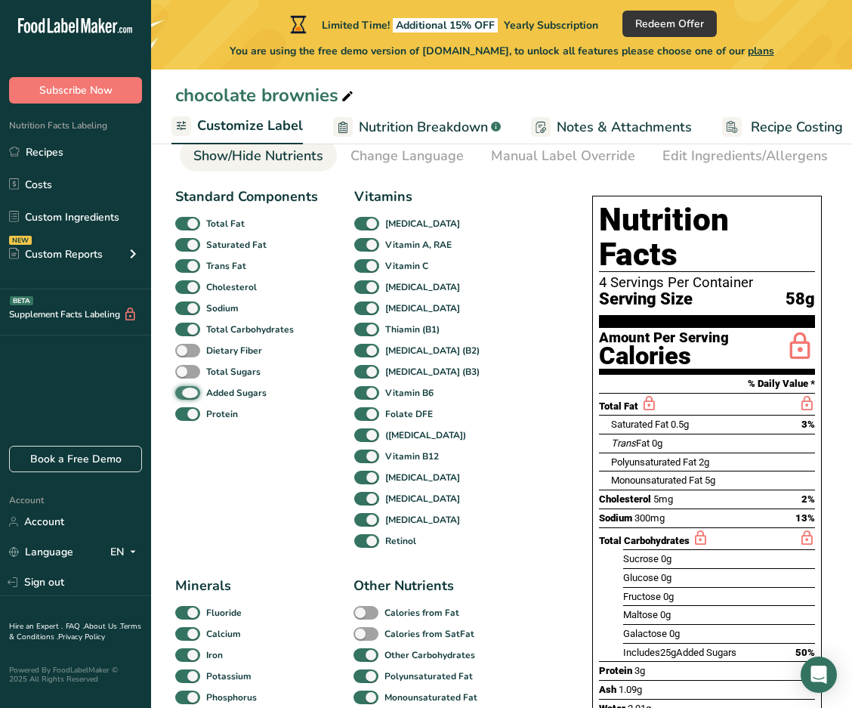
checkbox input "false"
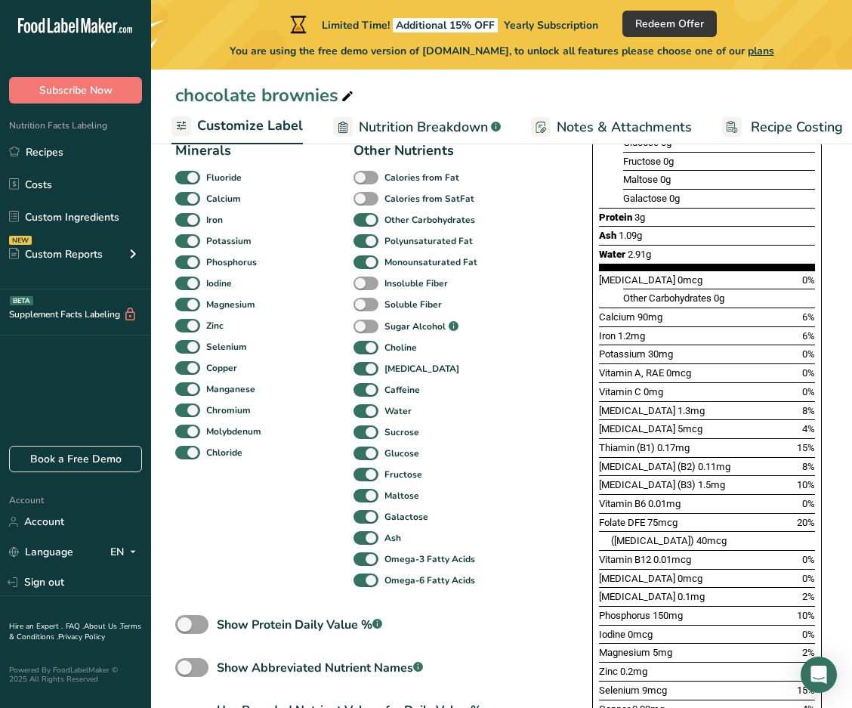
scroll to position [529, 0]
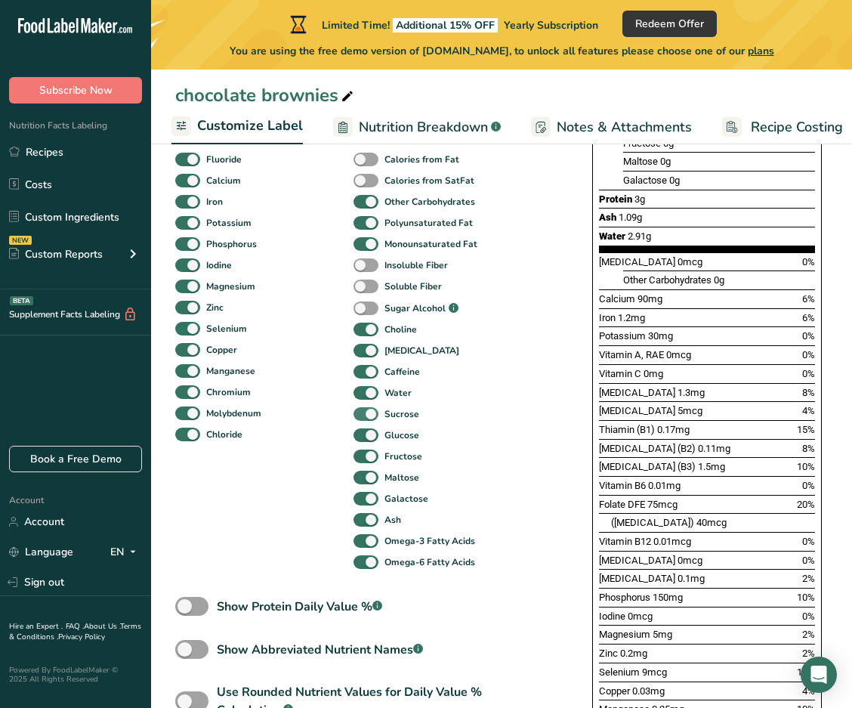
click at [336, 417] on span at bounding box center [366, 414] width 25 height 14
click at [336, 417] on input "Sucrose" at bounding box center [359, 414] width 10 height 10
checkbox input "false"
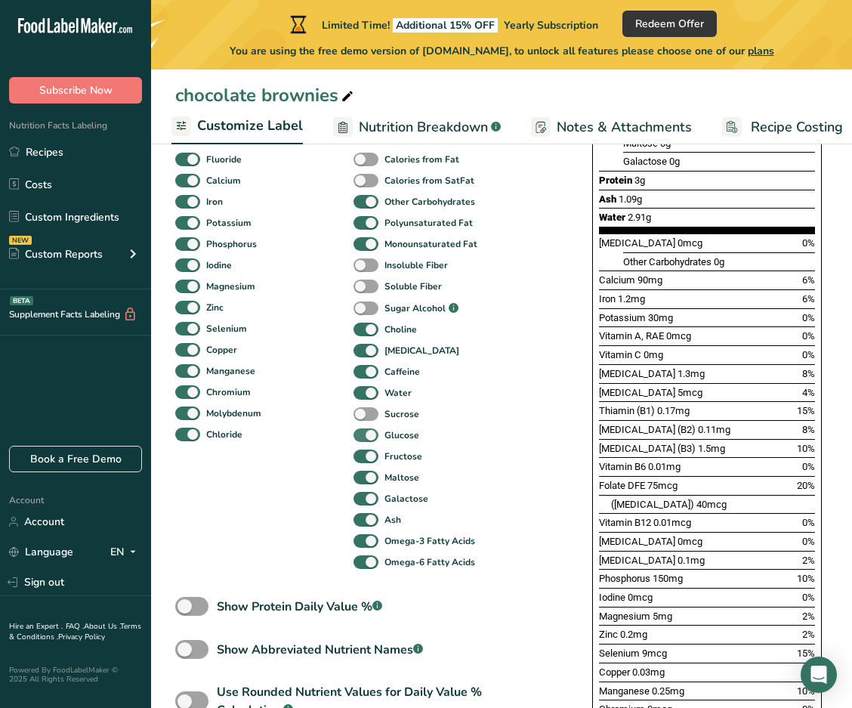
click at [336, 435] on span at bounding box center [366, 436] width 25 height 14
click at [336, 435] on input "Glucose" at bounding box center [359, 435] width 10 height 10
checkbox input "false"
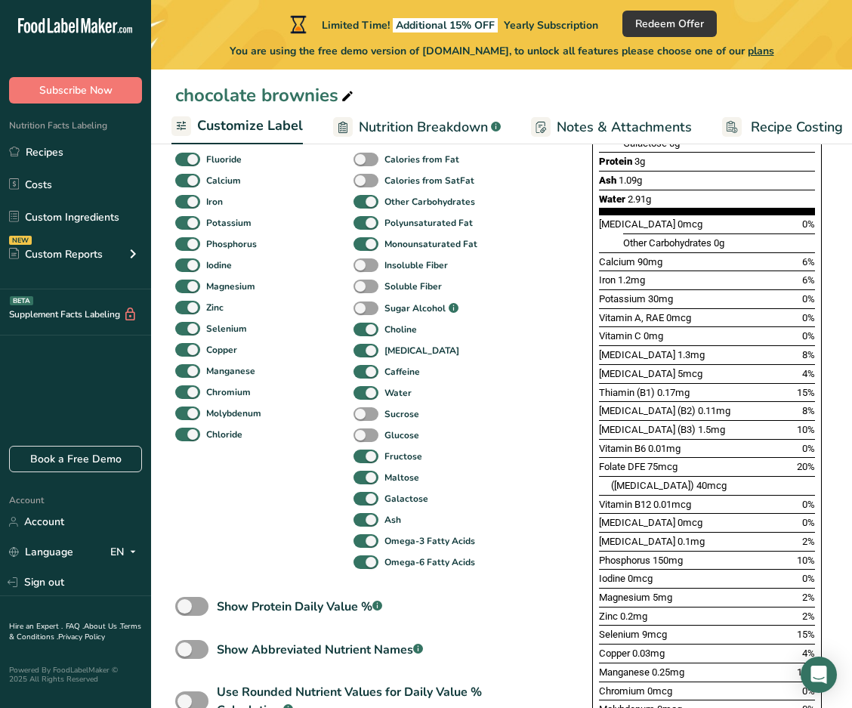
click at [336, 446] on div "Glucose" at bounding box center [425, 435] width 142 height 21
click at [336, 458] on span at bounding box center [366, 457] width 25 height 14
click at [336, 458] on input "Fructose" at bounding box center [359, 456] width 10 height 10
checkbox input "false"
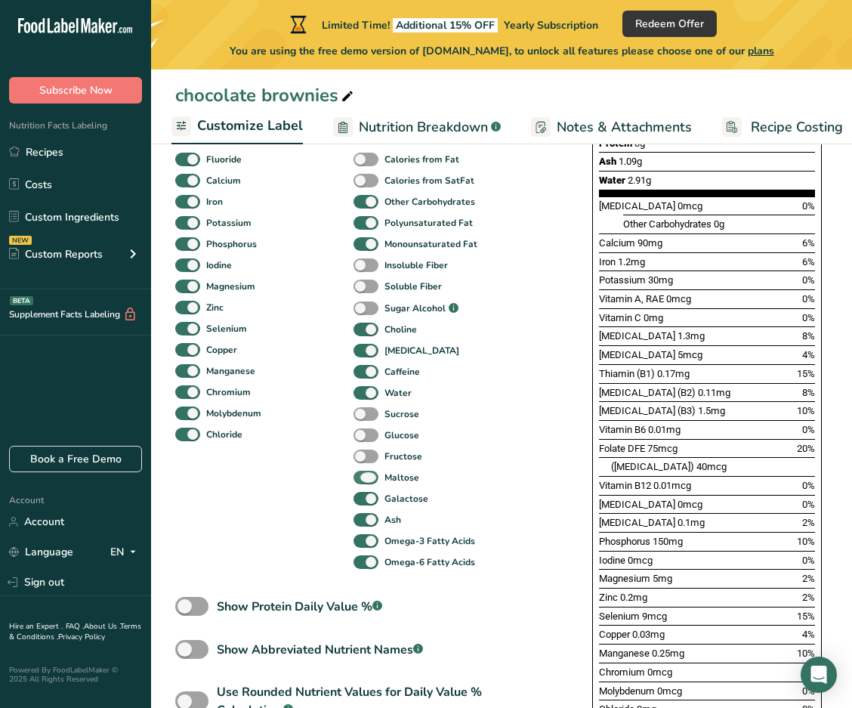
click at [336, 475] on span at bounding box center [366, 478] width 25 height 14
click at [336, 475] on input "Maltose" at bounding box center [359, 477] width 10 height 10
checkbox input "false"
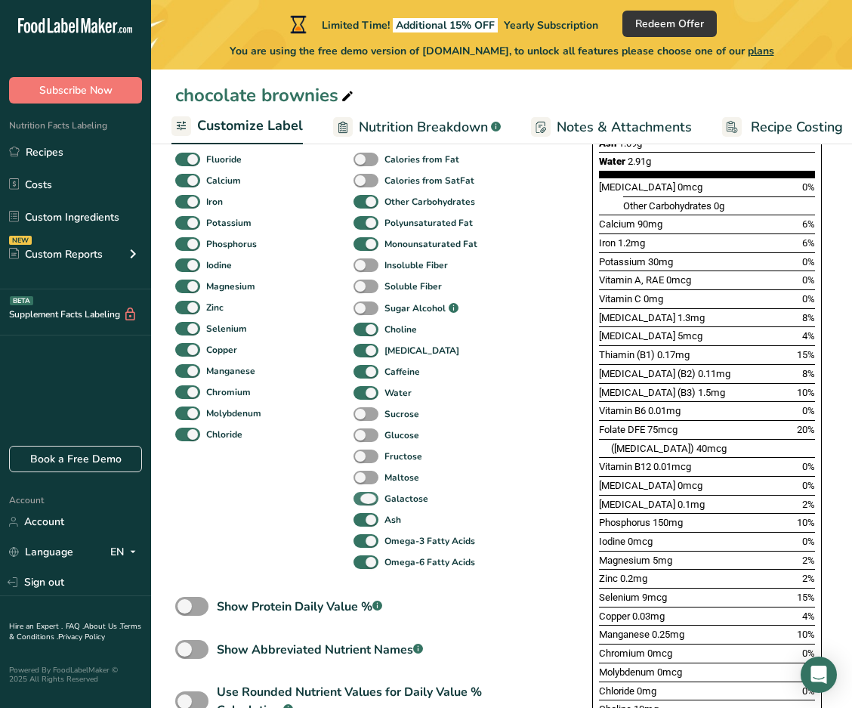
click at [336, 499] on span at bounding box center [366, 499] width 25 height 14
click at [336, 499] on input "Galactose" at bounding box center [359, 499] width 10 height 10
checkbox input "false"
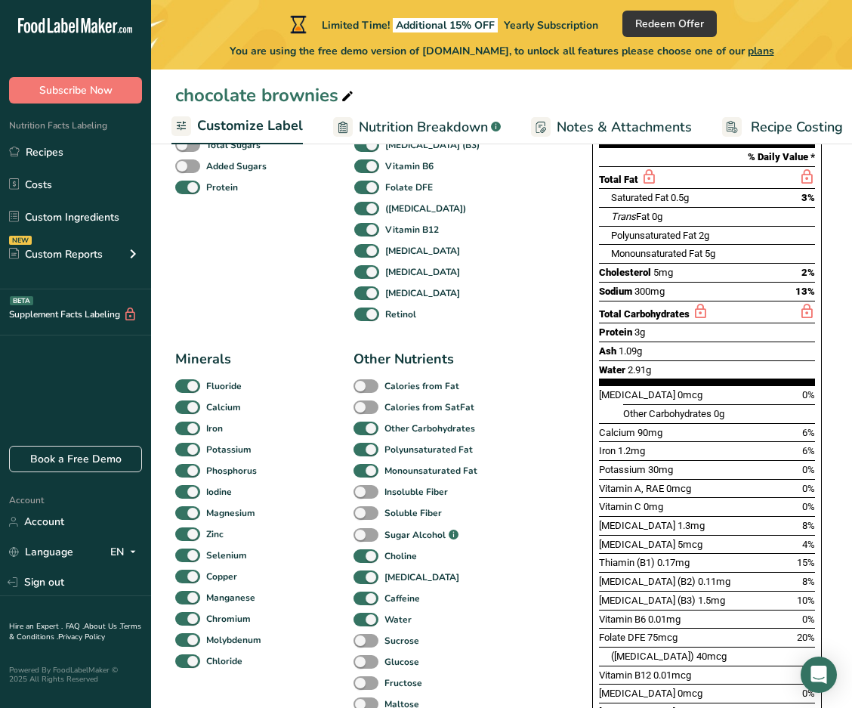
scroll to position [227, 0]
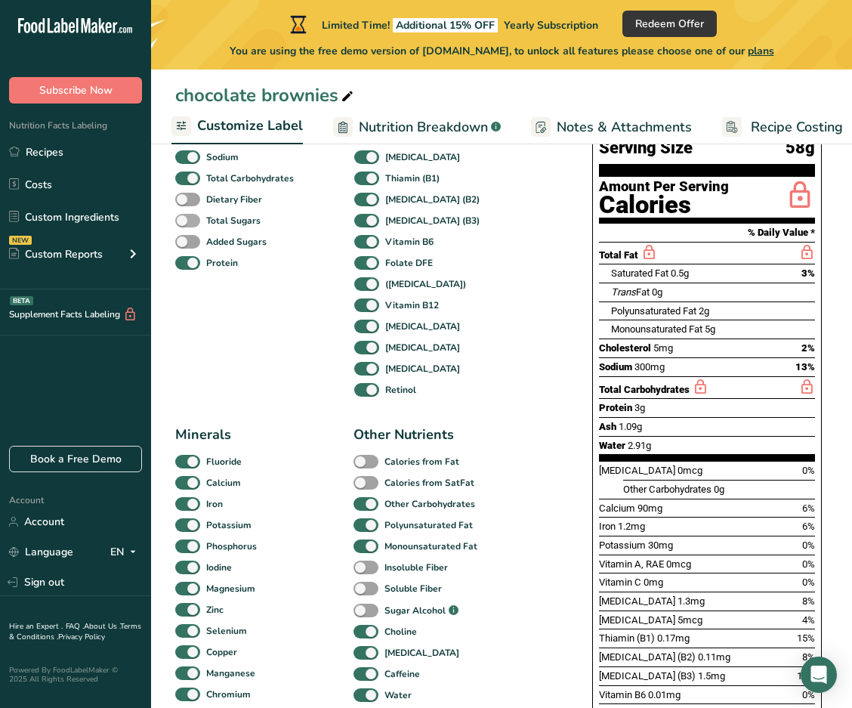
click at [189, 223] on span at bounding box center [187, 221] width 25 height 14
click at [185, 223] on input "Total Sugars" at bounding box center [180, 220] width 10 height 10
checkbox input "true"
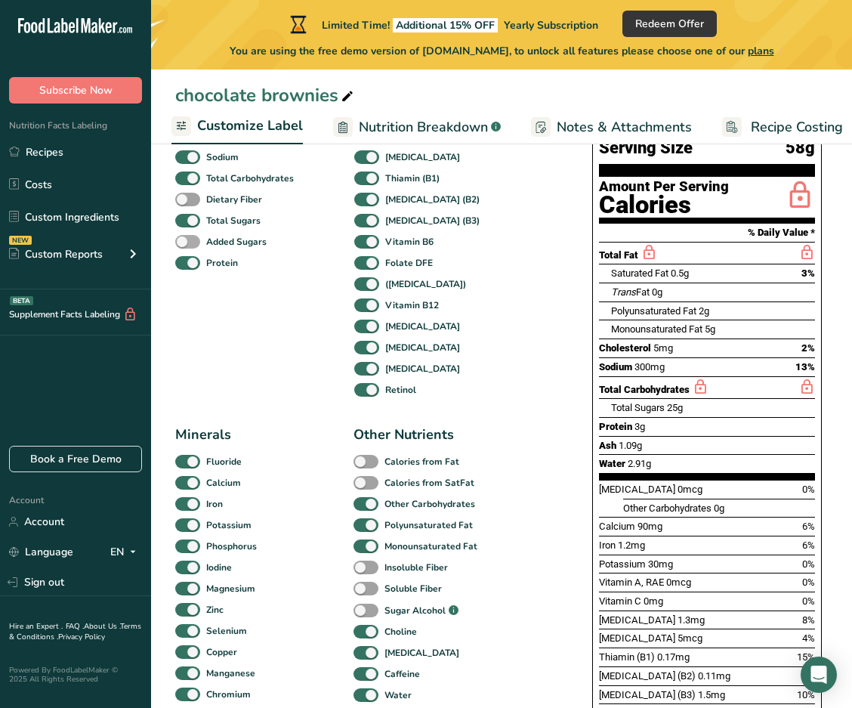
click at [182, 244] on span at bounding box center [187, 242] width 25 height 14
click at [182, 244] on input "Added Sugars" at bounding box center [180, 242] width 10 height 10
checkbox input "true"
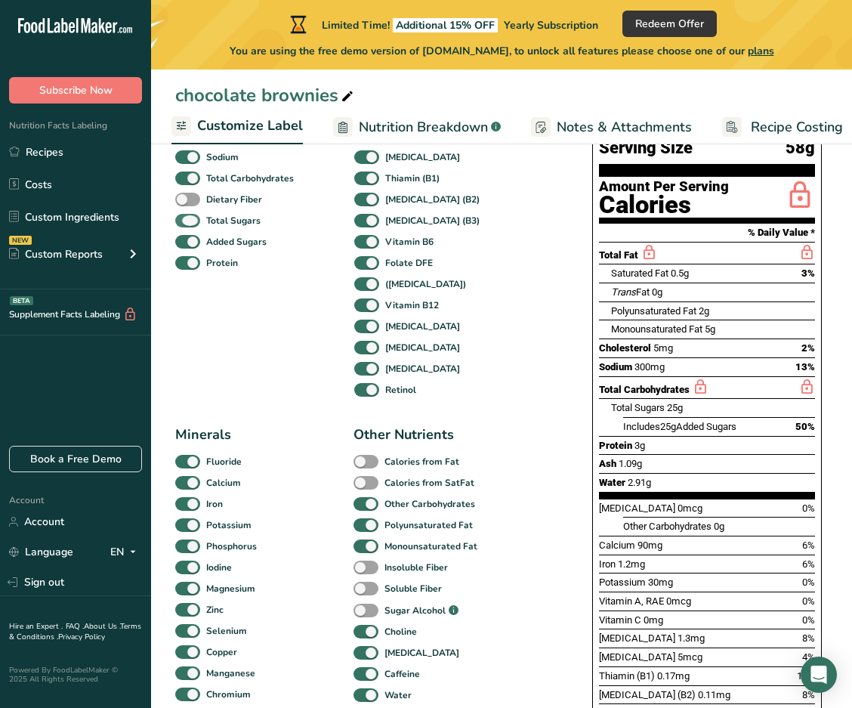
click at [181, 224] on span at bounding box center [187, 221] width 25 height 14
click at [181, 224] on input "Total Sugars" at bounding box center [180, 220] width 10 height 10
checkbox input "false"
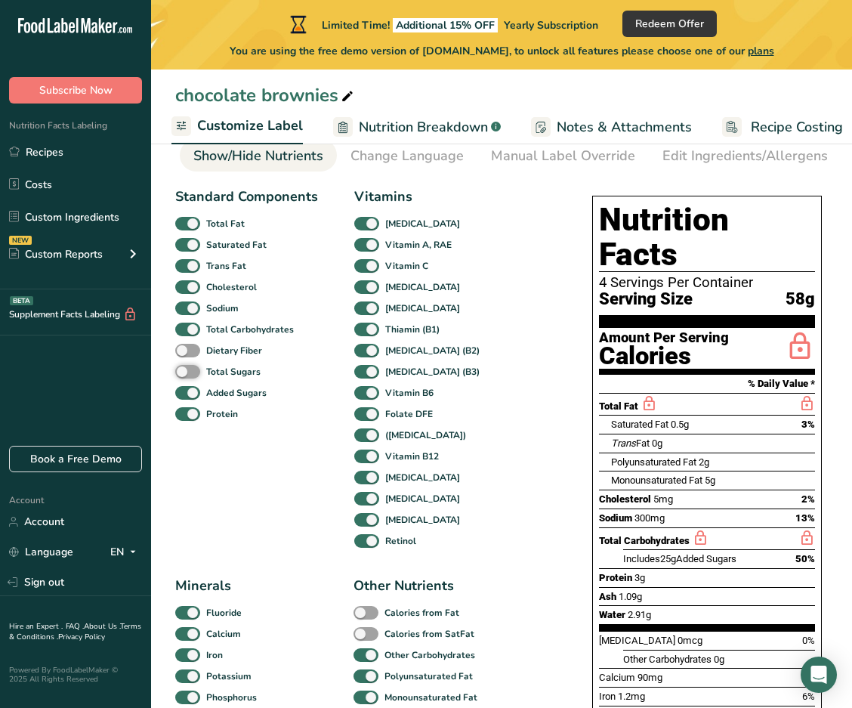
scroll to position [151, 0]
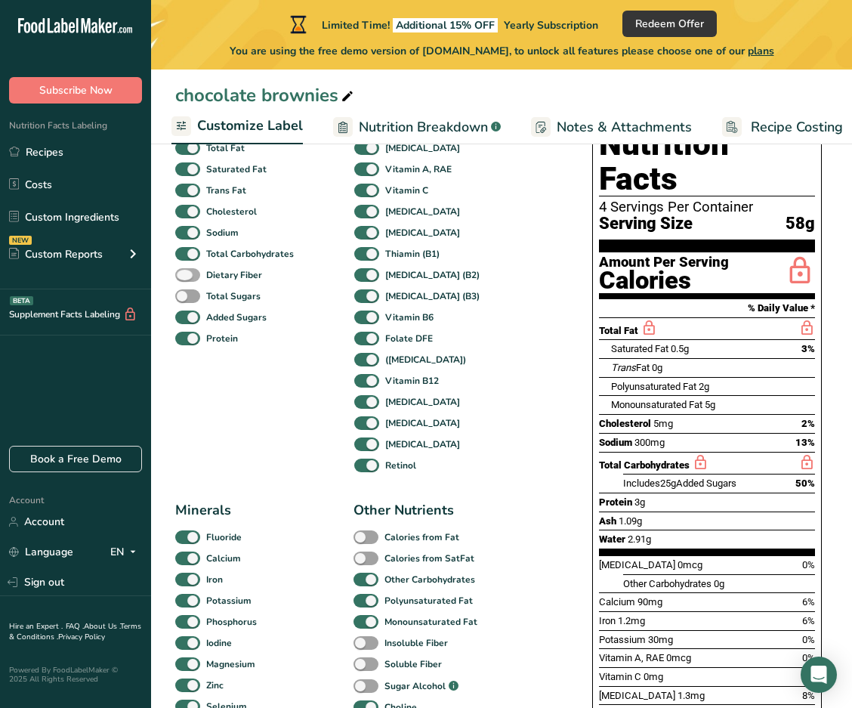
click at [190, 279] on span at bounding box center [187, 275] width 25 height 14
click at [185, 279] on input "Dietary Fiber" at bounding box center [180, 275] width 10 height 10
checkbox input "true"
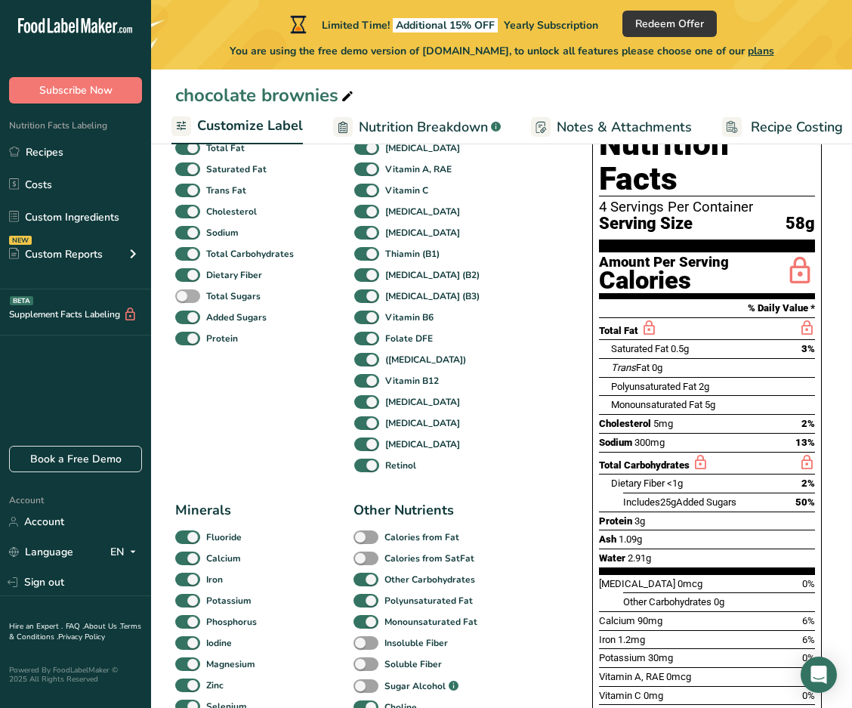
click at [191, 299] on span at bounding box center [187, 296] width 25 height 14
click at [185, 299] on input "Total Sugars" at bounding box center [180, 296] width 10 height 10
checkbox input "true"
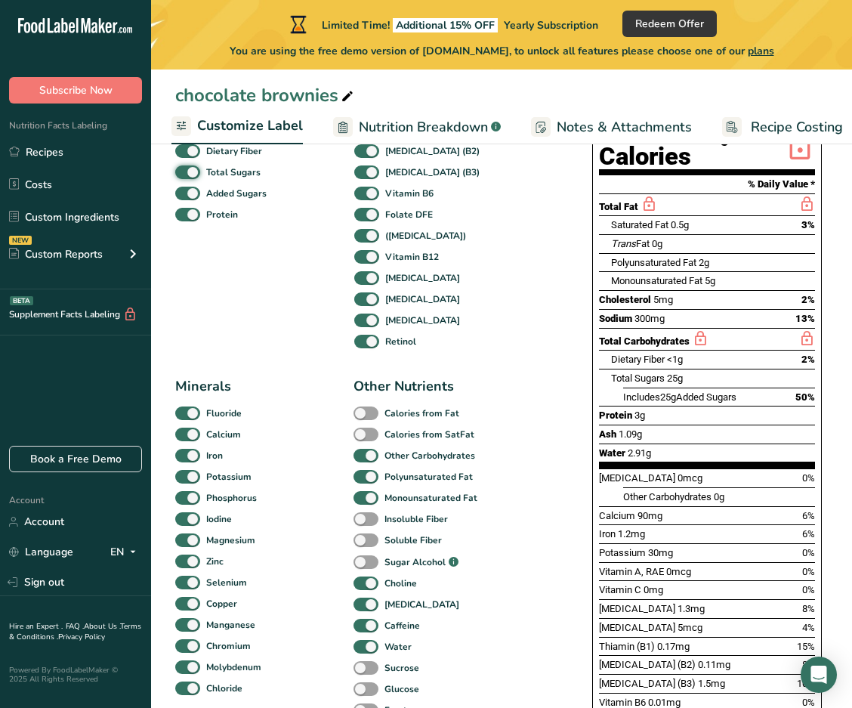
scroll to position [302, 0]
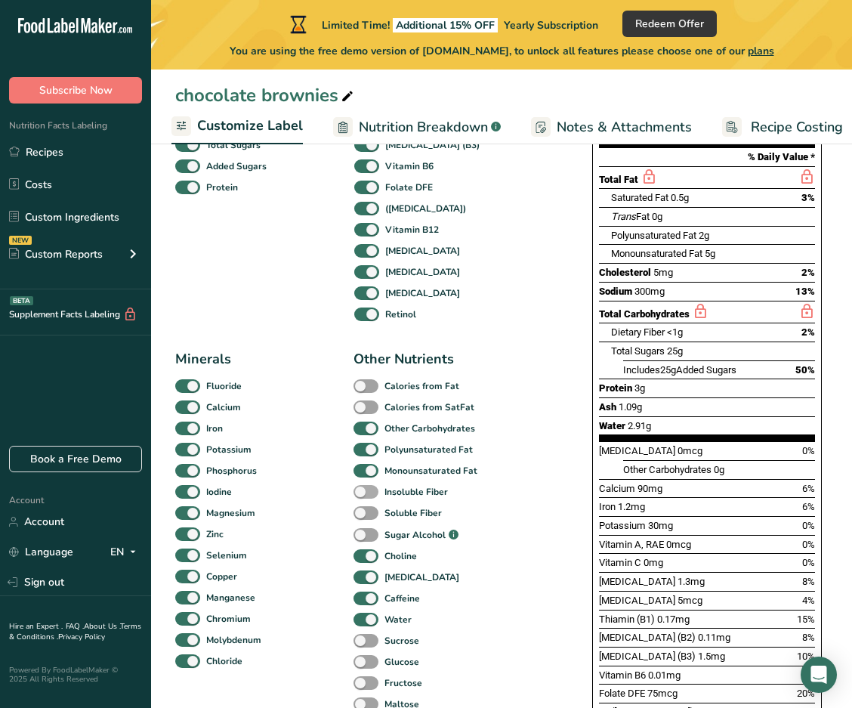
click at [336, 494] on span at bounding box center [366, 492] width 25 height 14
click at [336, 494] on input "Insoluble Fiber" at bounding box center [359, 492] width 10 height 10
checkbox input "true"
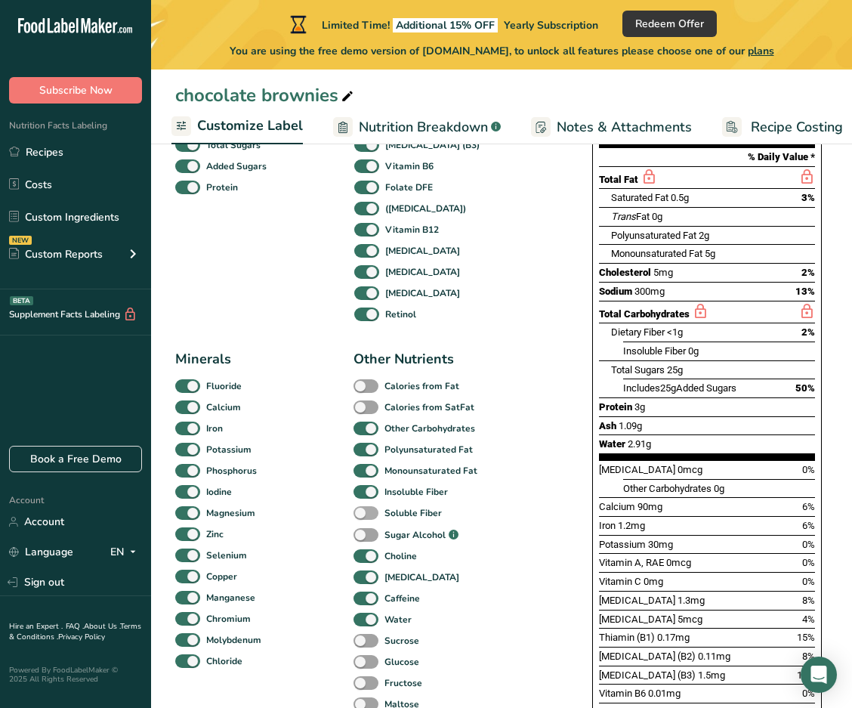
click at [336, 514] on span at bounding box center [366, 513] width 25 height 14
click at [336, 514] on input "Soluble Fiber" at bounding box center [359, 513] width 10 height 10
checkbox input "true"
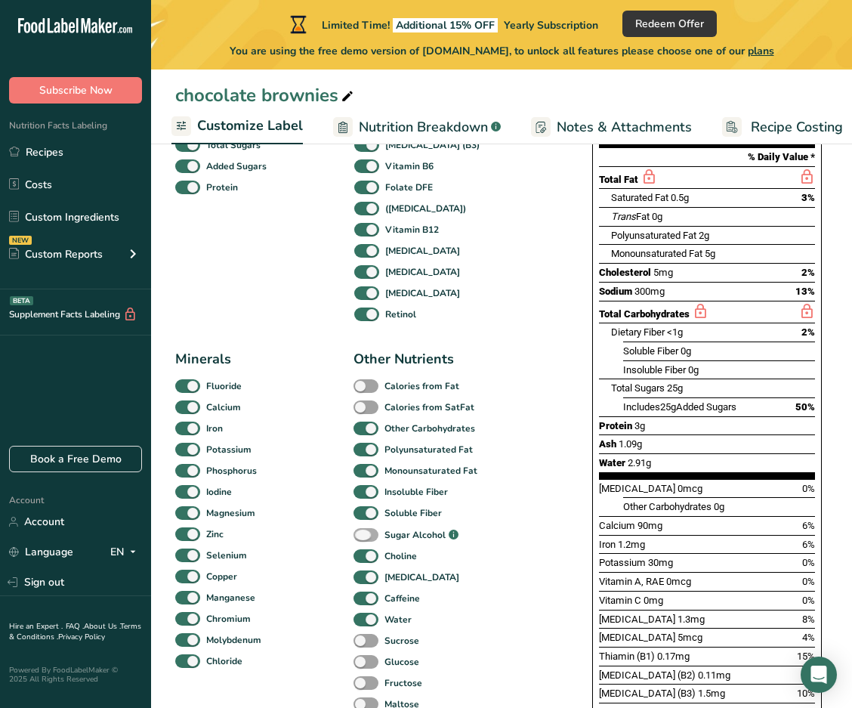
click at [336, 535] on span at bounding box center [366, 535] width 25 height 14
click at [336, 535] on input "Sugar Alcohol .a-a{fill:#347362;}.b-a{fill:#fff;}" at bounding box center [359, 536] width 10 height 10
checkbox input "true"
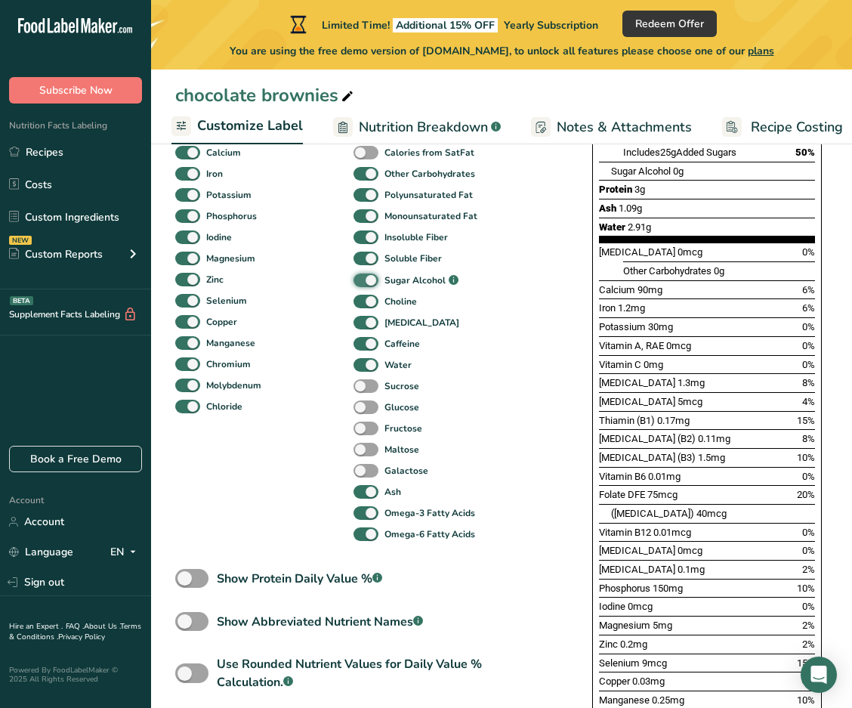
scroll to position [756, 0]
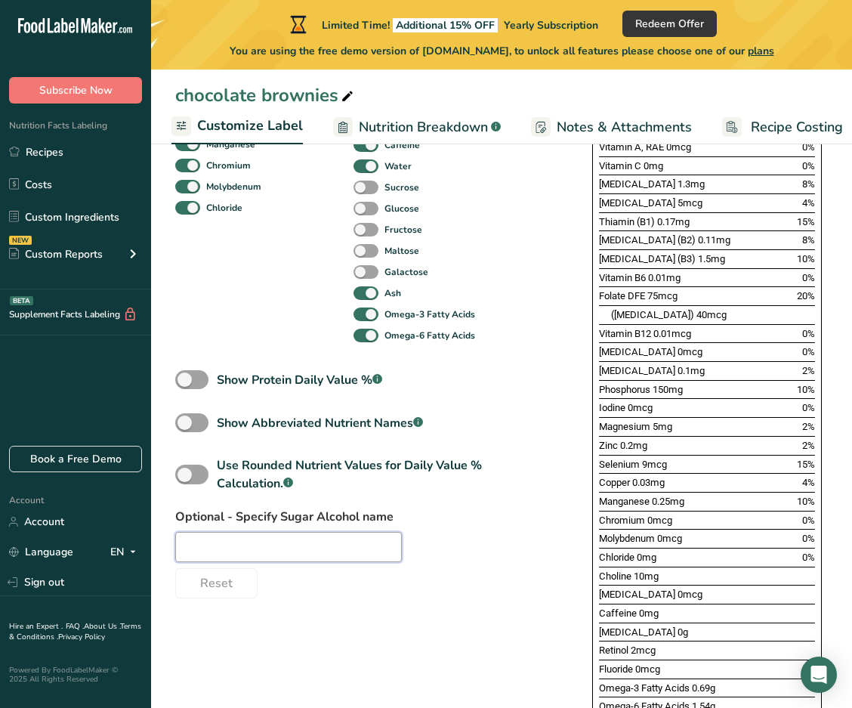
click at [237, 552] on input "text" at bounding box center [288, 547] width 227 height 30
type input "xylitol"
click at [336, 541] on div "Standard Components Total Fat Saturated Fat Trans Fat [MEDICAL_DATA] Sodium Tot…" at bounding box center [368, 49] width 387 height 1098
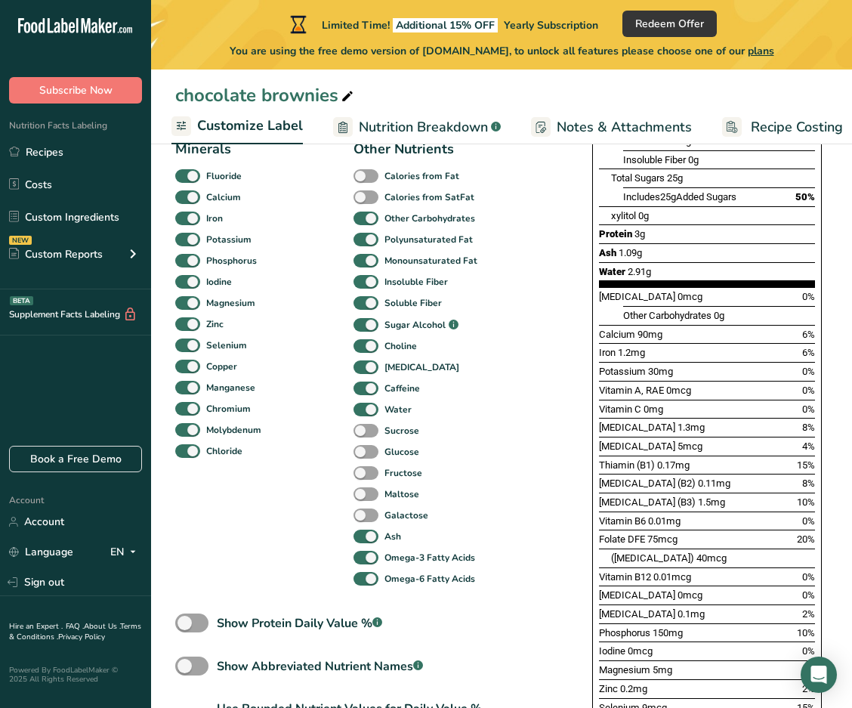
scroll to position [529, 0]
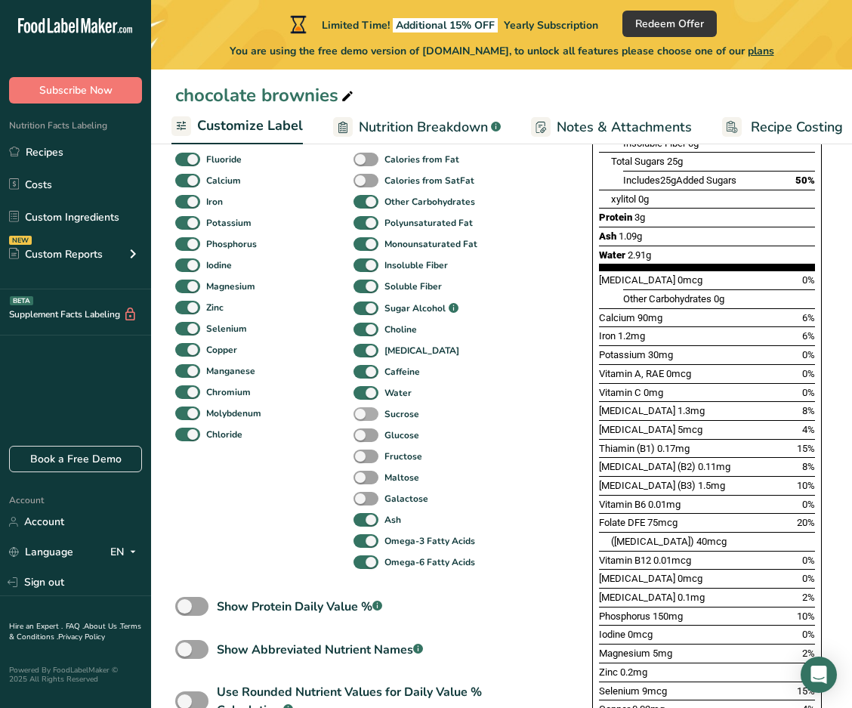
click at [336, 420] on span at bounding box center [366, 414] width 25 height 14
click at [336, 419] on input "Sucrose" at bounding box center [359, 414] width 10 height 10
checkbox input "true"
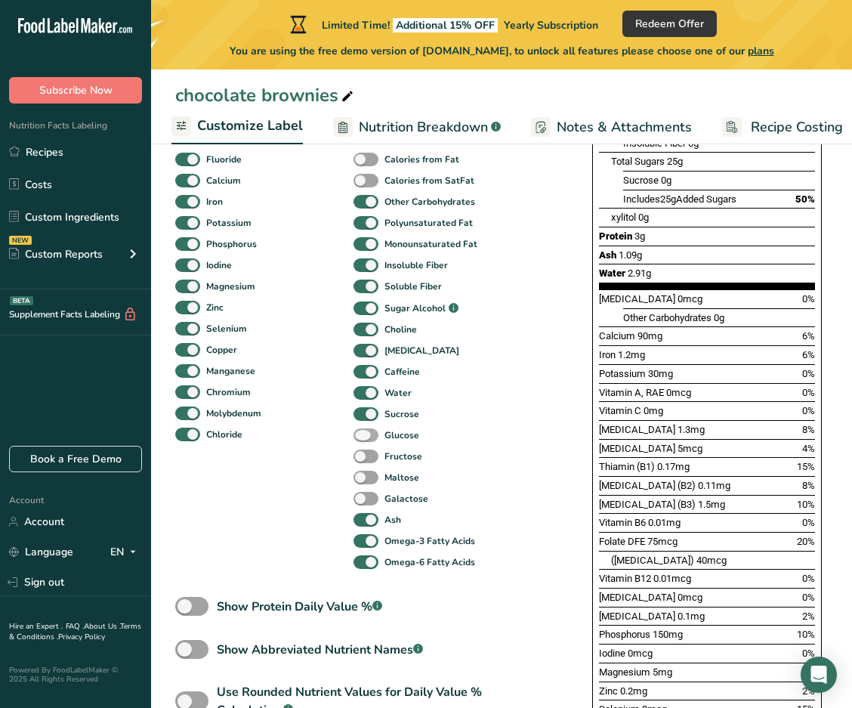
click at [336, 441] on span at bounding box center [366, 436] width 25 height 14
click at [336, 440] on input "Glucose" at bounding box center [359, 435] width 10 height 10
checkbox input "true"
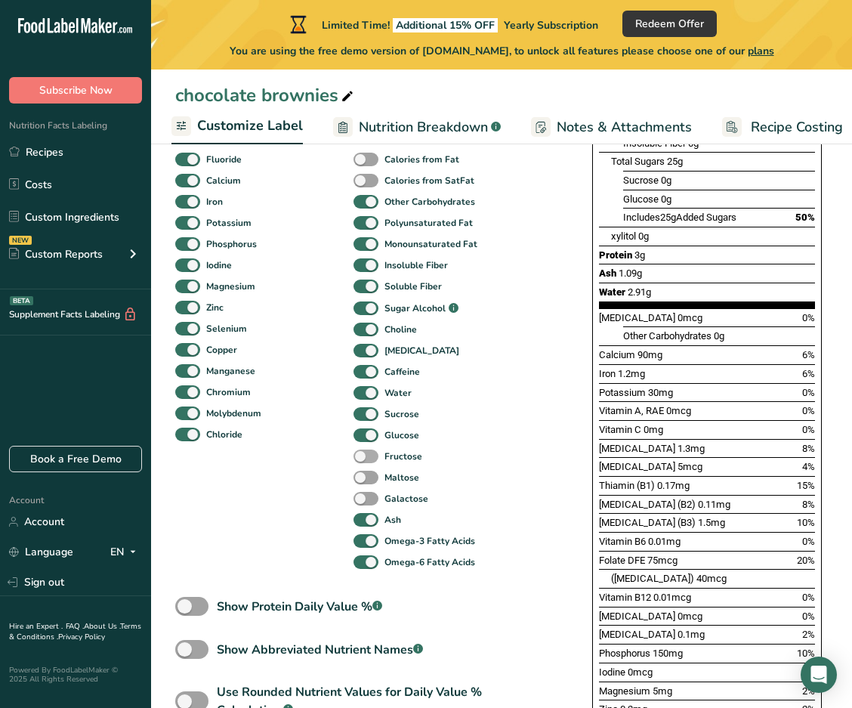
click at [336, 464] on span at bounding box center [366, 457] width 25 height 14
click at [336, 461] on input "Fructose" at bounding box center [359, 456] width 10 height 10
checkbox input "true"
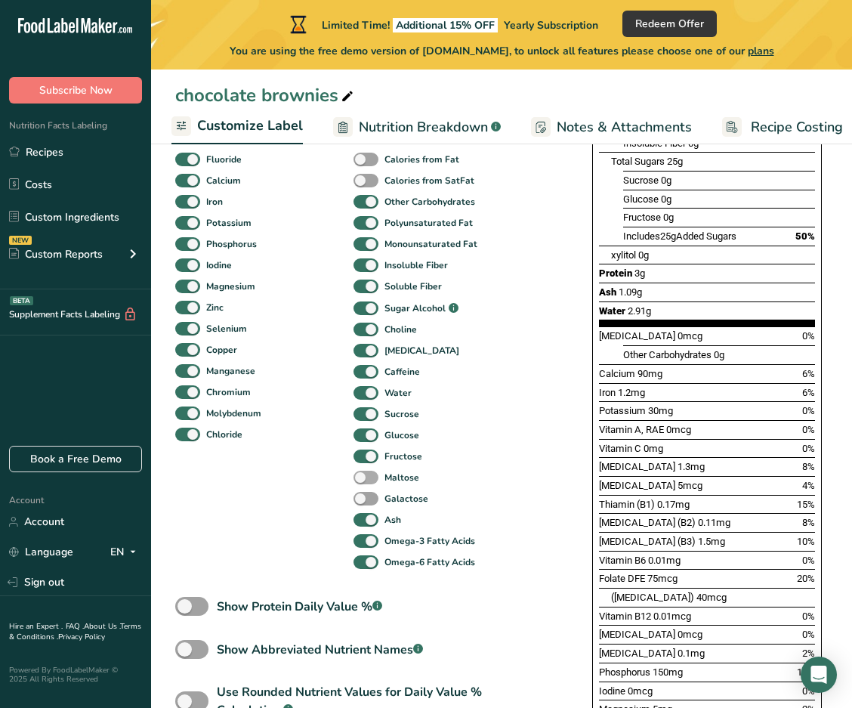
click at [336, 478] on span at bounding box center [366, 478] width 25 height 14
click at [336, 478] on input "Maltose" at bounding box center [359, 477] width 10 height 10
checkbox input "true"
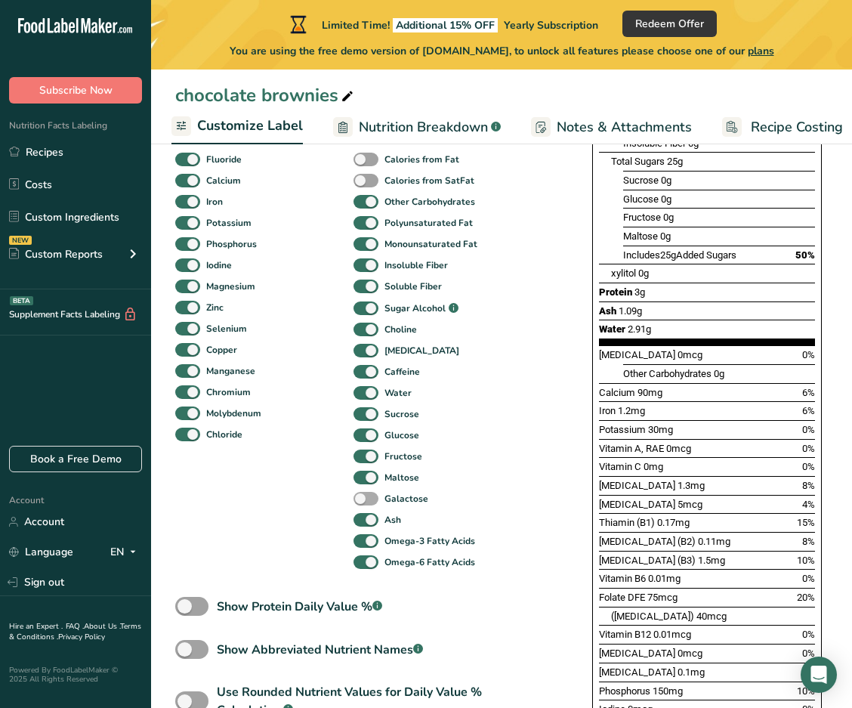
click at [336, 500] on span at bounding box center [366, 499] width 25 height 14
click at [336, 500] on input "Galactose" at bounding box center [359, 499] width 10 height 10
checkbox input "true"
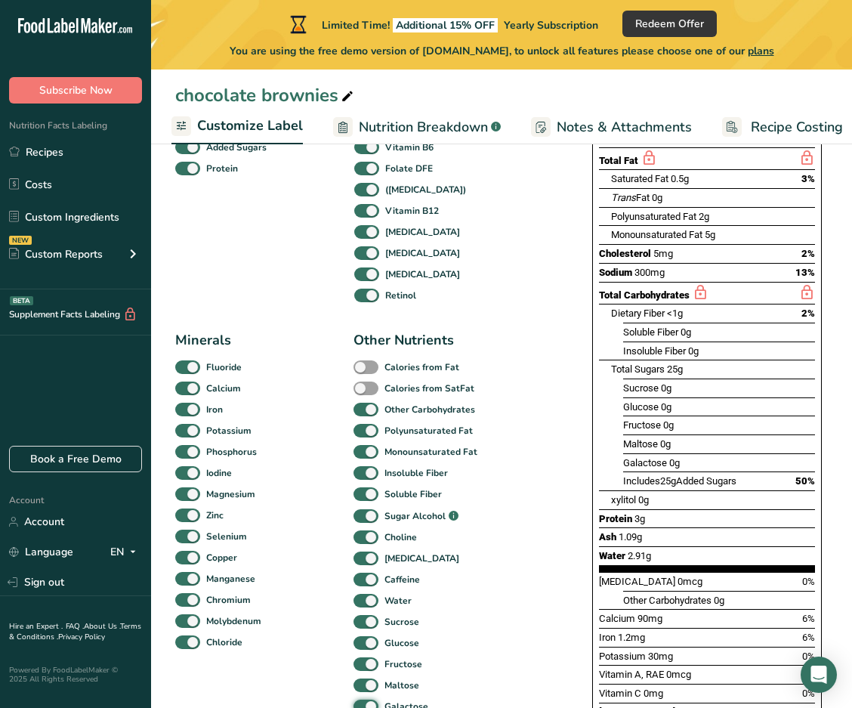
scroll to position [378, 0]
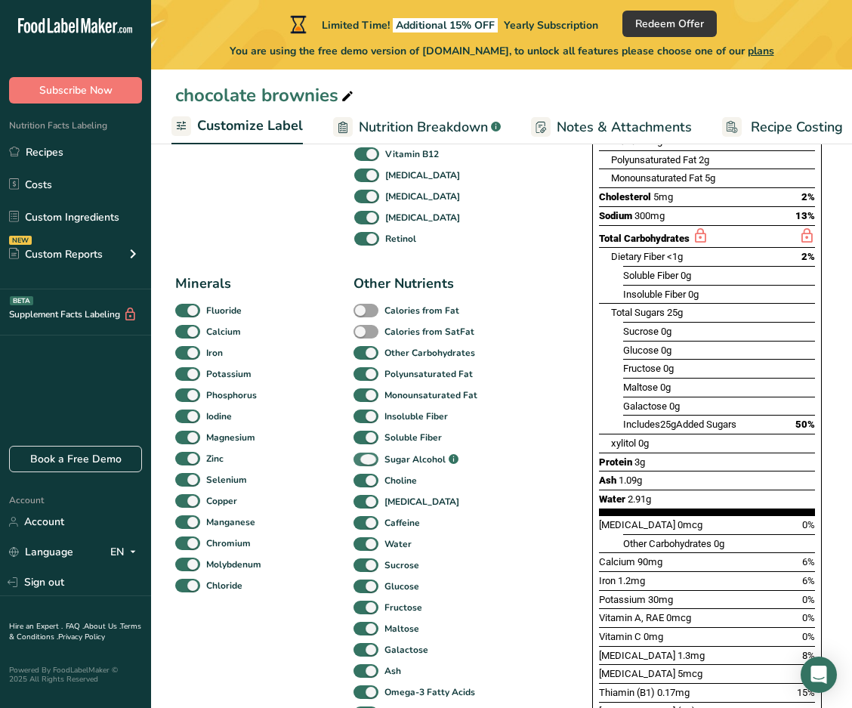
click at [336, 462] on span at bounding box center [366, 460] width 25 height 14
click at [336, 462] on input "Sugar Alcohol .a-a{fill:#347362;}.b-a{fill:#fff;}" at bounding box center [359, 460] width 10 height 10
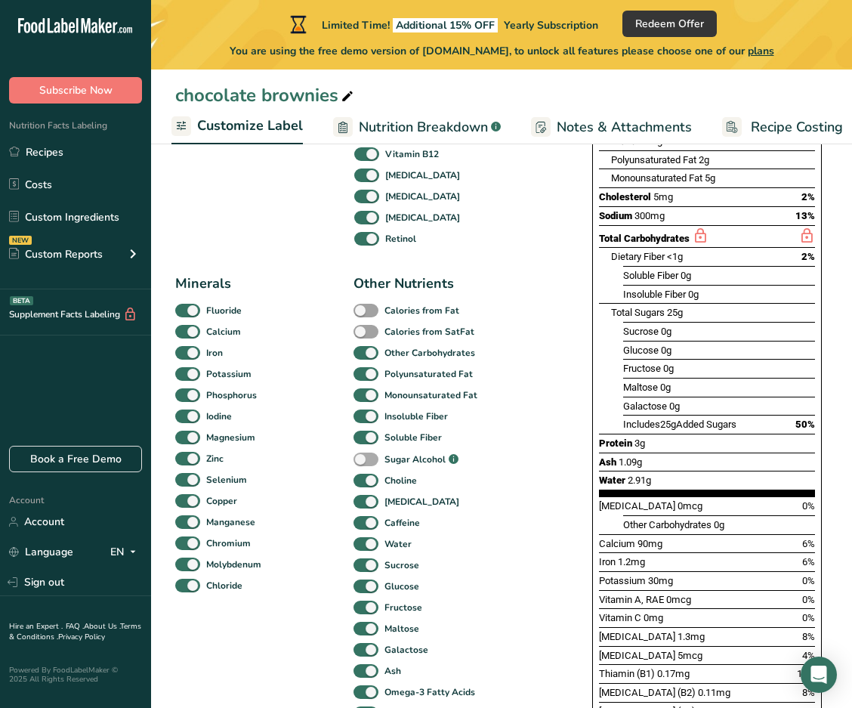
click at [336, 462] on span at bounding box center [366, 460] width 25 height 14
click at [336, 462] on input "Sugar Alcohol .a-a{fill:#347362;}.b-a{fill:#fff;}" at bounding box center [359, 460] width 10 height 10
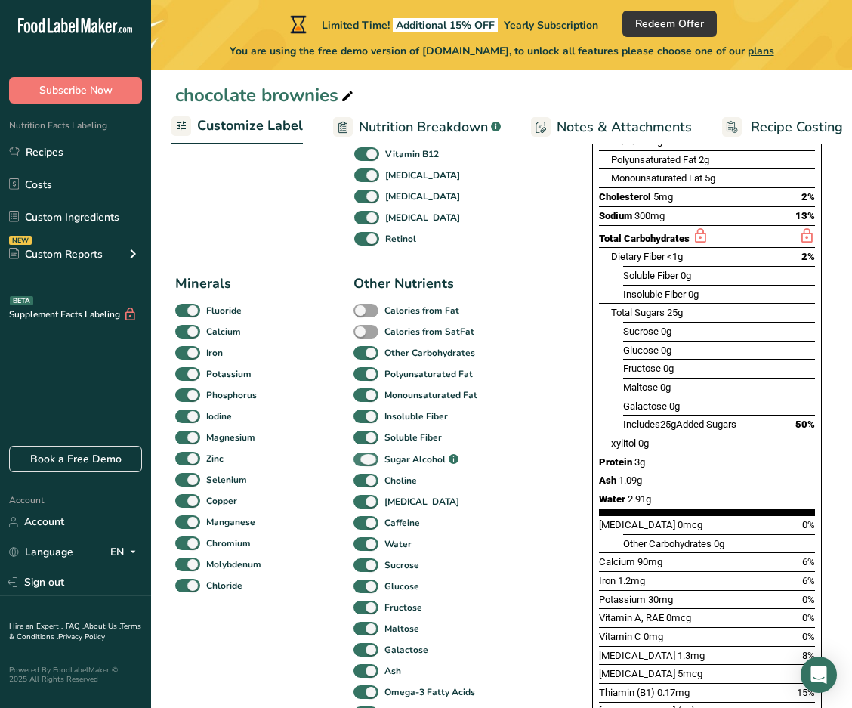
click at [336, 462] on span at bounding box center [366, 460] width 25 height 14
click at [336, 462] on input "Sugar Alcohol .a-a{fill:#347362;}.b-a{fill:#fff;}" at bounding box center [359, 460] width 10 height 10
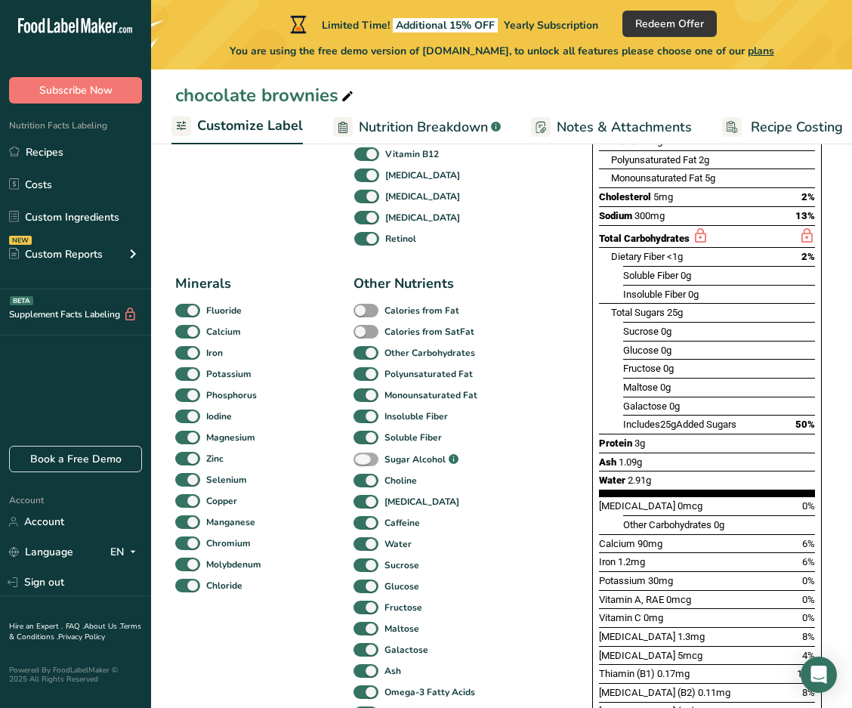
click at [336, 462] on span at bounding box center [366, 460] width 25 height 14
click at [336, 462] on input "Sugar Alcohol .a-a{fill:#347362;}.b-a{fill:#fff;}" at bounding box center [359, 460] width 10 height 10
checkbox input "true"
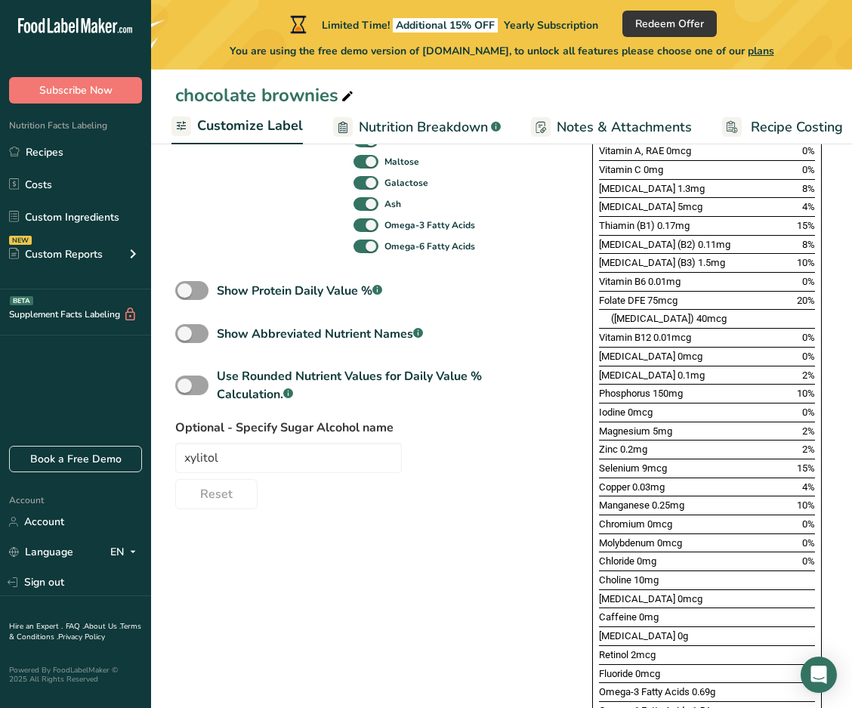
scroll to position [907, 0]
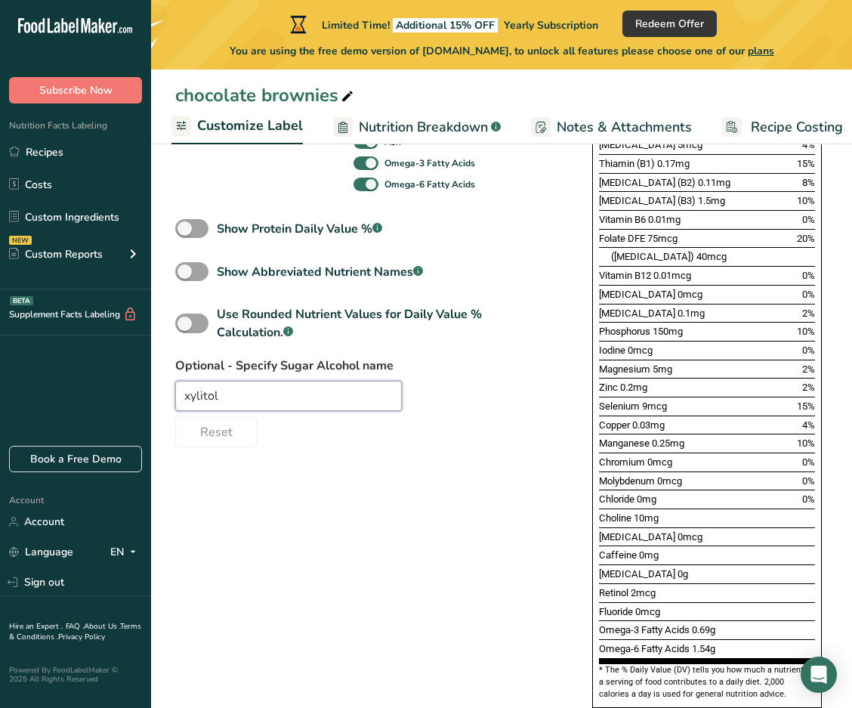
drag, startPoint x: 234, startPoint y: 401, endPoint x: 133, endPoint y: 392, distance: 100.9
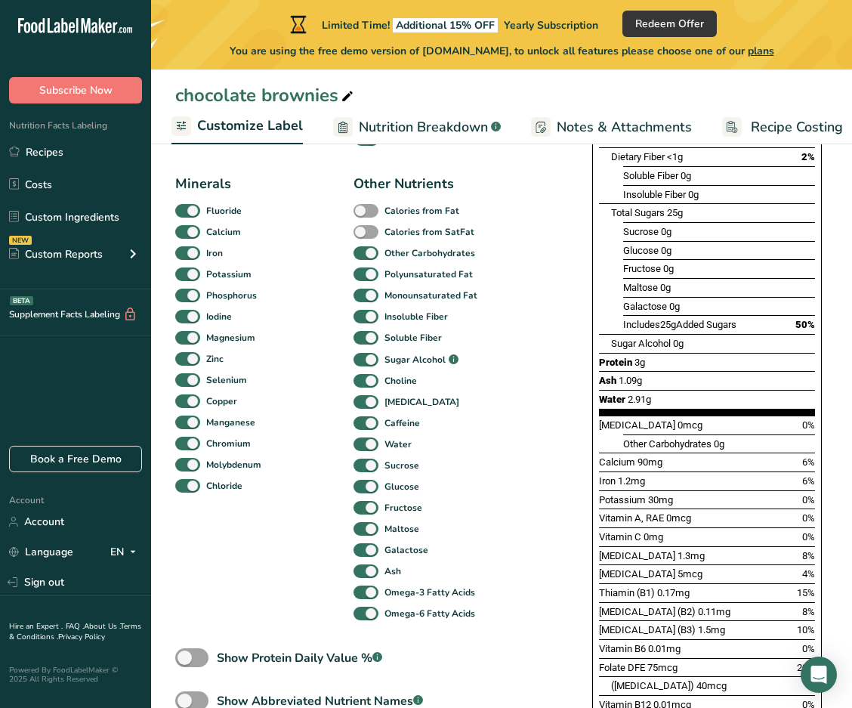
scroll to position [453, 0]
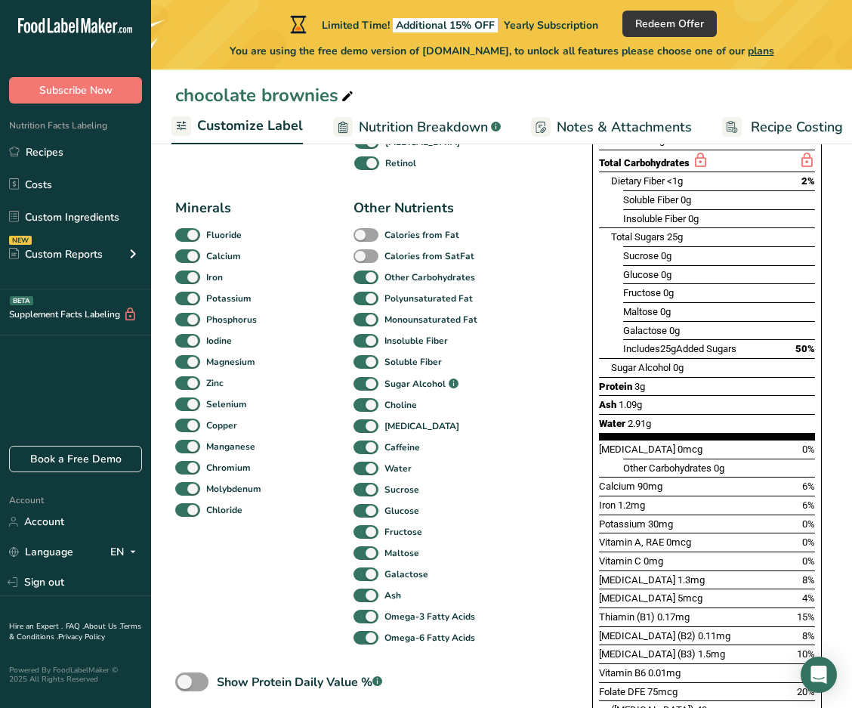
type input "Sugar Alcohol"
click at [336, 430] on div "Standard Components Total Fat Saturated Fat Trans Fat [MEDICAL_DATA] Sodium Tot…" at bounding box center [368, 235] width 387 height 852
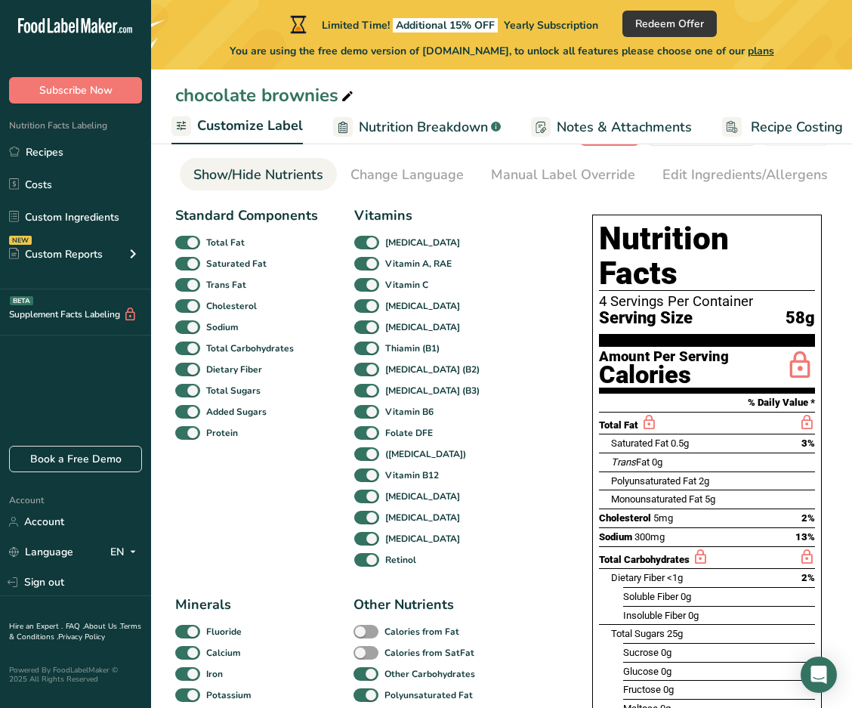
scroll to position [53, 0]
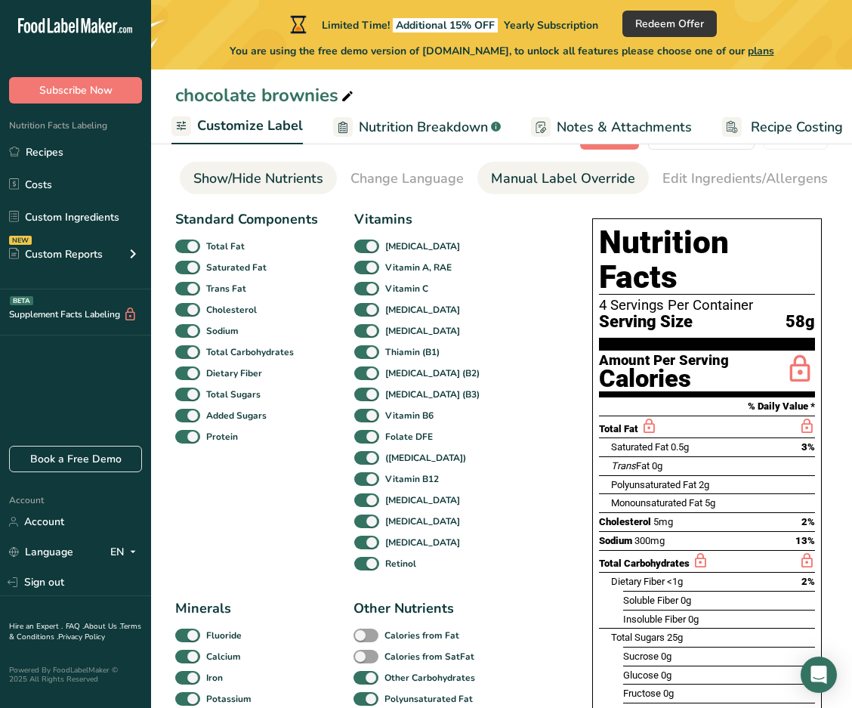
click at [336, 175] on div "Manual Label Override" at bounding box center [563, 179] width 144 height 20
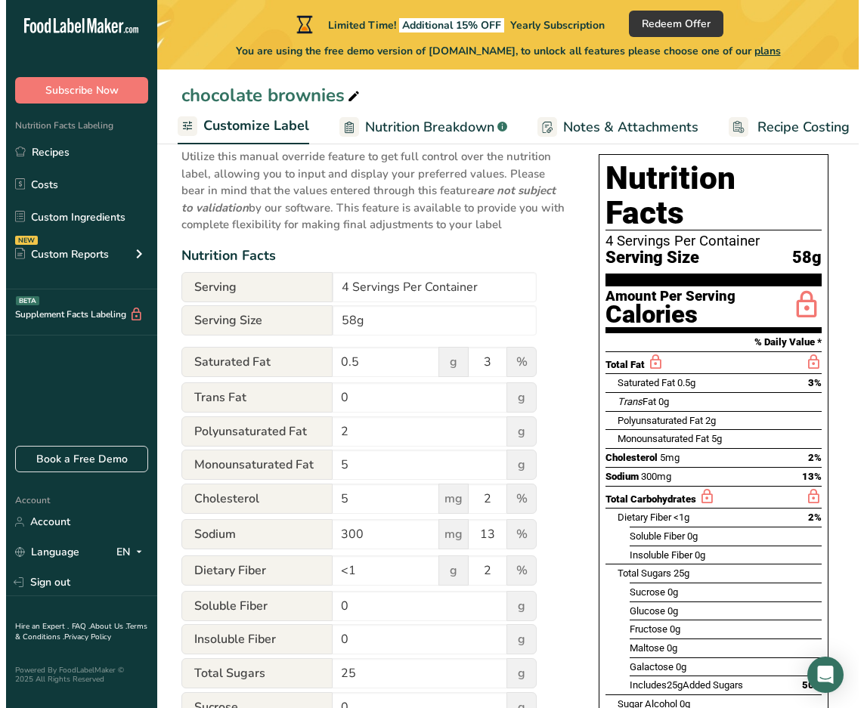
scroll to position [112, 0]
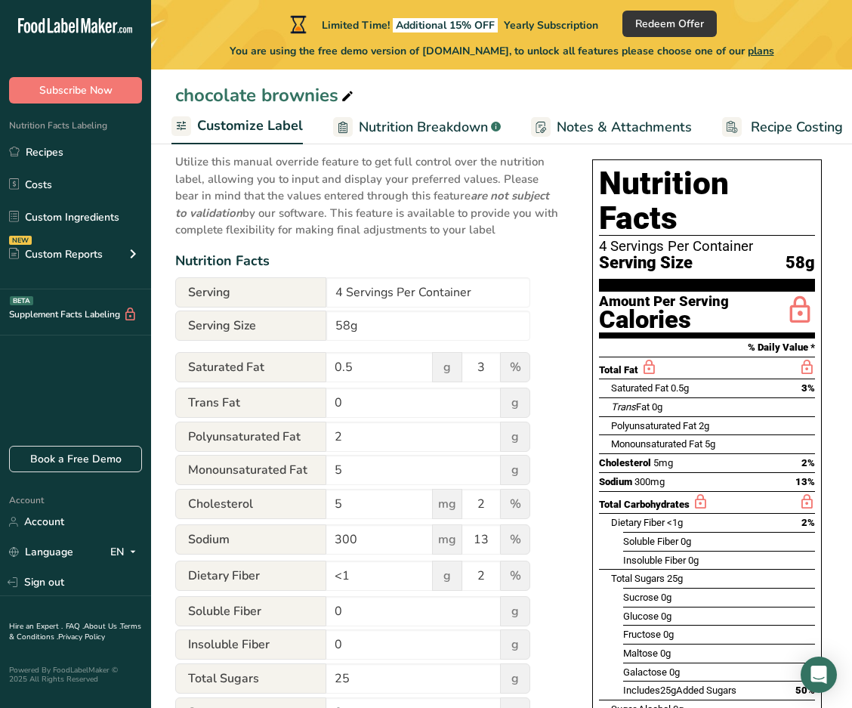
click at [336, 126] on span "Notes & Attachments" at bounding box center [624, 127] width 135 height 20
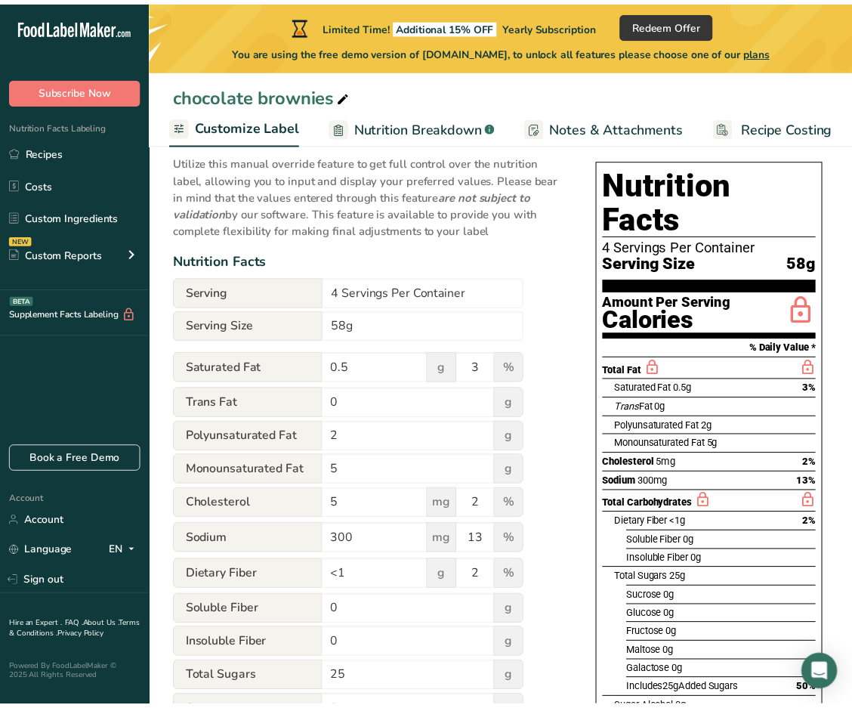
scroll to position [0, 299]
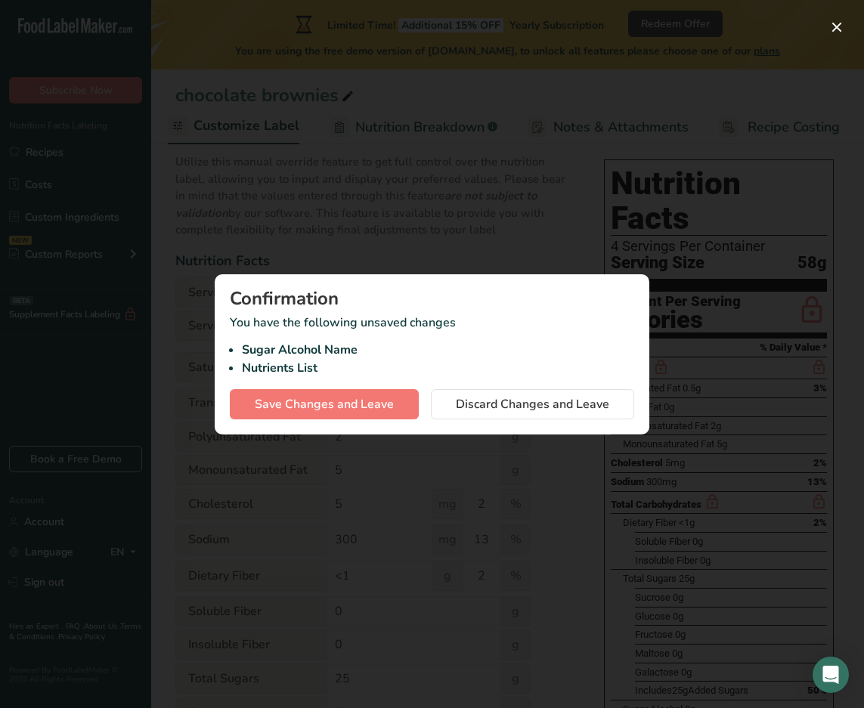
click at [336, 457] on div at bounding box center [432, 354] width 864 height 708
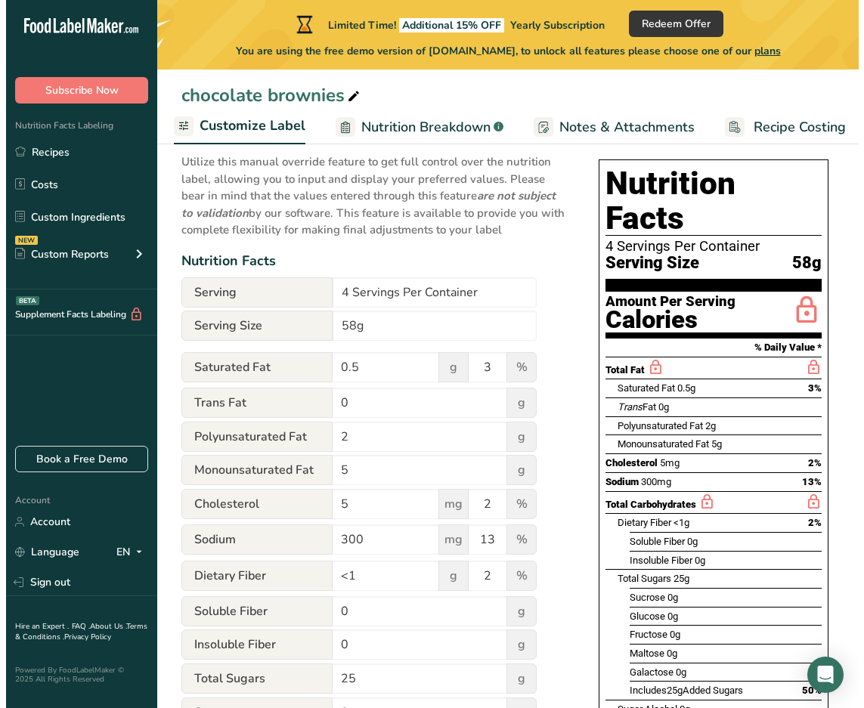
scroll to position [0, 310]
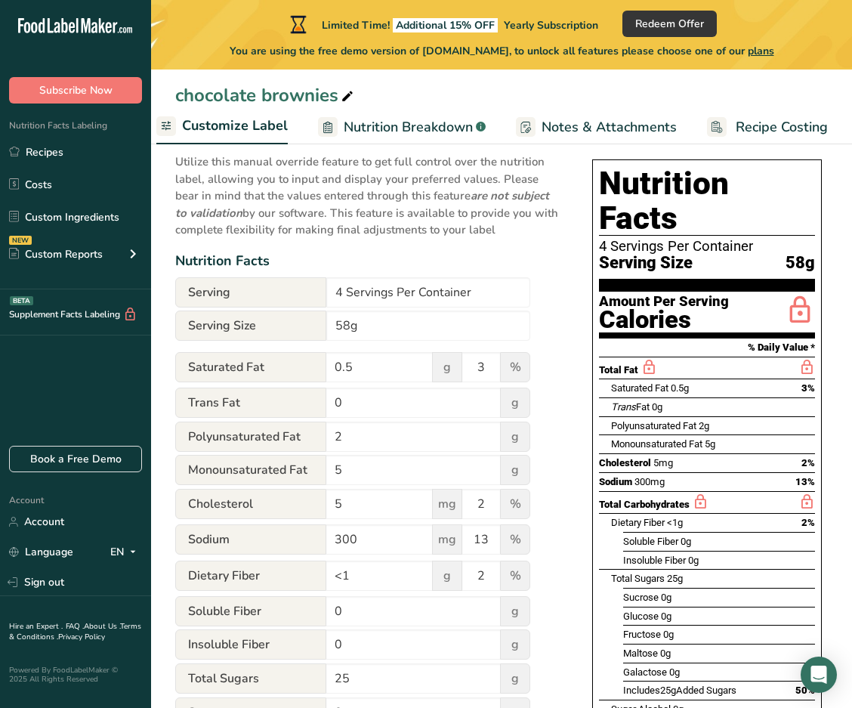
click at [336, 121] on span "Notes & Attachments" at bounding box center [609, 127] width 135 height 20
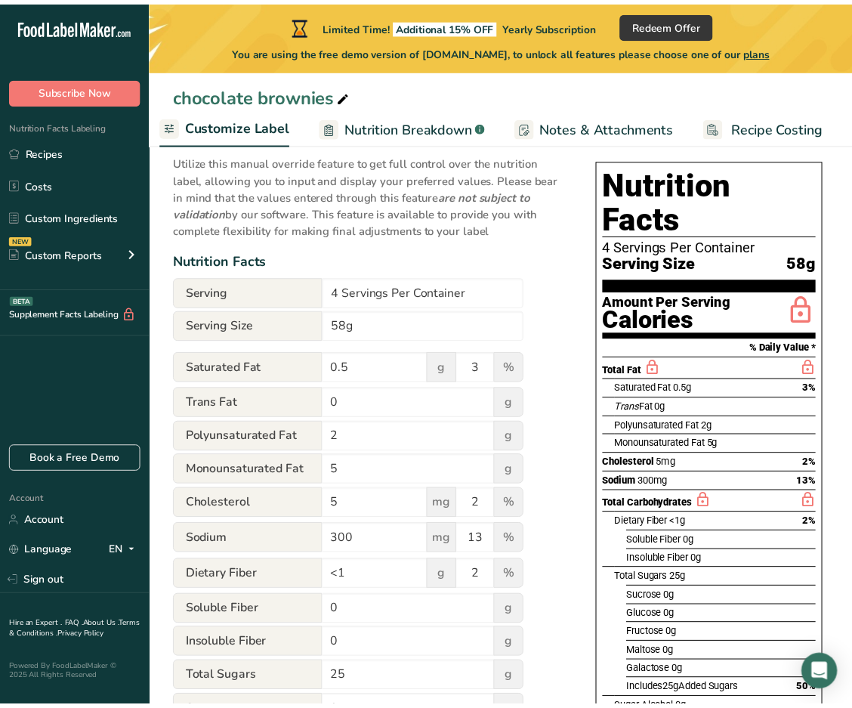
scroll to position [0, 299]
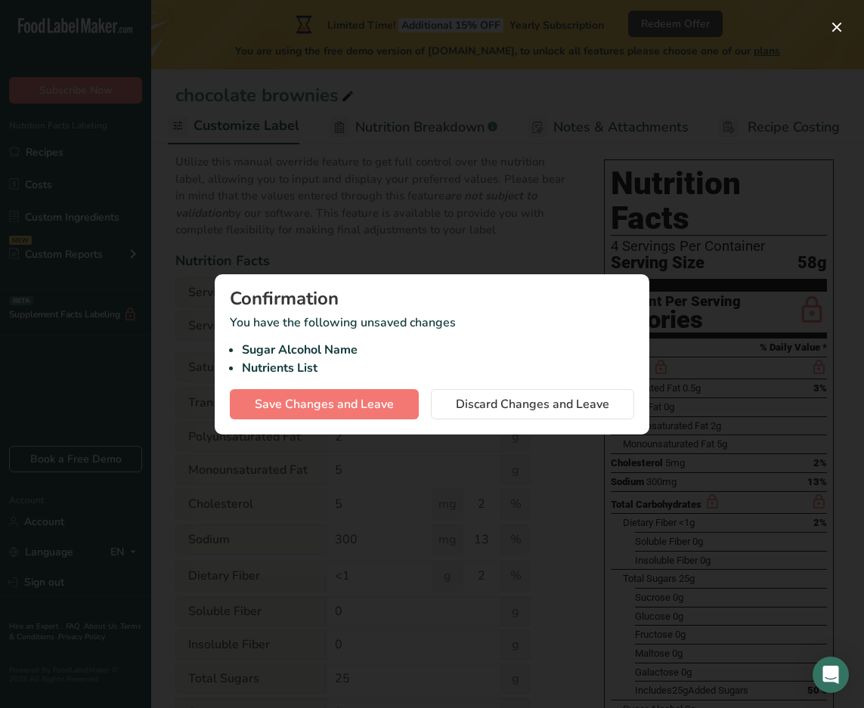
click at [336, 177] on div at bounding box center [432, 354] width 864 height 708
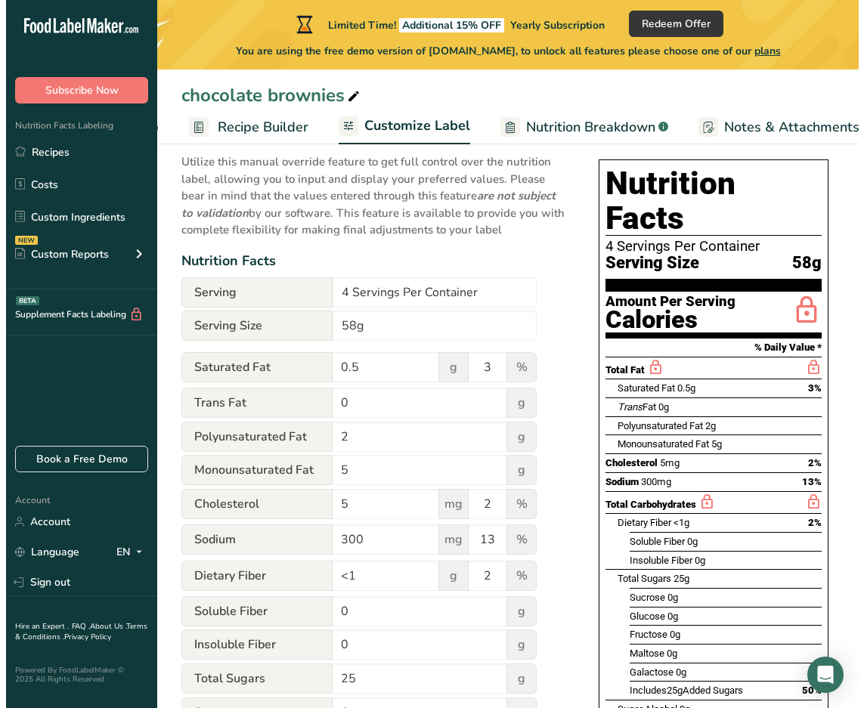
scroll to position [0, 97]
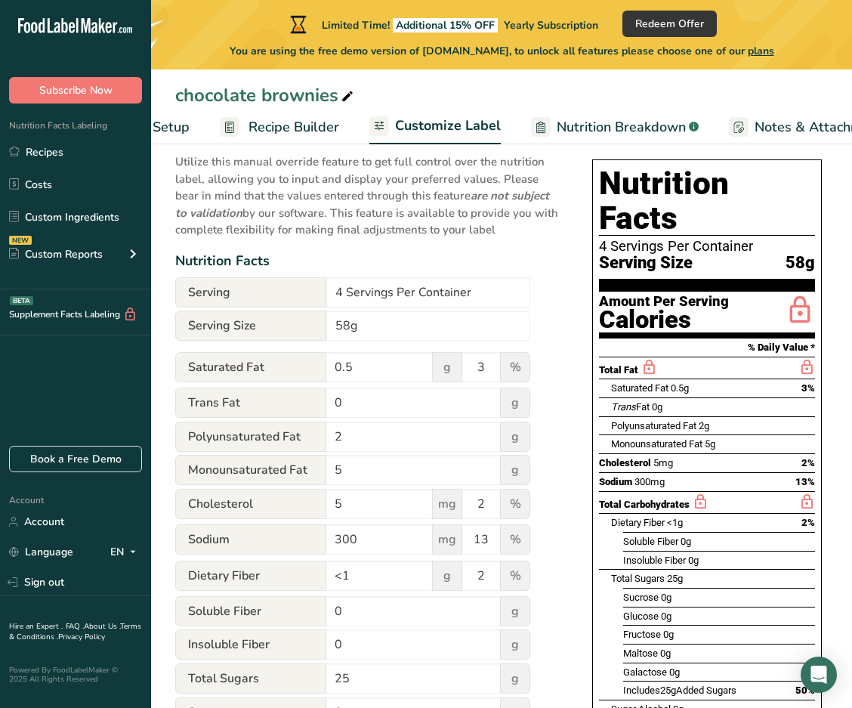
click at [316, 132] on span "Recipe Builder" at bounding box center [294, 127] width 91 height 20
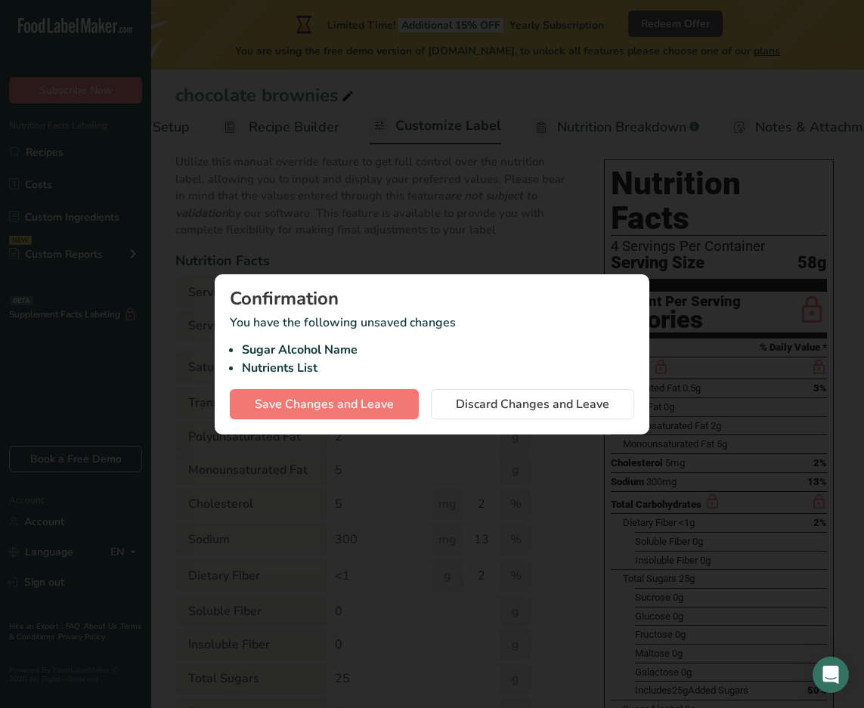
scroll to position [0, 146]
click at [336, 198] on div at bounding box center [432, 354] width 864 height 708
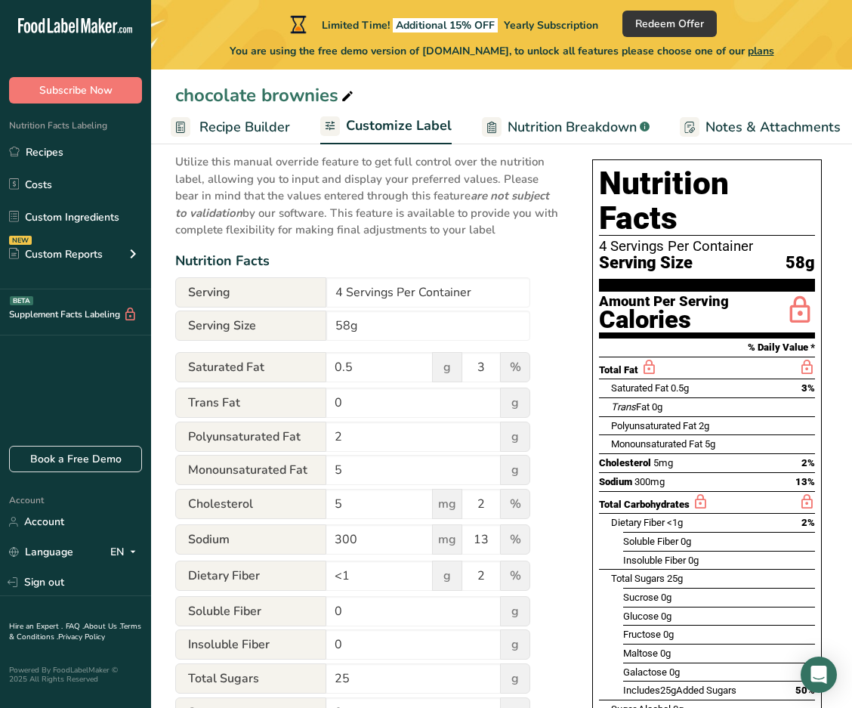
click at [336, 130] on span "Nutrition Breakdown" at bounding box center [572, 127] width 129 height 20
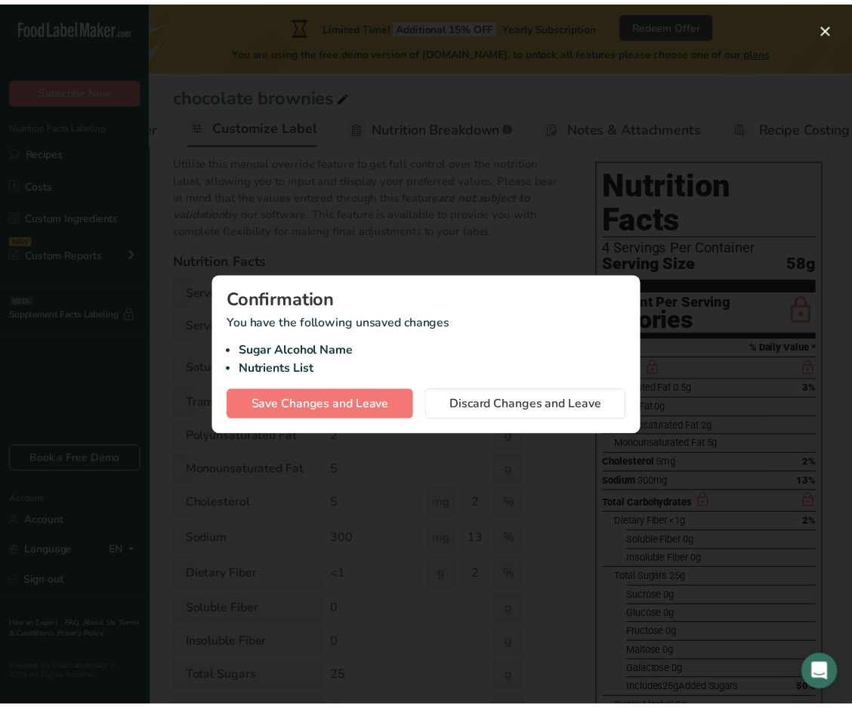
scroll to position [0, 299]
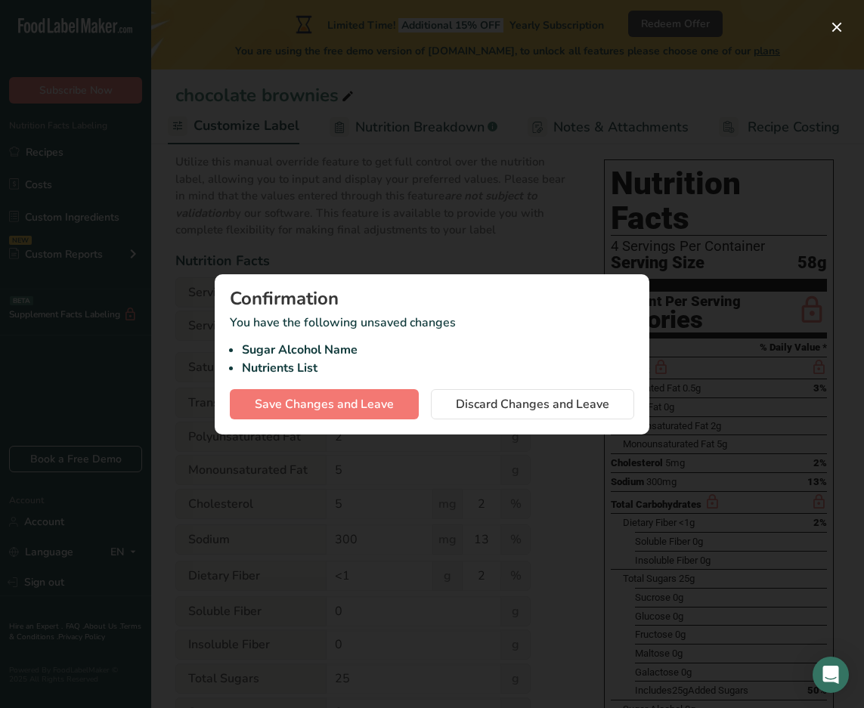
click at [336, 237] on div at bounding box center [432, 354] width 864 height 708
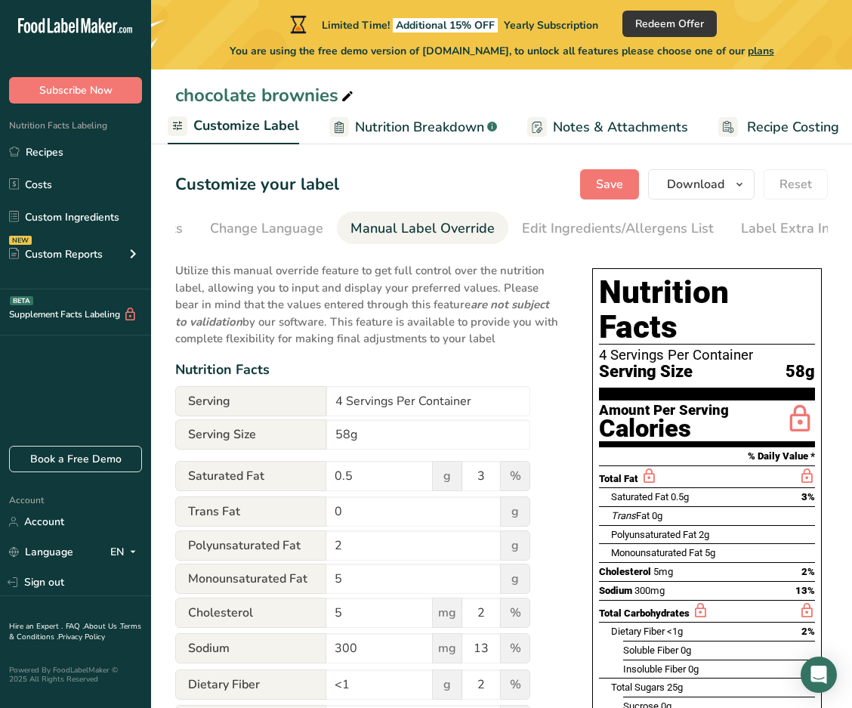
scroll to position [0, 0]
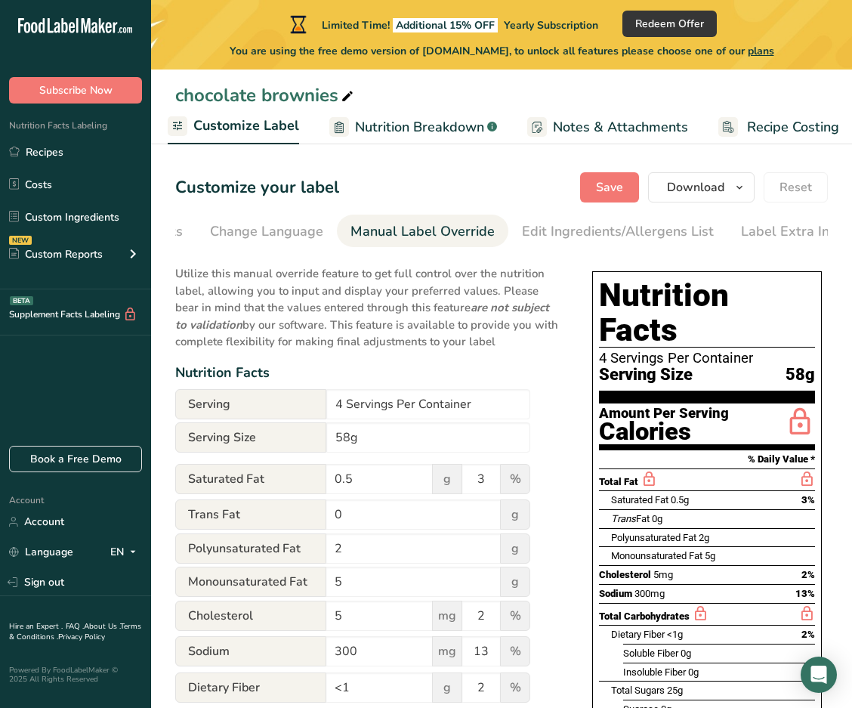
click at [336, 182] on span "Save" at bounding box center [609, 187] width 27 height 18
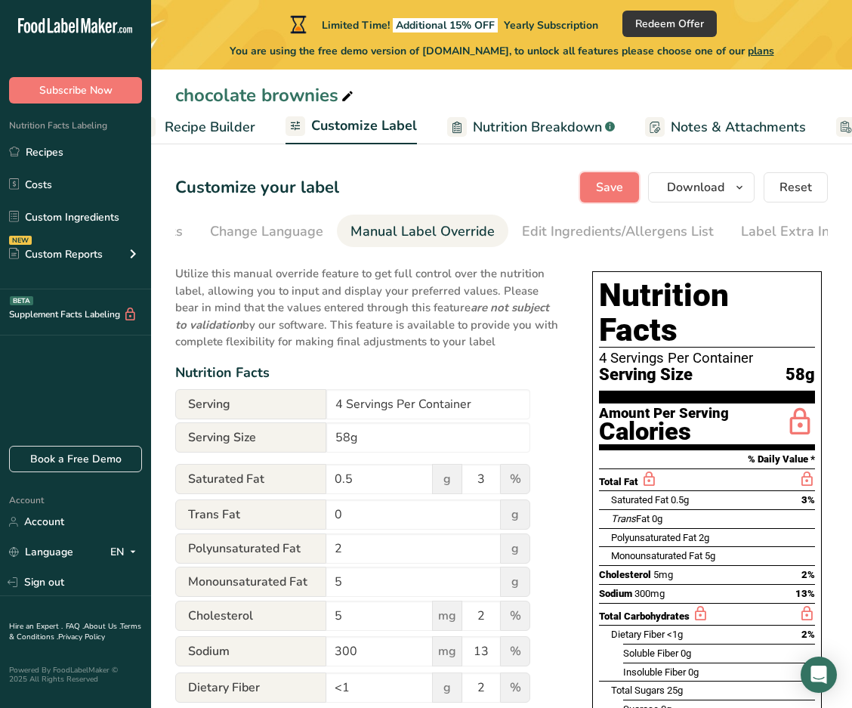
scroll to position [0, 310]
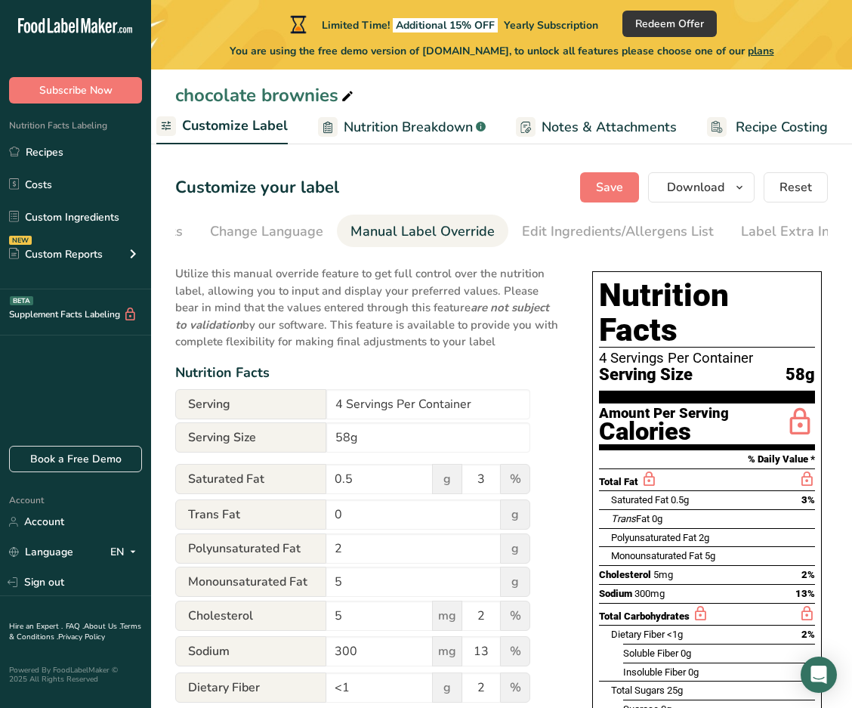
click at [336, 127] on span "Notes & Attachments" at bounding box center [609, 127] width 135 height 20
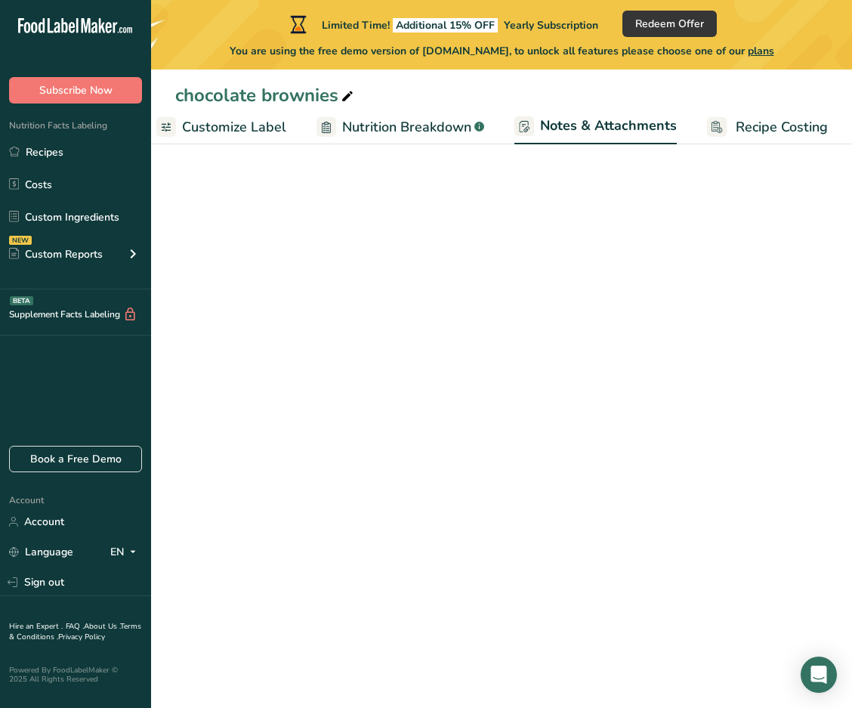
scroll to position [0, 311]
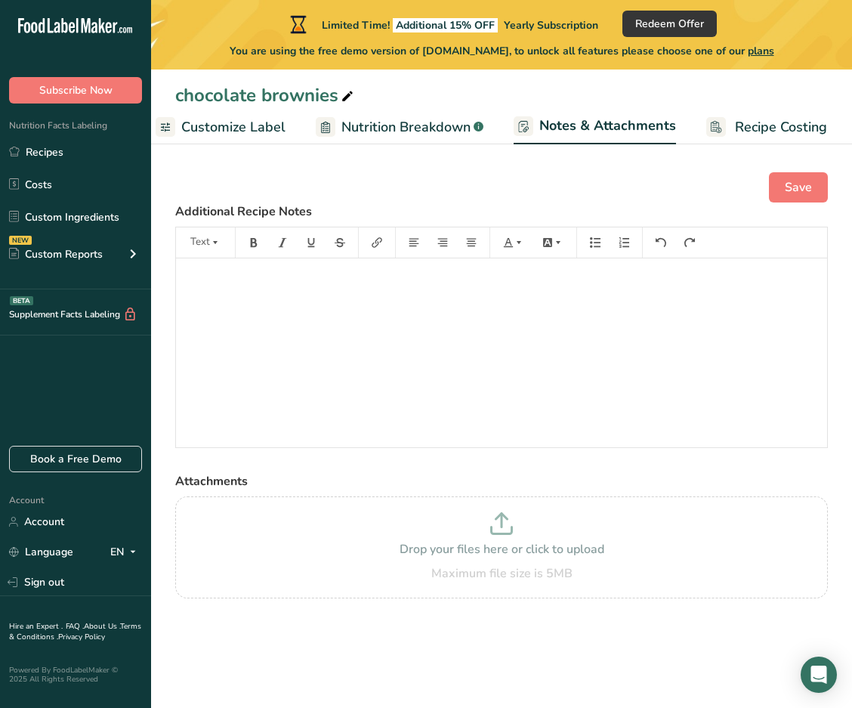
click at [336, 281] on p "﻿" at bounding box center [502, 280] width 636 height 18
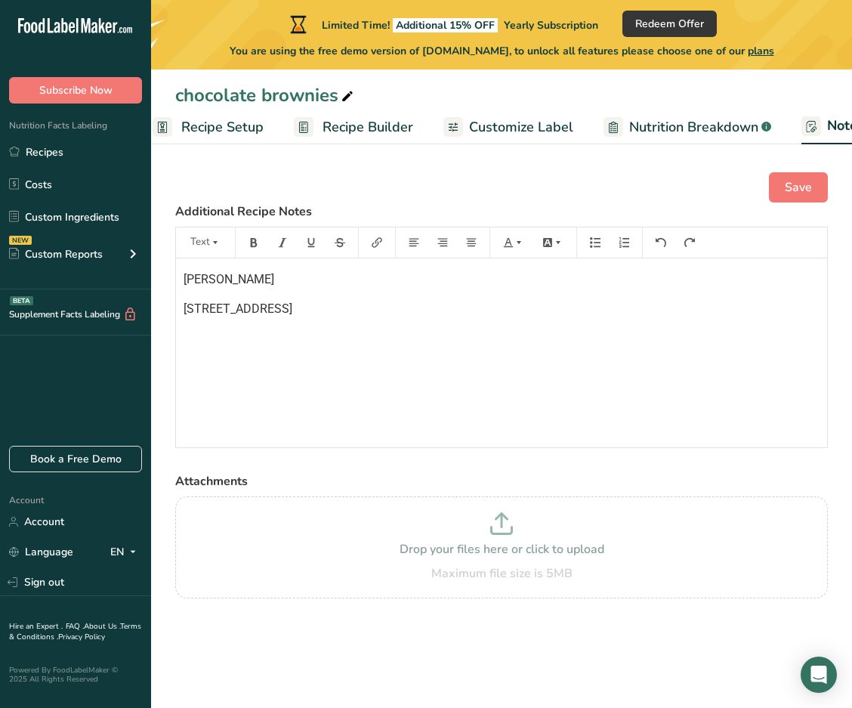
scroll to position [0, 0]
click at [336, 127] on span "Recipe Builder" at bounding box center [390, 127] width 91 height 20
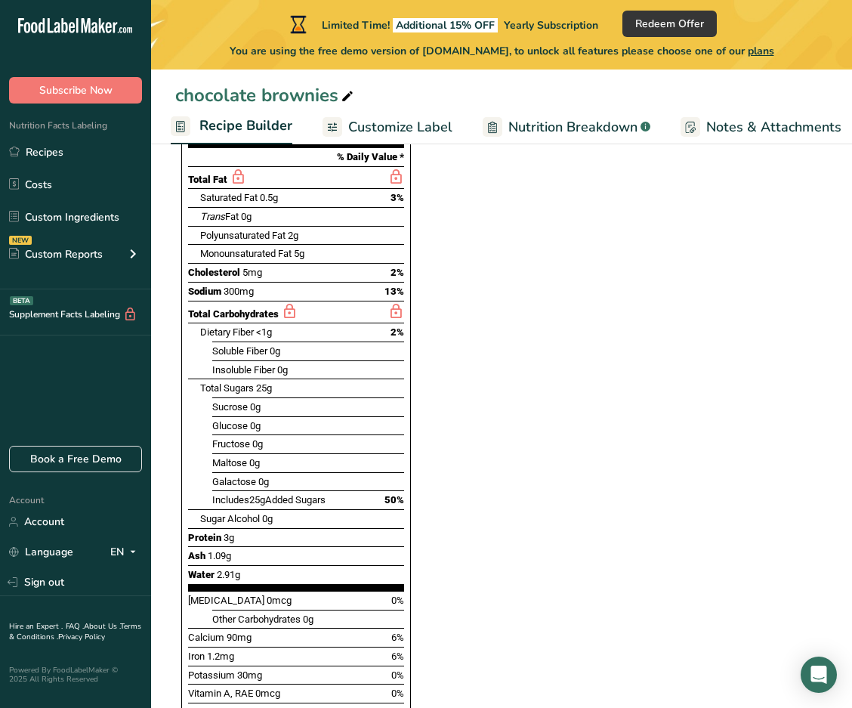
scroll to position [181, 0]
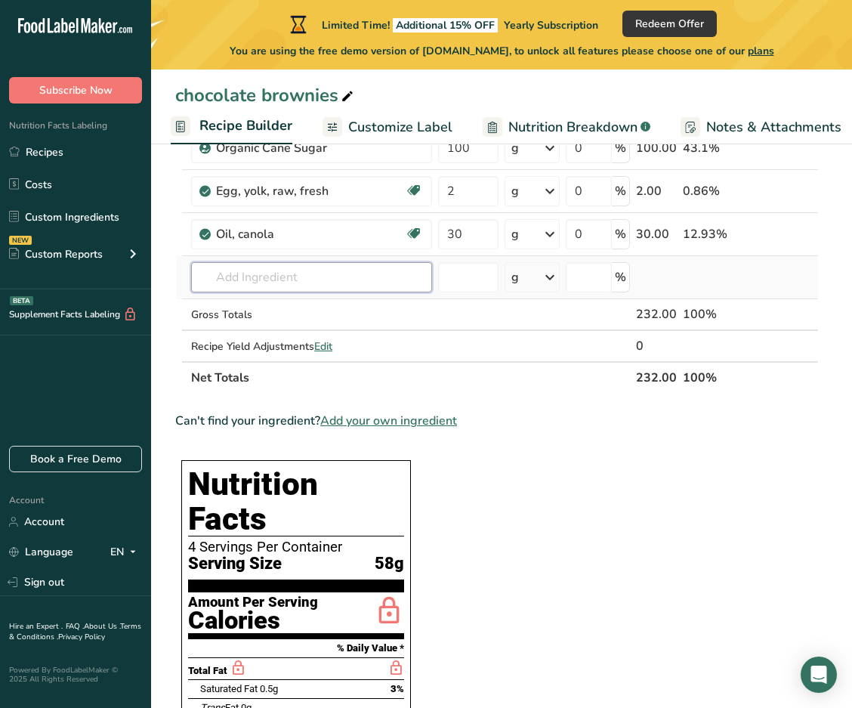
click at [269, 279] on input "text" at bounding box center [311, 277] width 241 height 30
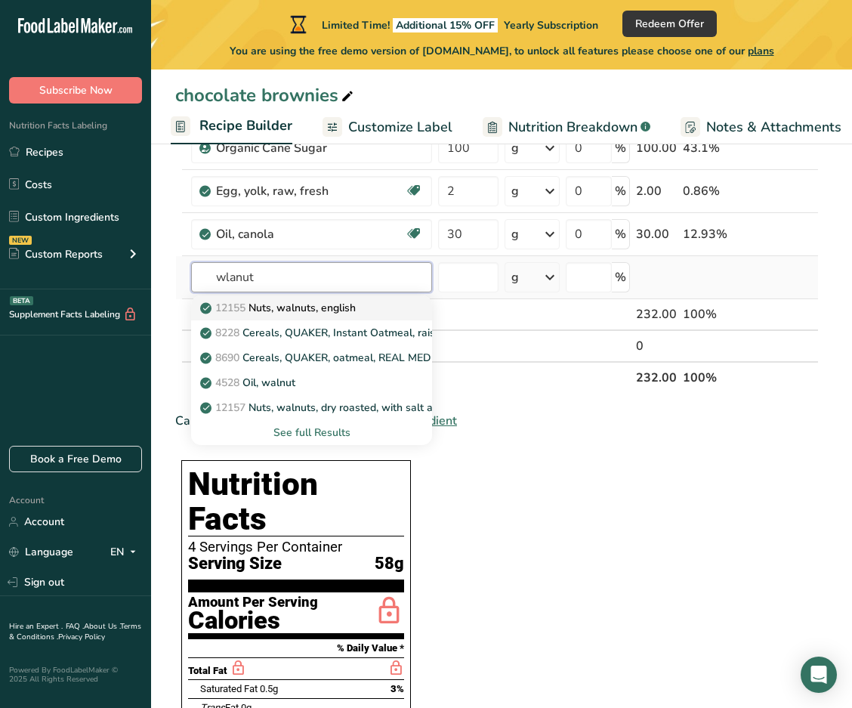
type input "wlanut"
click at [286, 307] on p "12155 Nuts, walnuts, english" at bounding box center [279, 308] width 153 height 16
type input "Nuts, walnuts, english"
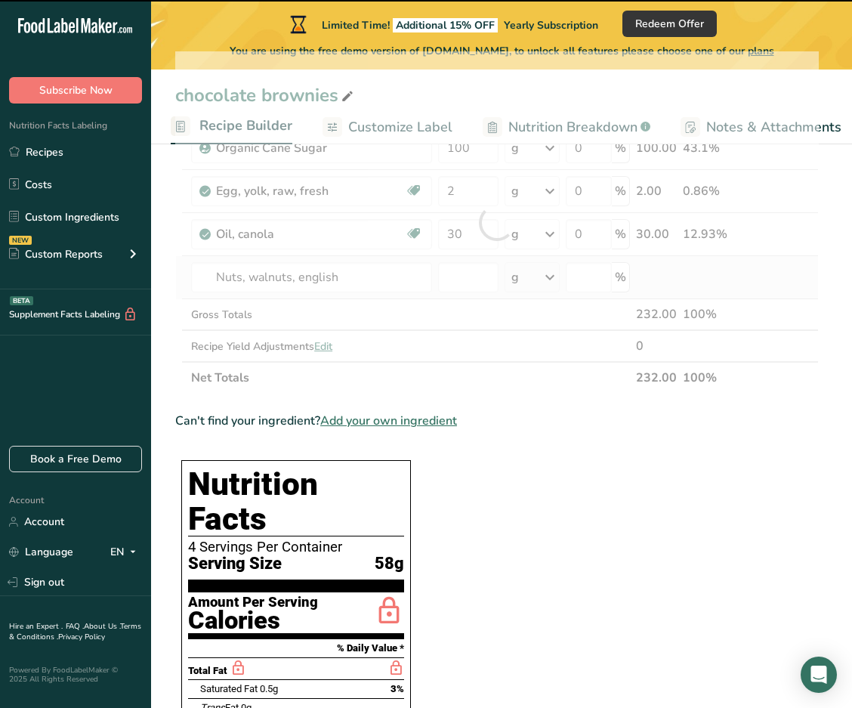
type input "0"
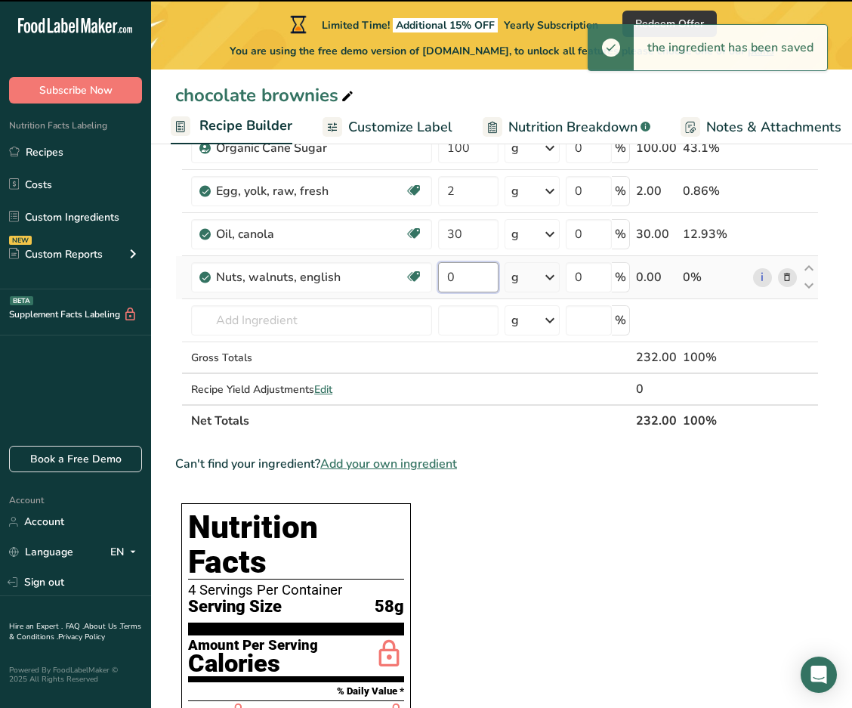
click at [336, 276] on input "0" at bounding box center [468, 277] width 60 height 30
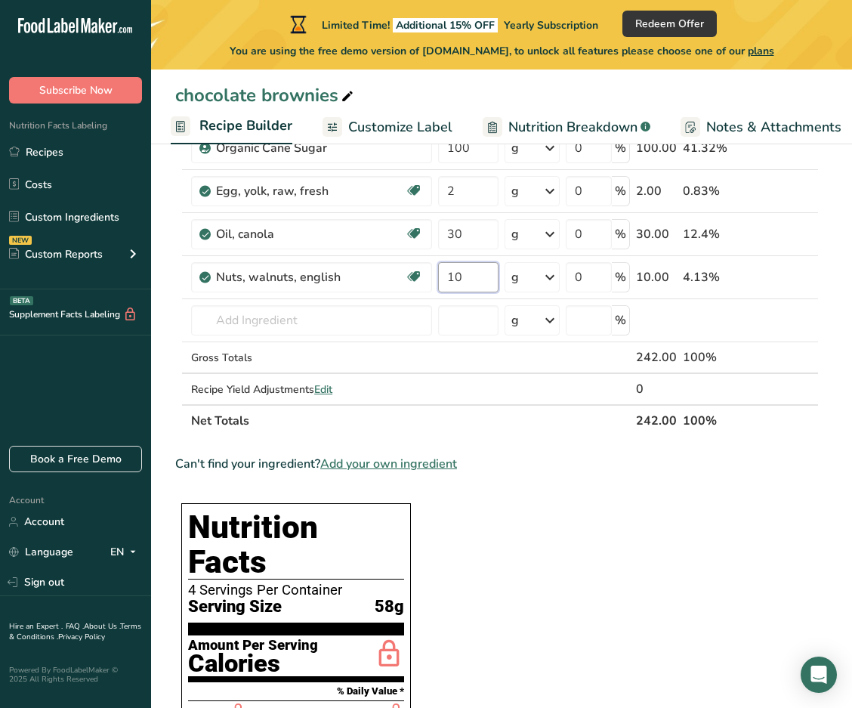
type input "10"
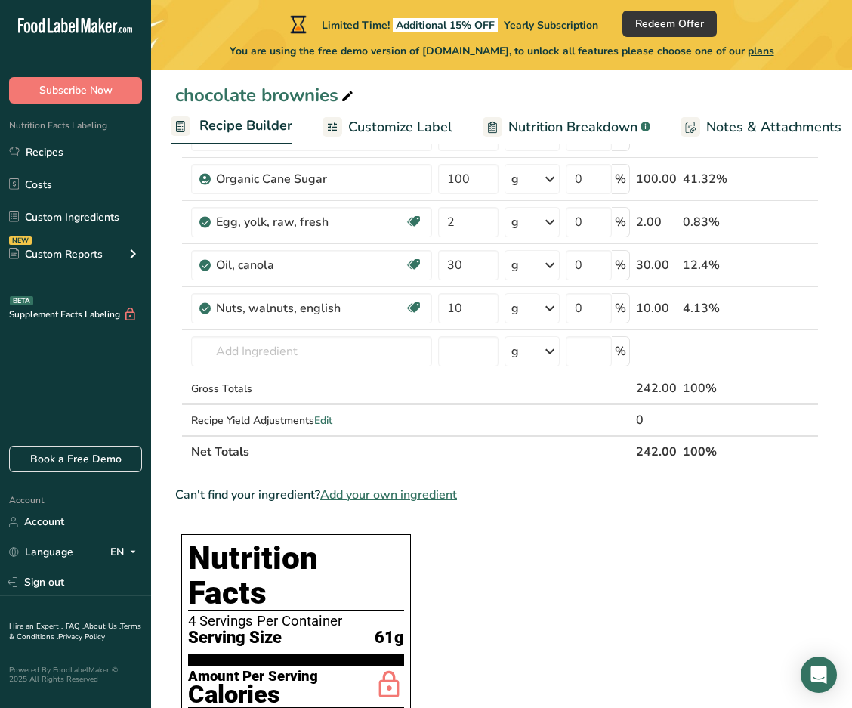
scroll to position [149, 0]
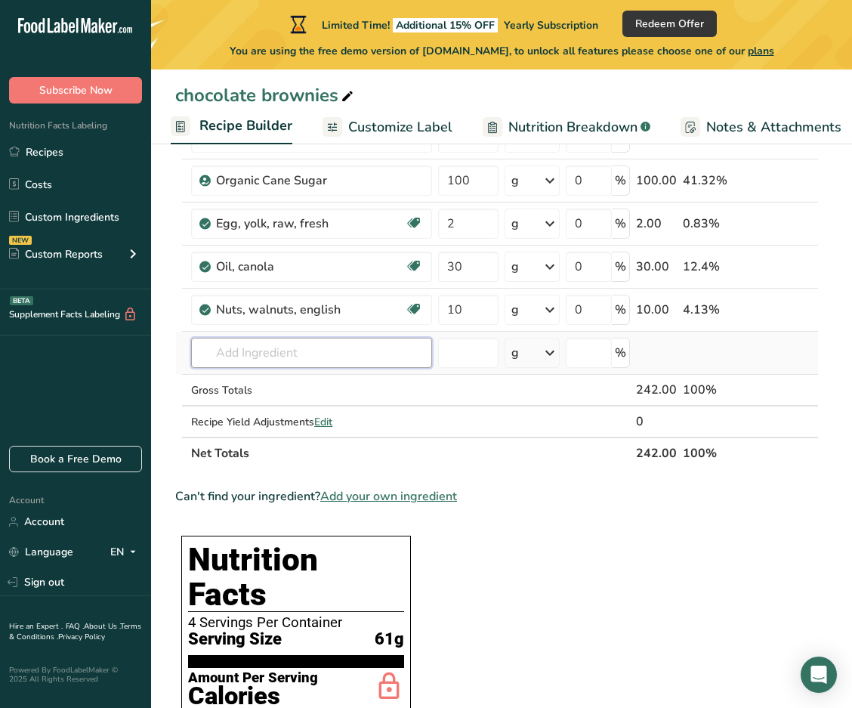
click at [280, 351] on input "text" at bounding box center [311, 353] width 241 height 30
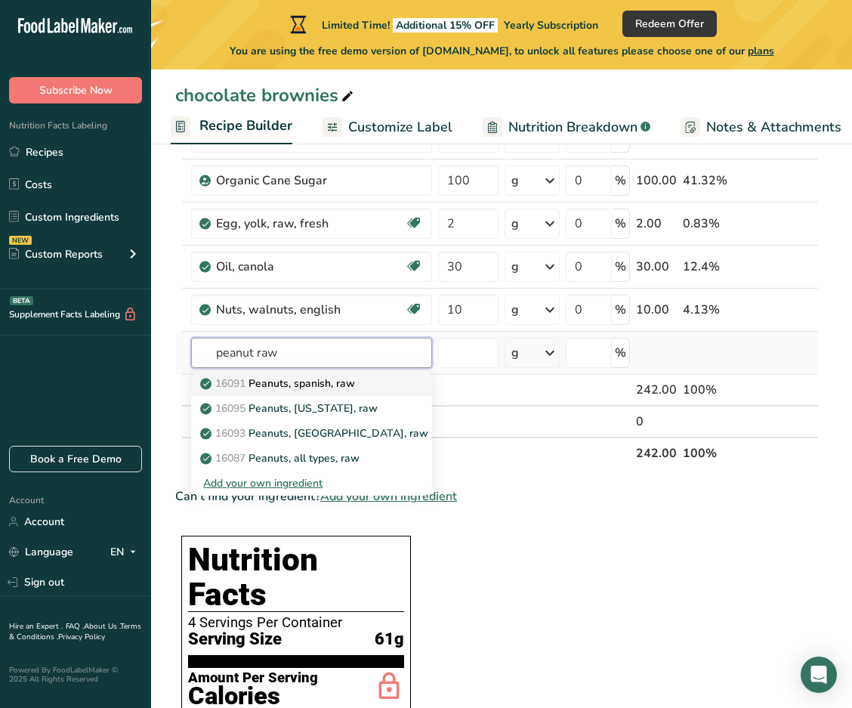
type input "peanut raw"
click at [335, 386] on p "16091 Peanuts, spanish, raw" at bounding box center [279, 384] width 152 height 16
type input "Peanuts, spanish, raw"
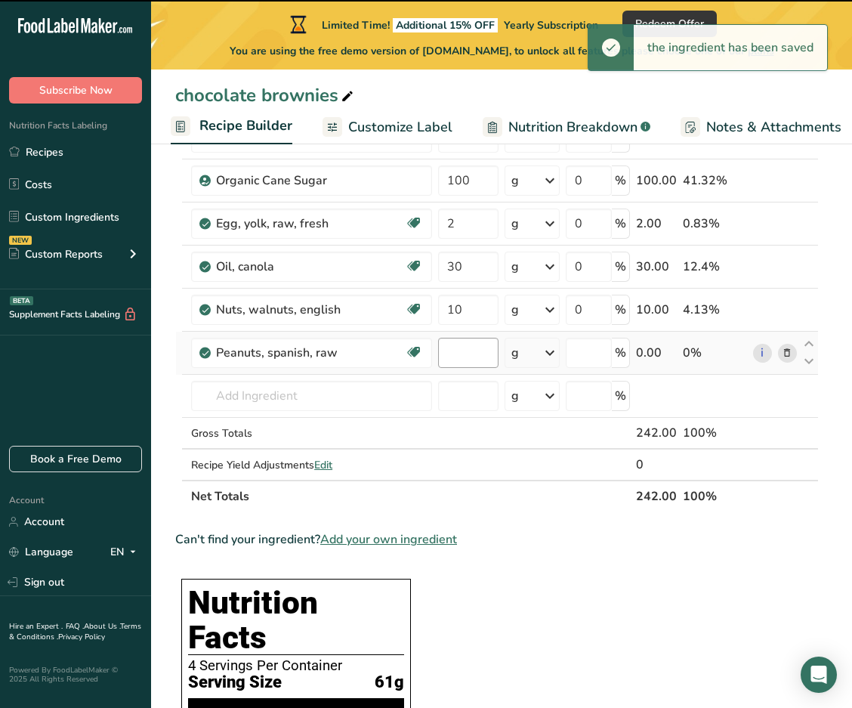
type input "0"
click at [336, 358] on input "0" at bounding box center [468, 353] width 60 height 30
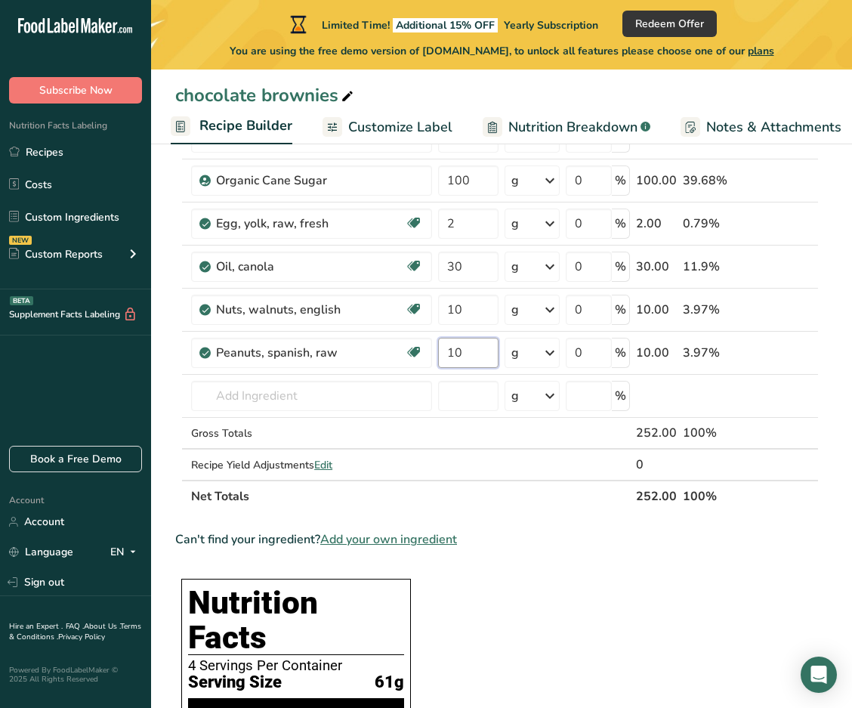
type input "10"
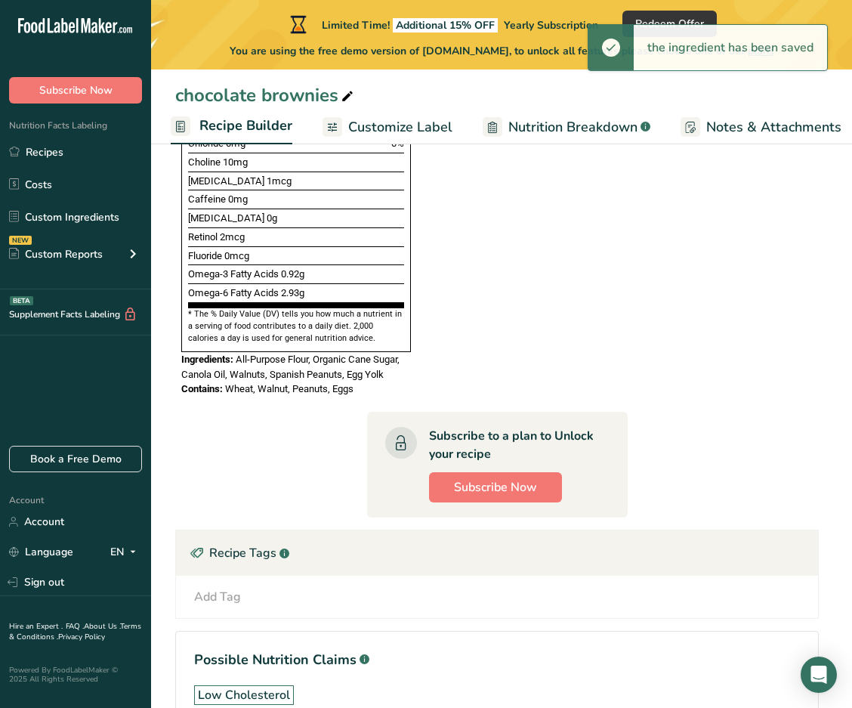
scroll to position [1779, 0]
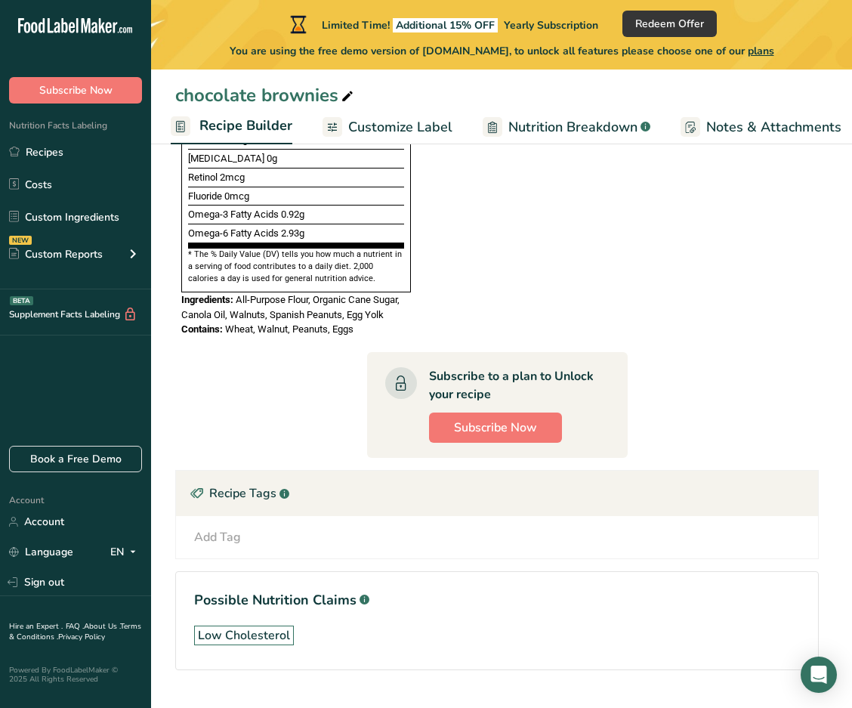
click at [336, 130] on span "Customize Label" at bounding box center [400, 127] width 104 height 20
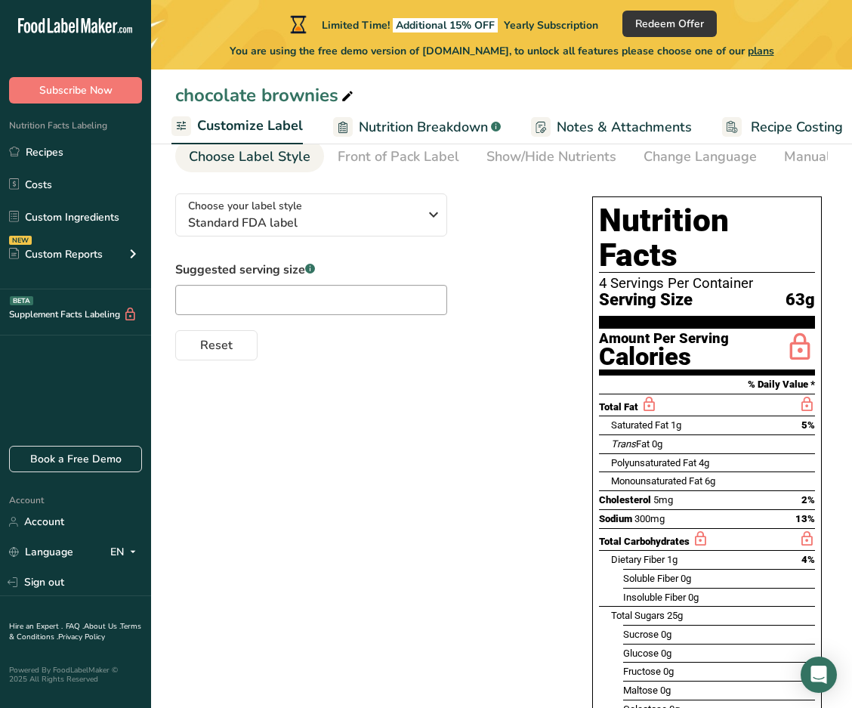
scroll to position [53, 0]
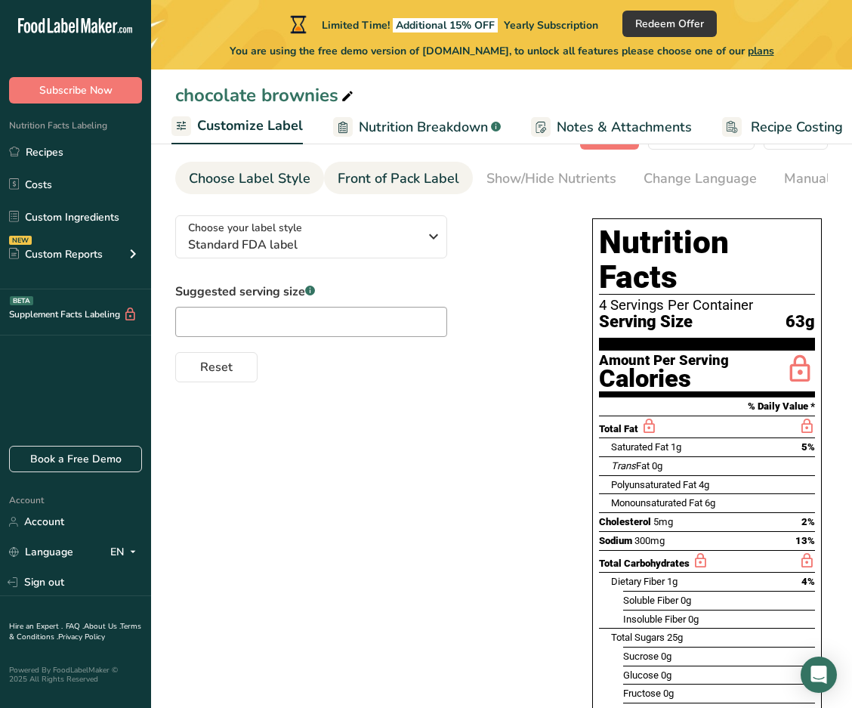
click at [336, 187] on div "Front of Pack Label" at bounding box center [399, 179] width 122 height 20
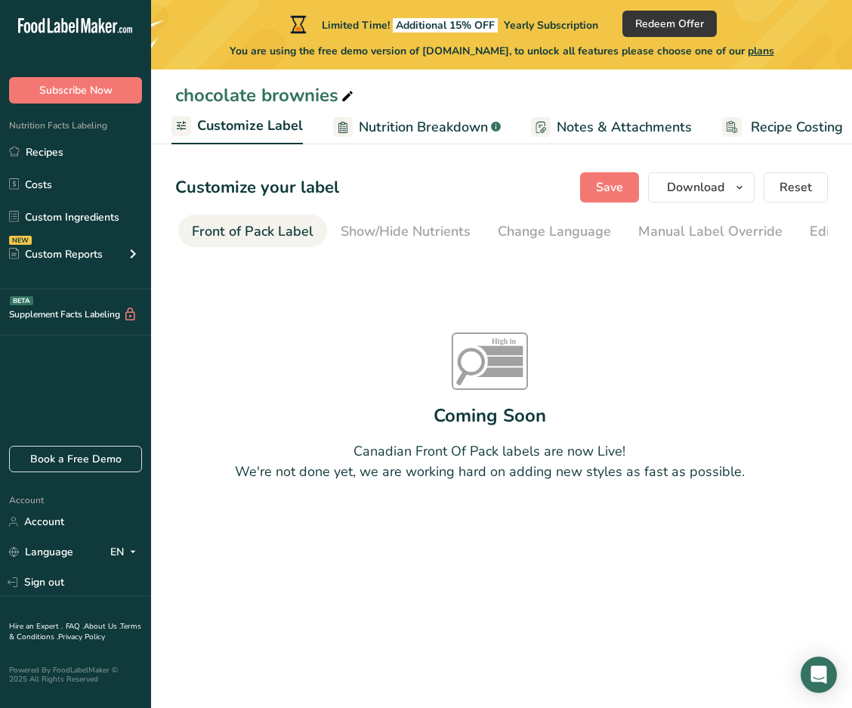
scroll to position [0, 147]
click at [336, 227] on div "Show/Hide Nutrients" at bounding box center [405, 231] width 130 height 20
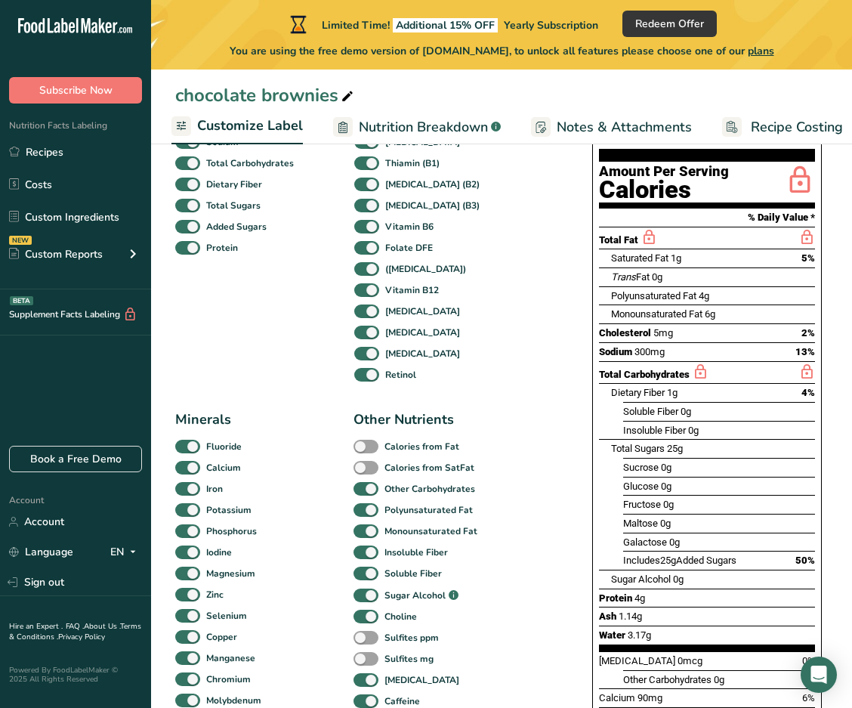
scroll to position [0, 0]
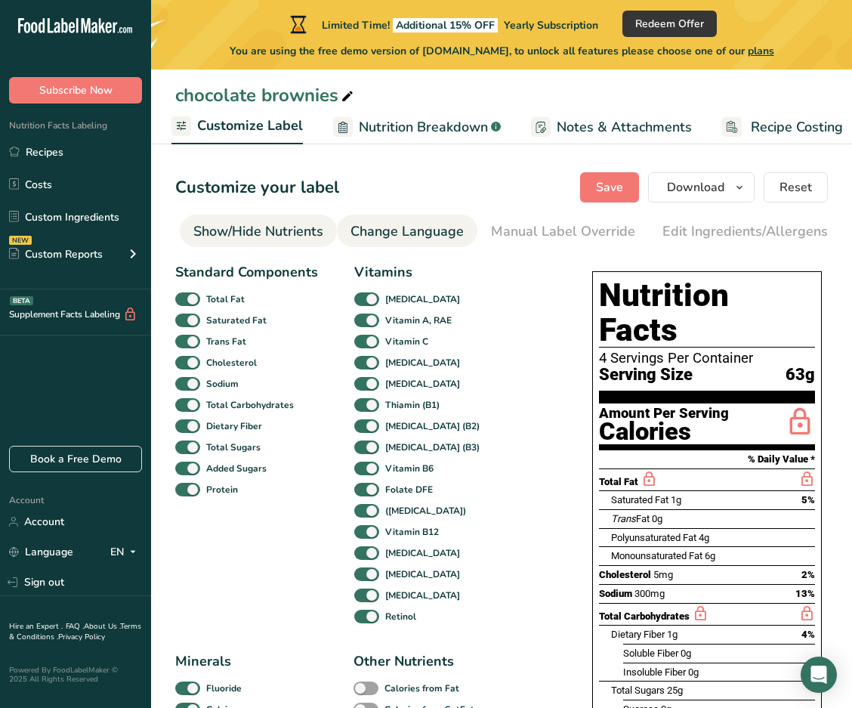
click at [336, 237] on div "Change Language" at bounding box center [407, 231] width 113 height 20
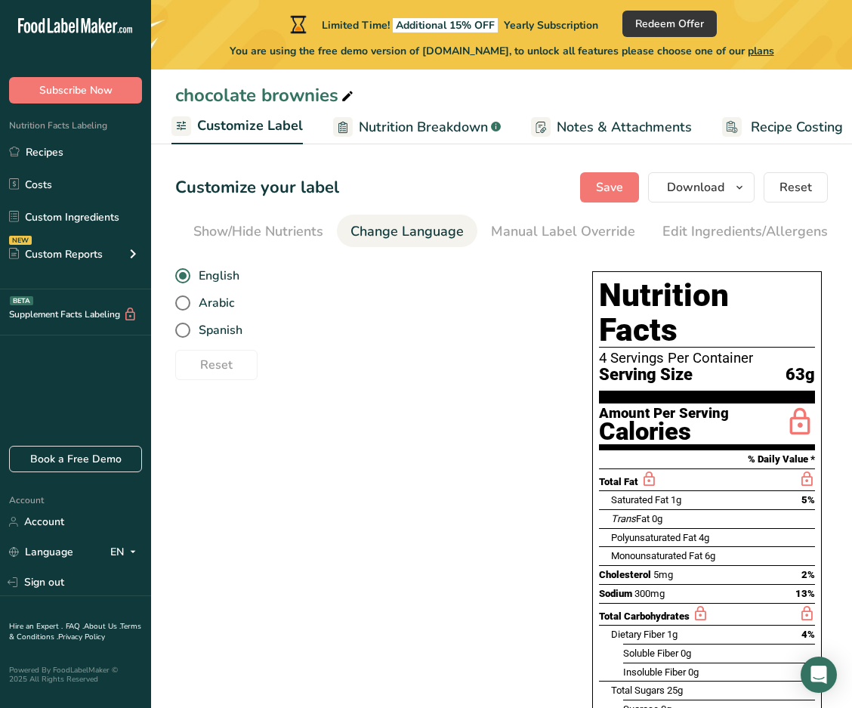
scroll to position [0, 445]
click at [336, 233] on div "Manual Label Override" at bounding box center [411, 231] width 144 height 20
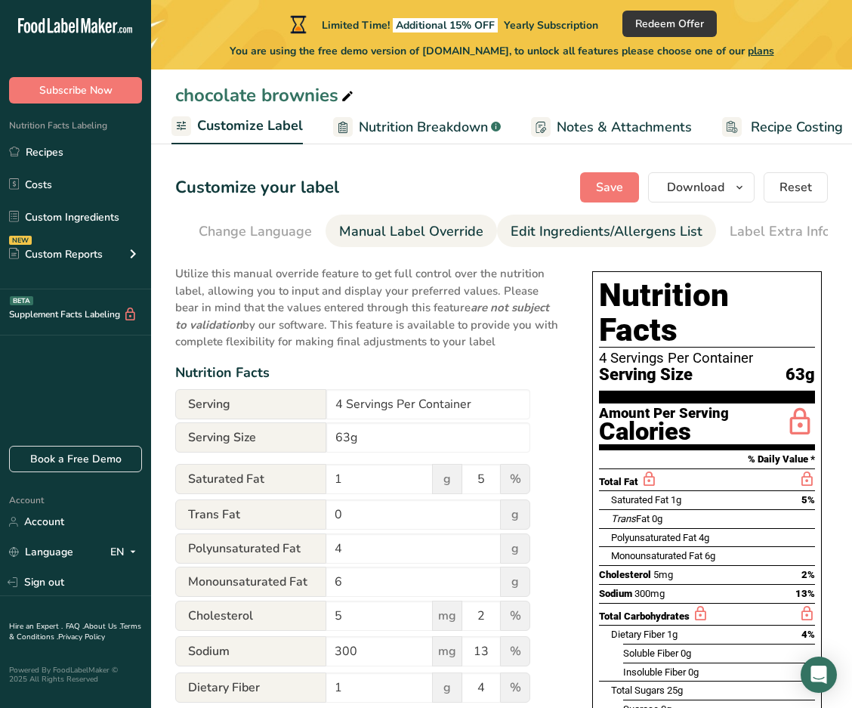
click at [336, 230] on div "Edit Ingredients/Allergens List" at bounding box center [607, 231] width 192 height 20
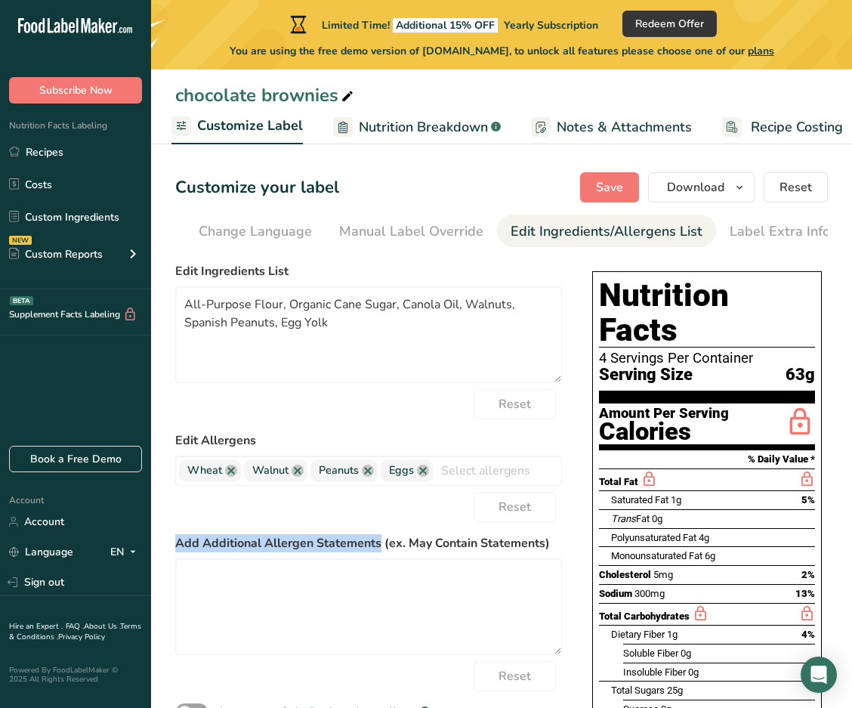
drag, startPoint x: 181, startPoint y: 544, endPoint x: 382, endPoint y: 543, distance: 201.8
click at [336, 543] on label "Add Additional Allergen Statements (ex. May Contain Statements)" at bounding box center [368, 543] width 387 height 18
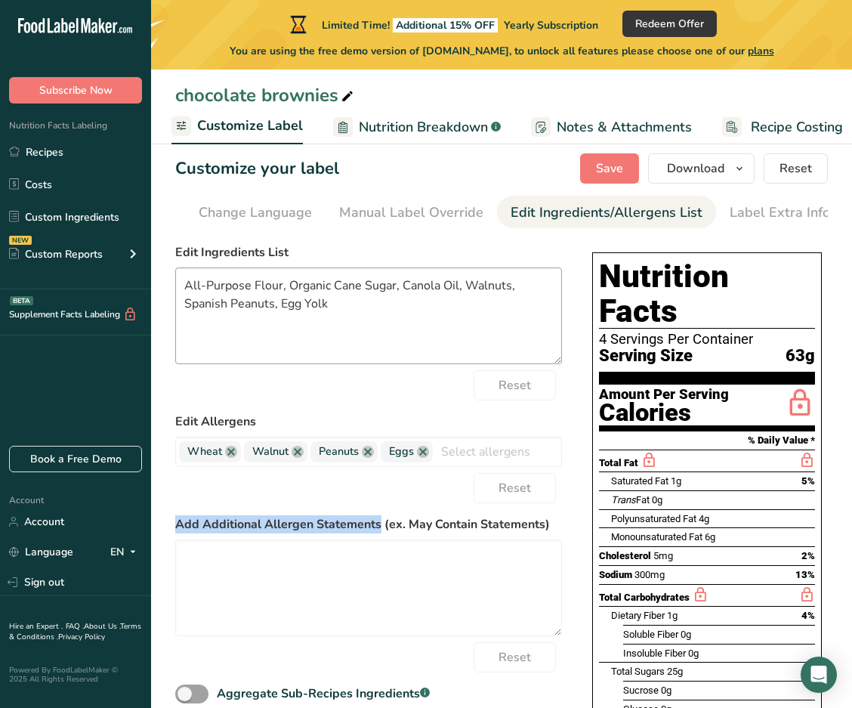
scroll to position [0, 0]
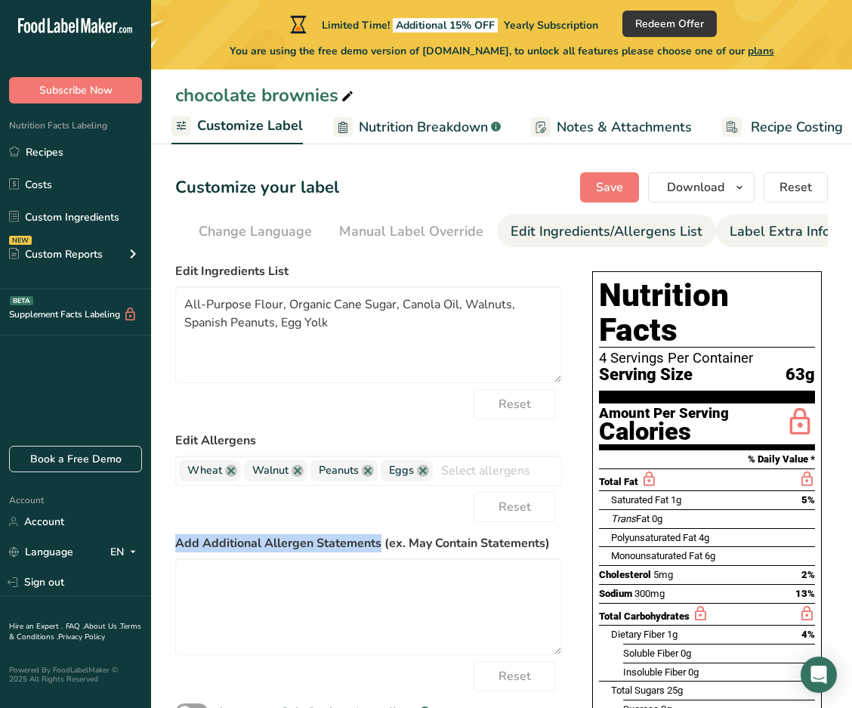
click at [336, 234] on div "Label Extra Info" at bounding box center [780, 231] width 101 height 20
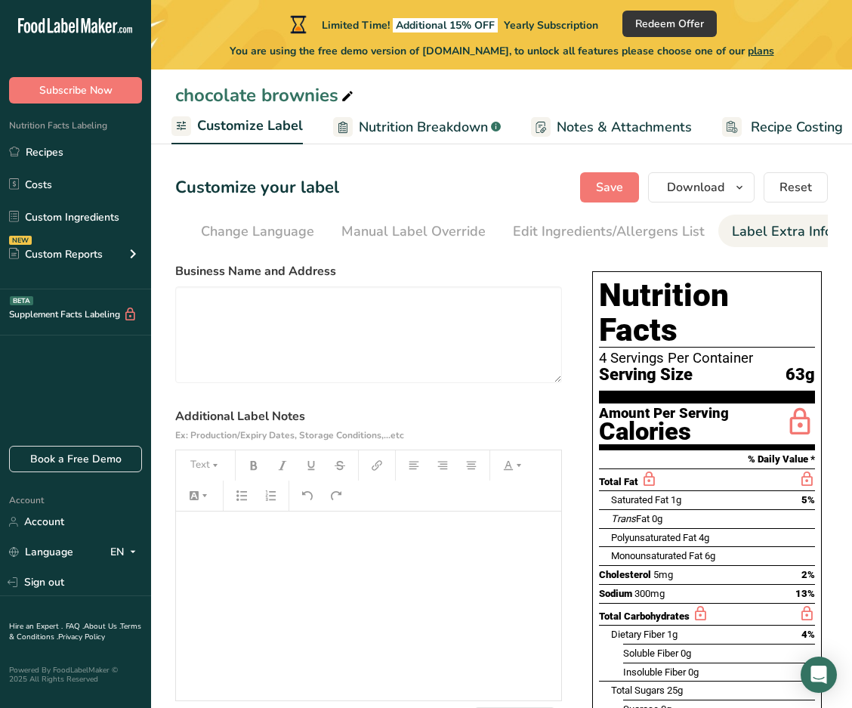
scroll to position [0, 445]
click at [336, 228] on div "Manual Label Override" at bounding box center [411, 231] width 144 height 20
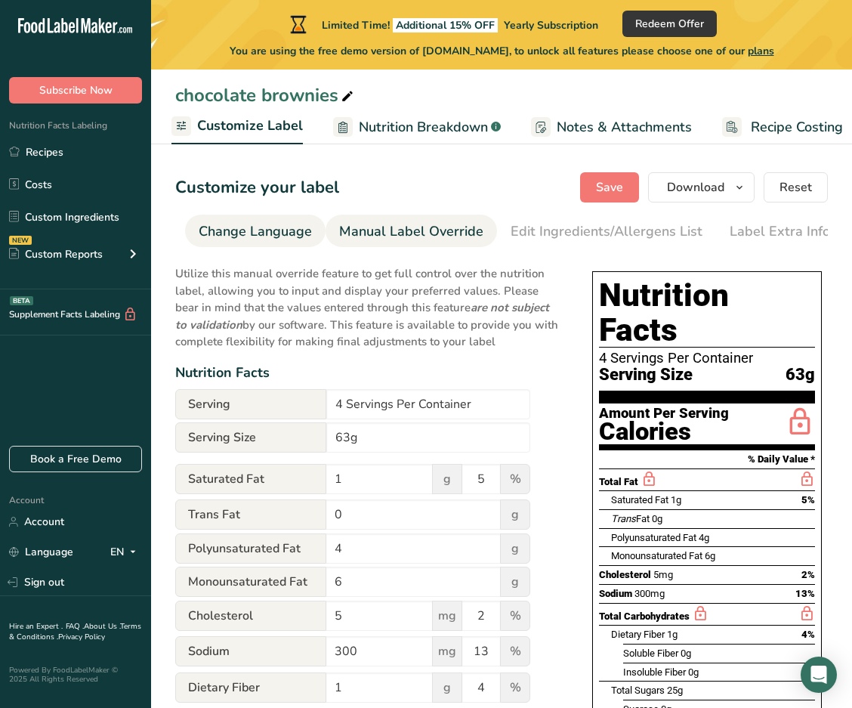
click at [271, 230] on div "Change Language" at bounding box center [255, 231] width 113 height 20
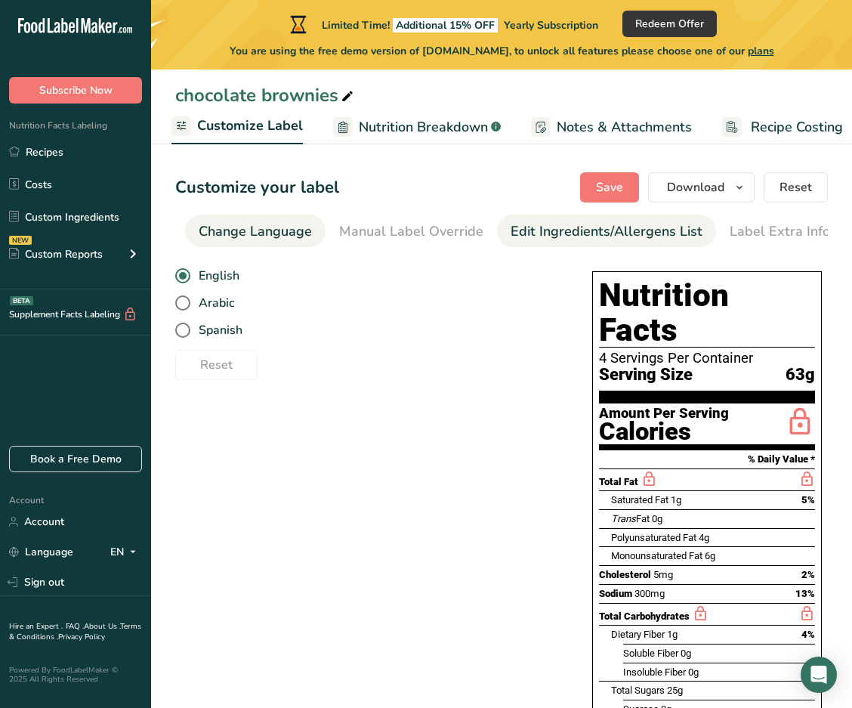
click at [336, 231] on div "Edit Ingredients/Allergens List" at bounding box center [607, 231] width 192 height 20
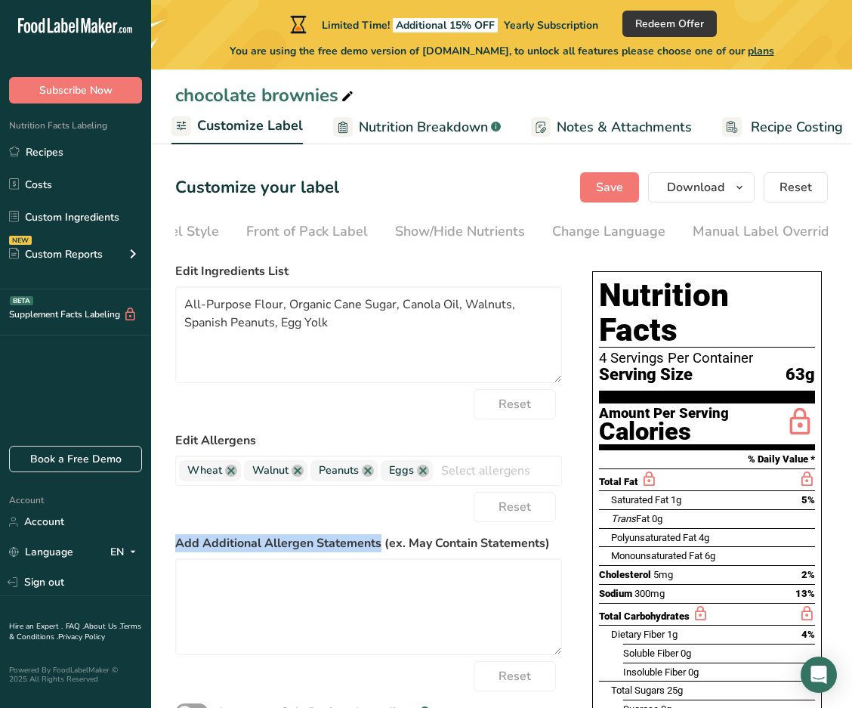
scroll to position [0, 0]
click at [336, 130] on span "Notes & Attachments" at bounding box center [624, 127] width 135 height 20
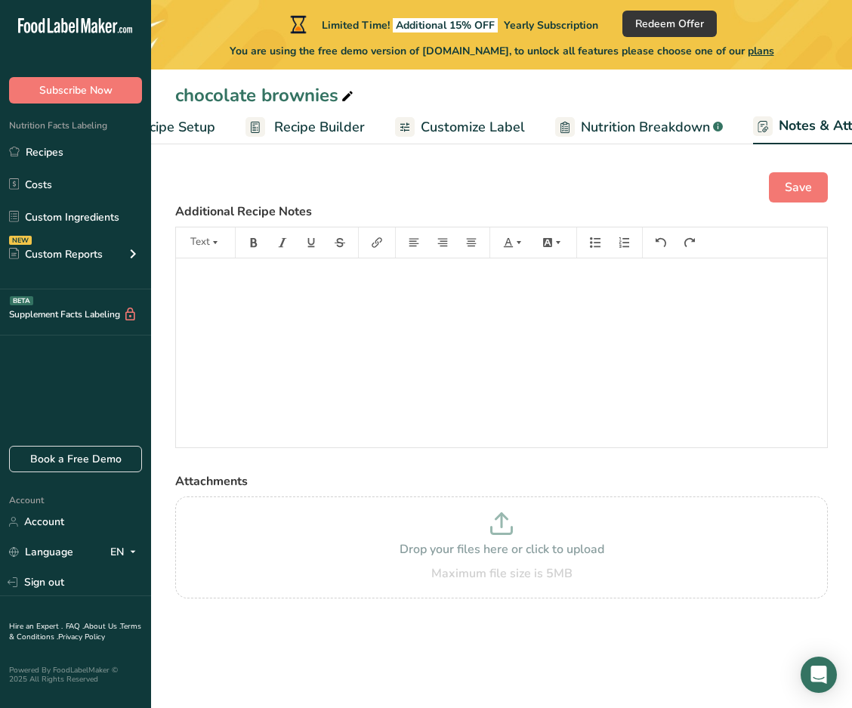
scroll to position [0, 53]
click at [336, 131] on span "Customize Label" at bounding box center [491, 127] width 104 height 20
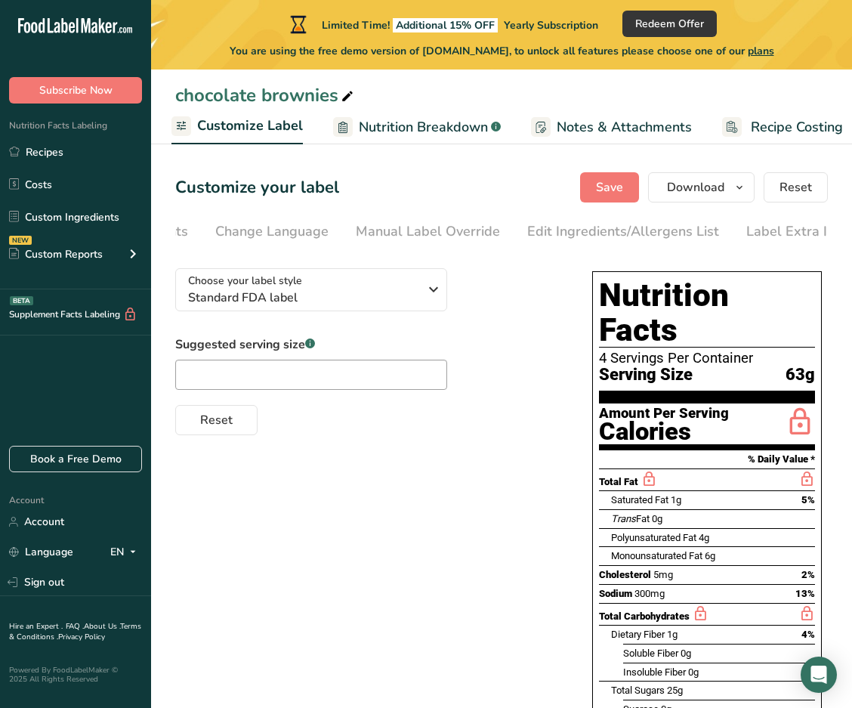
scroll to position [0, 445]
click at [336, 224] on div "Label Extra Info" at bounding box center [780, 231] width 101 height 20
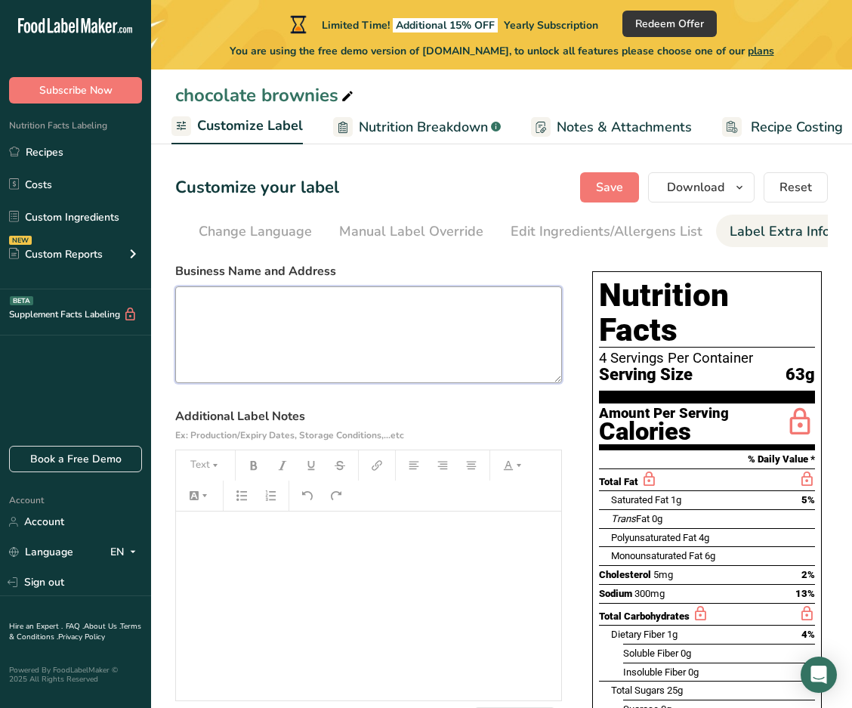
click at [313, 311] on textarea at bounding box center [368, 334] width 387 height 97
paste textarea "[STREET_ADDRESS]"
type textarea "[PERSON_NAME] [STREET_ADDRESS]"
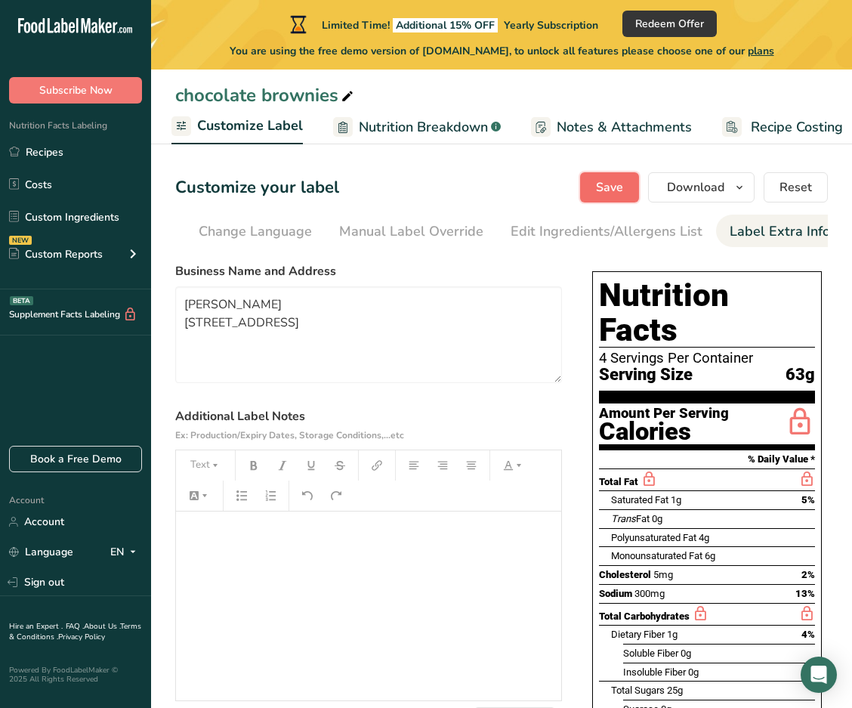
click at [336, 189] on span "Save" at bounding box center [609, 187] width 27 height 18
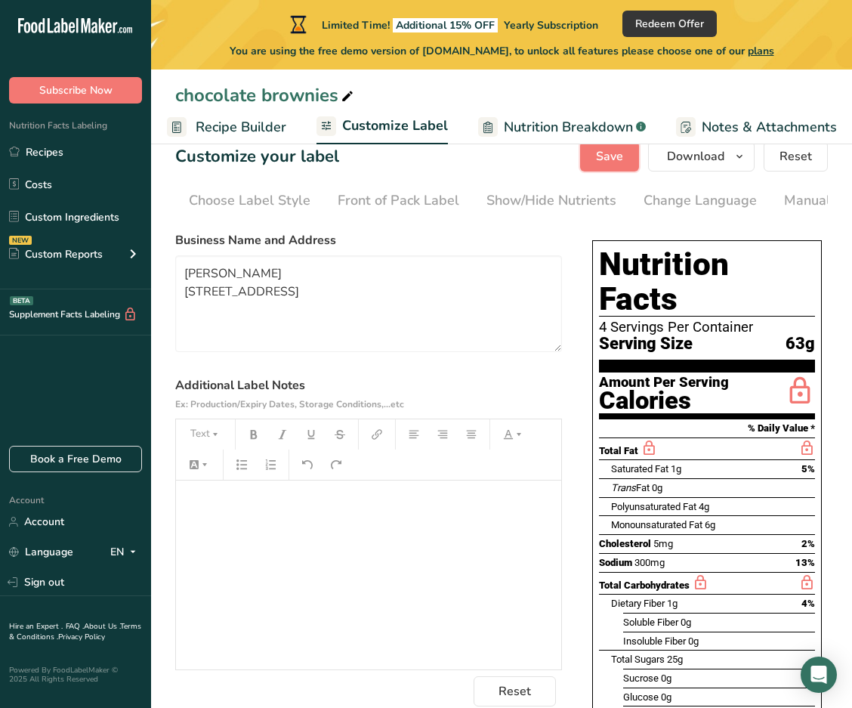
scroll to position [0, 0]
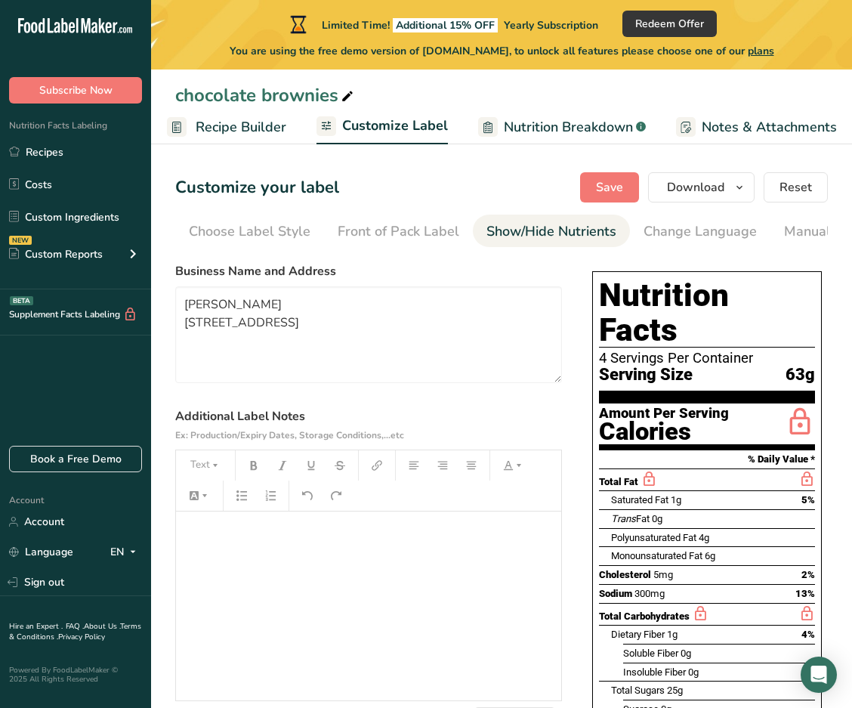
click at [336, 238] on div "Show/Hide Nutrients" at bounding box center [552, 231] width 130 height 20
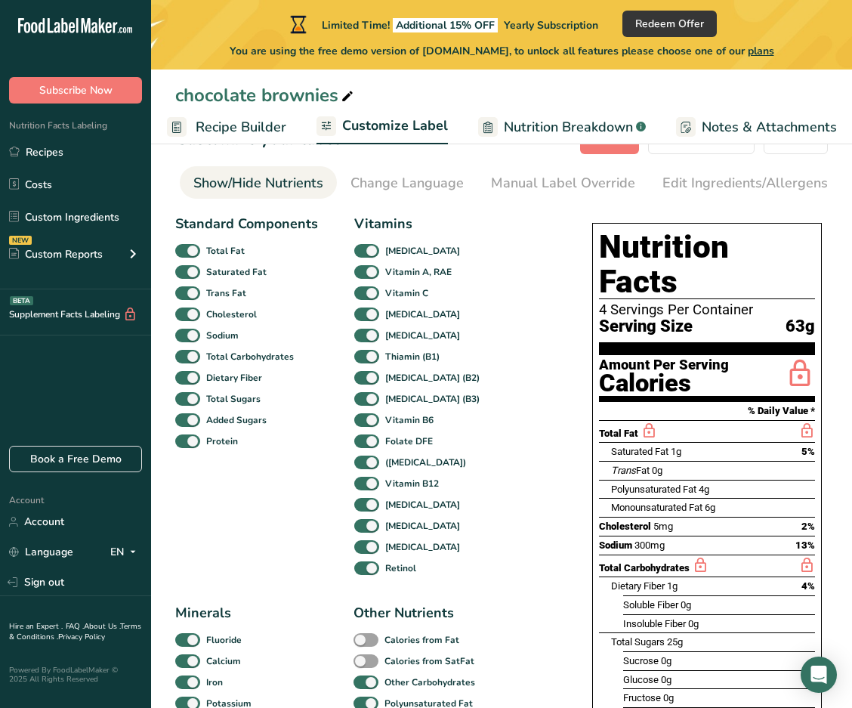
scroll to position [31, 0]
